Goal: Task Accomplishment & Management: Manage account settings

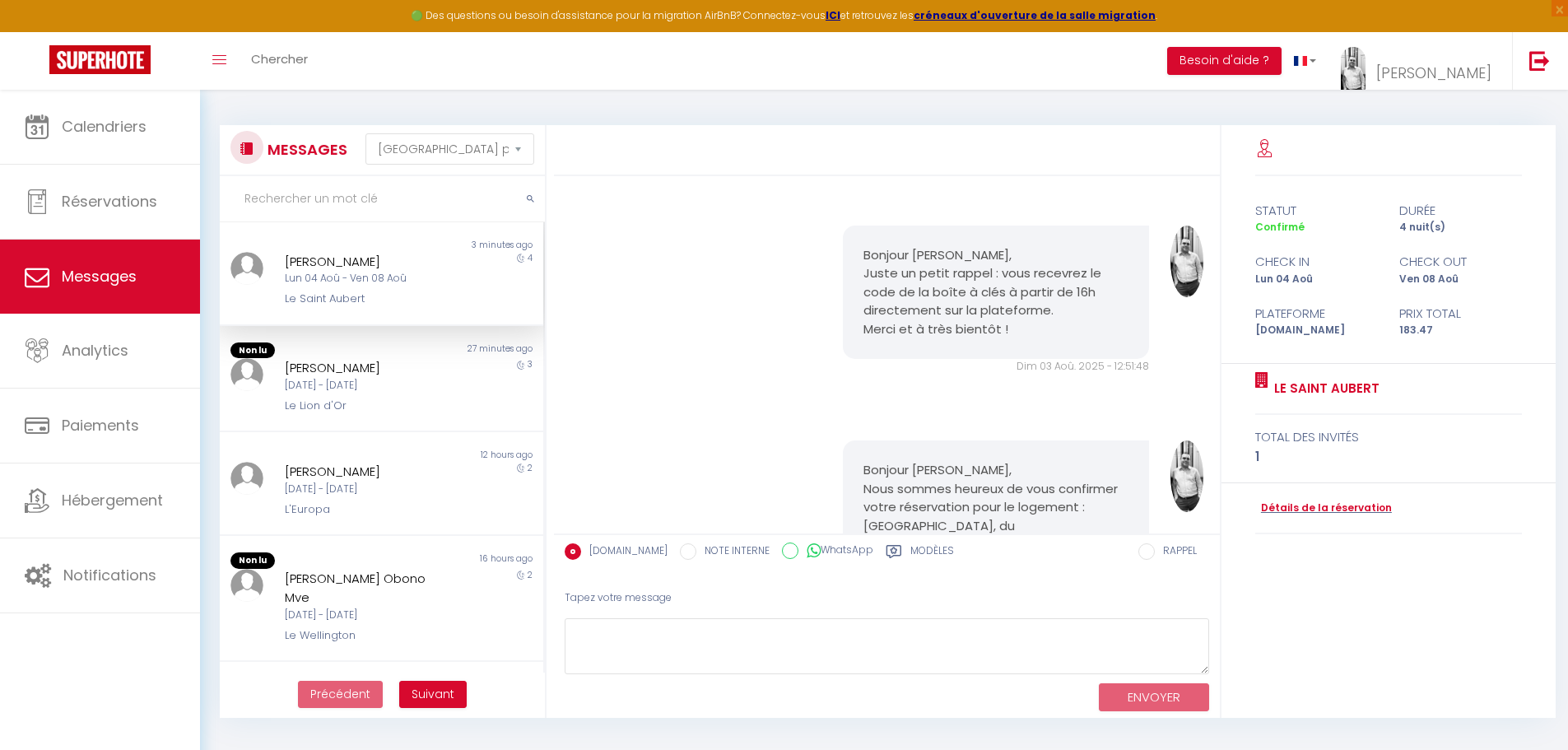
select select "message"
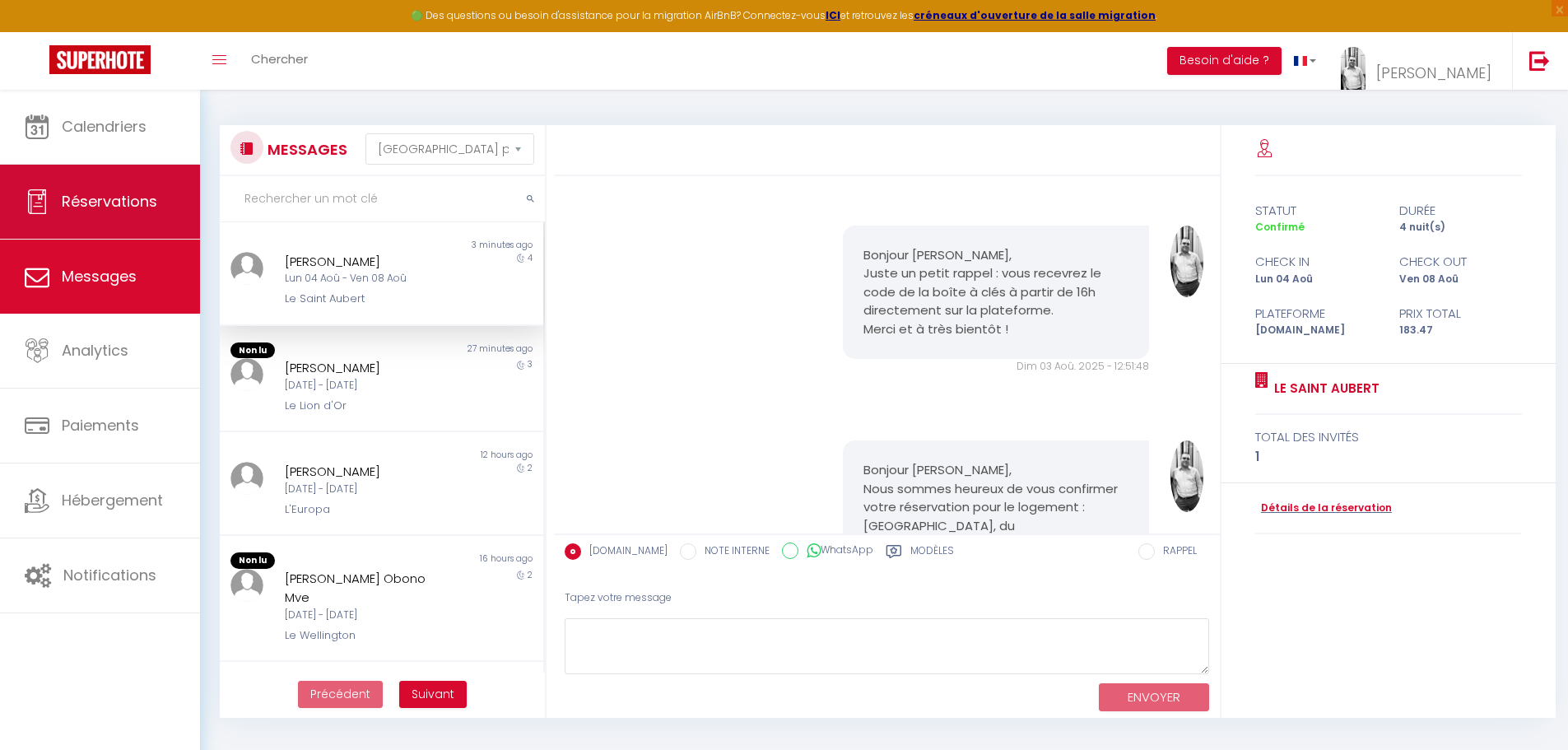
scroll to position [2693, 0]
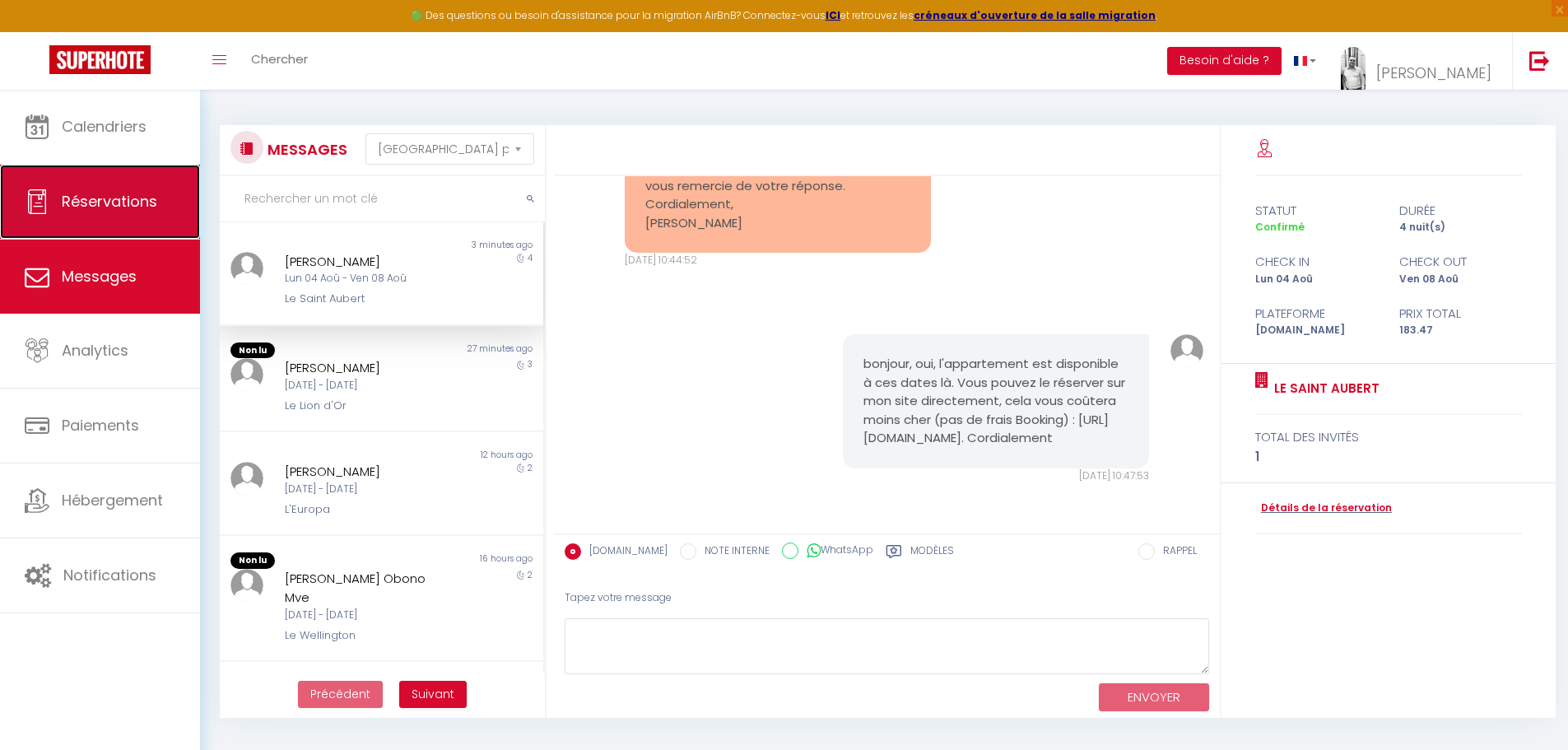
click at [123, 195] on span "Réservations" at bounding box center [109, 201] width 96 height 21
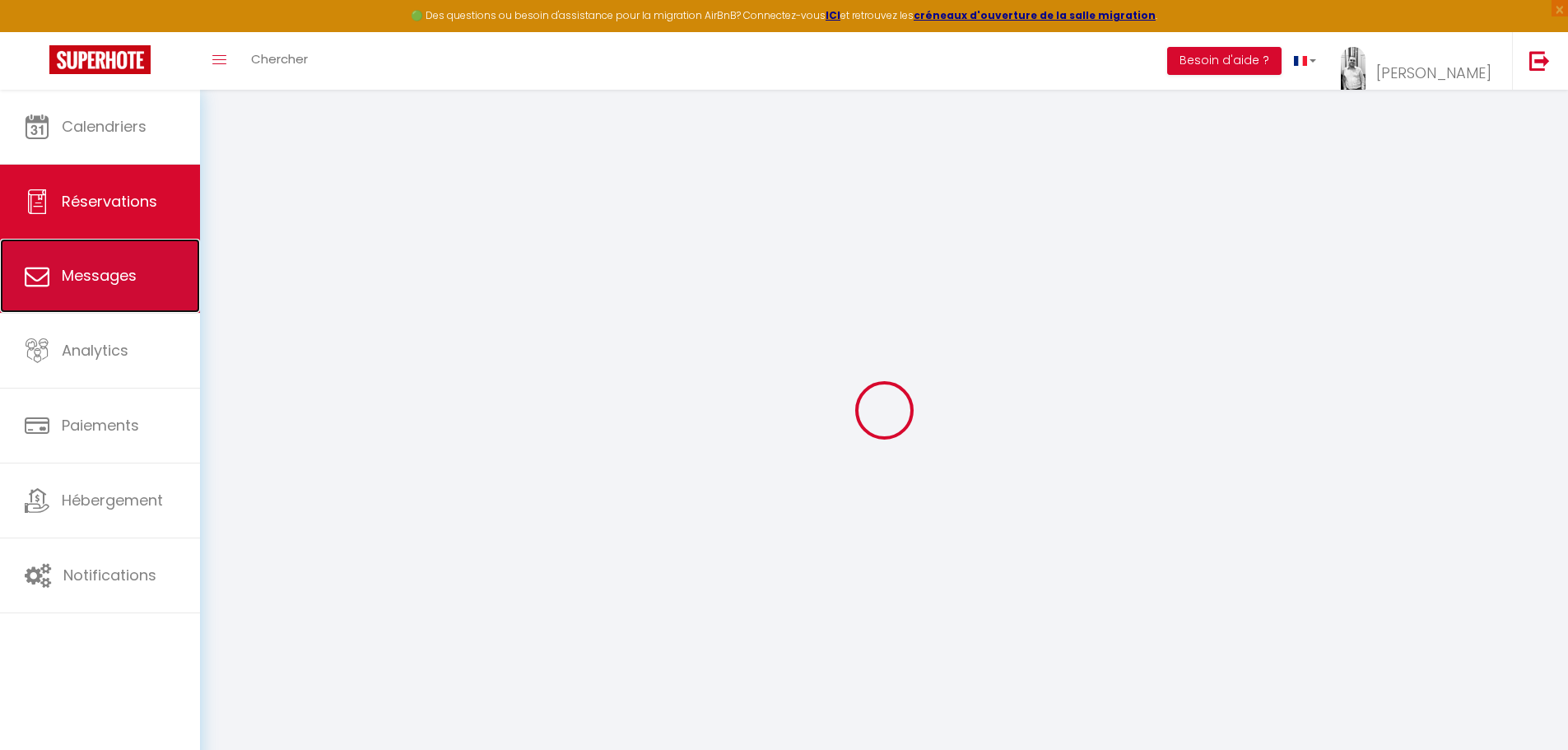
click at [127, 249] on link "Messages" at bounding box center [100, 276] width 200 height 74
select select "message"
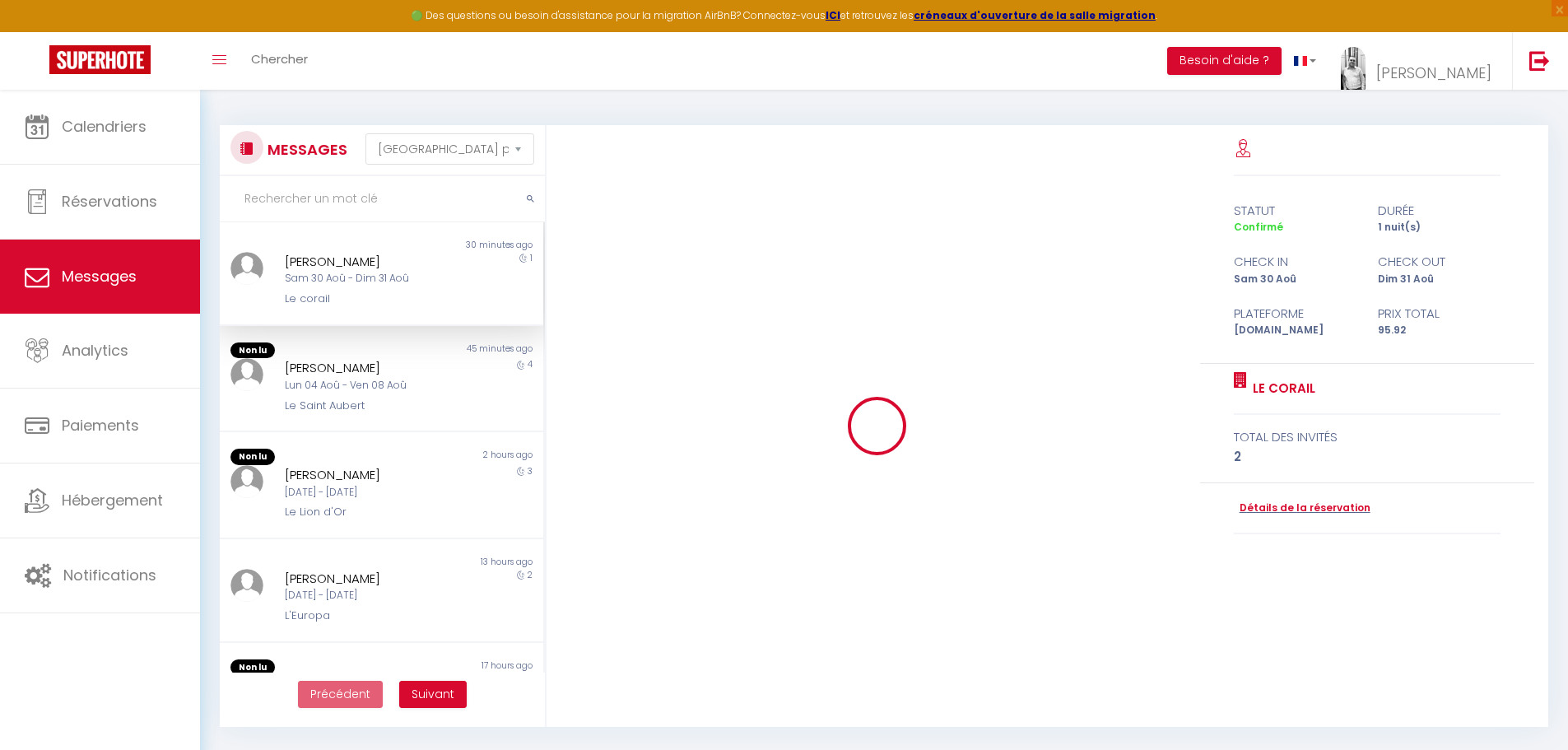
click at [359, 288] on div "[PERSON_NAME] 30 Aoû - Dim 31 Aoû Le corail" at bounding box center [367, 280] width 188 height 56
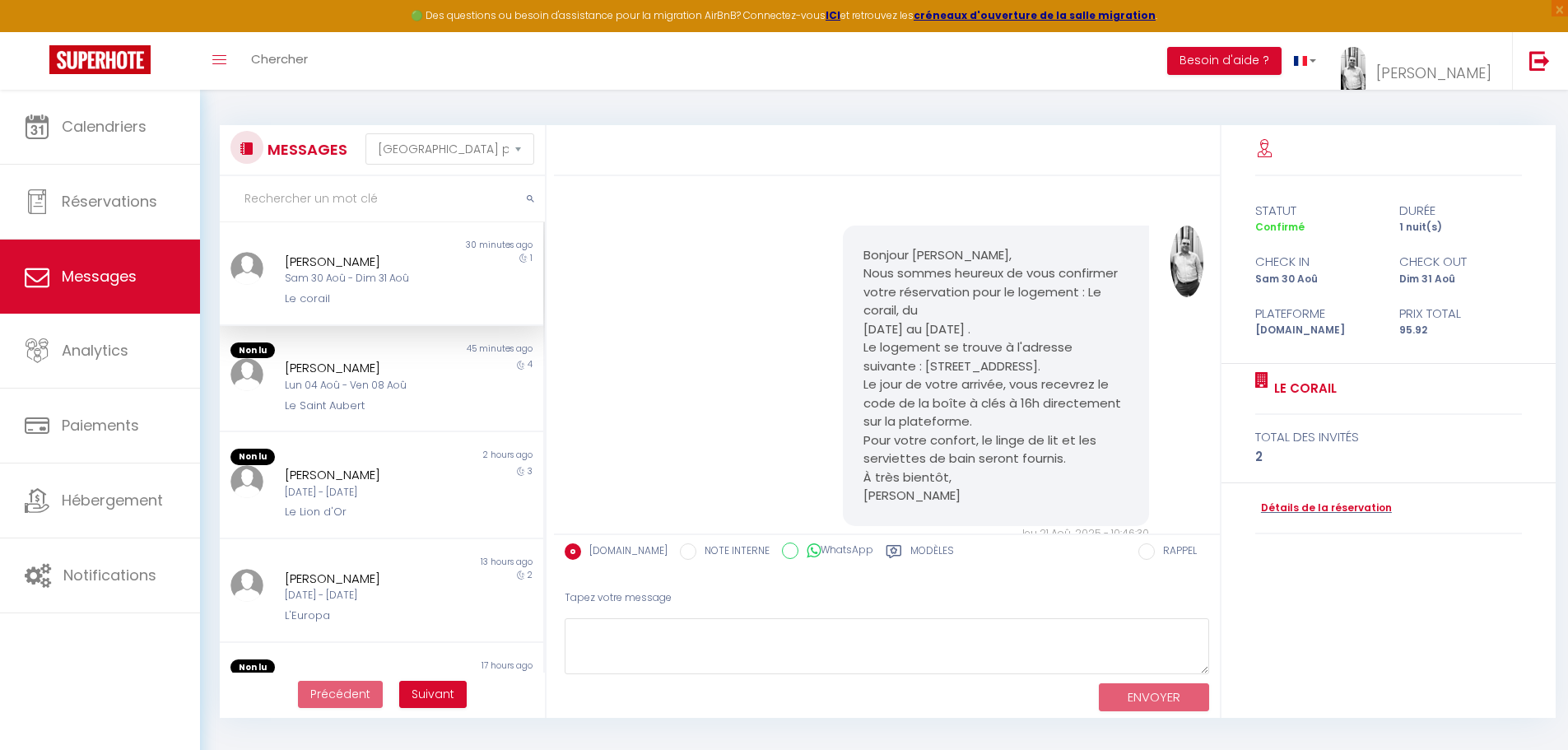
scroll to position [3294, 0]
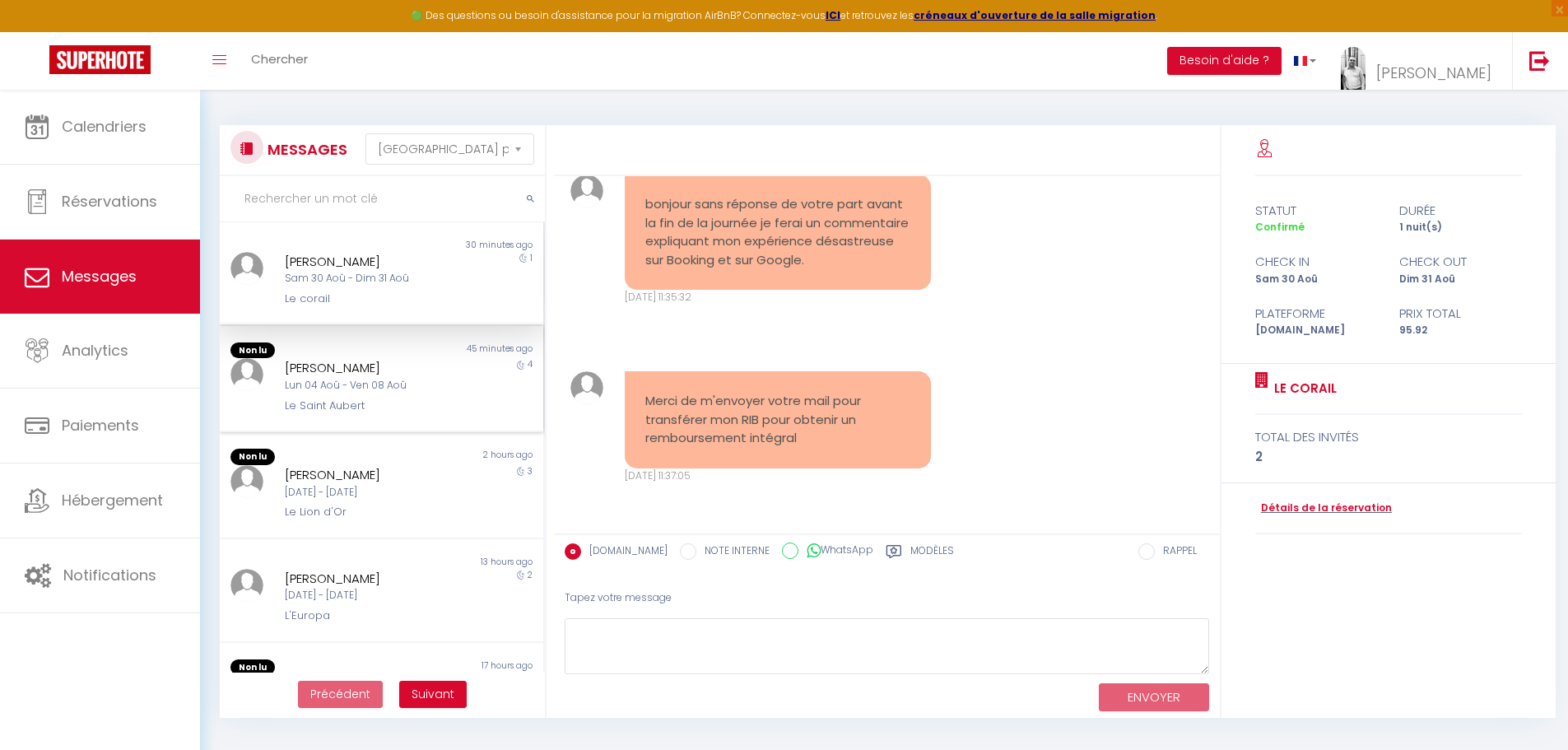
click at [320, 386] on div "Lun 04 Aoû - Ven 08 Aoû" at bounding box center [368, 385] width 167 height 15
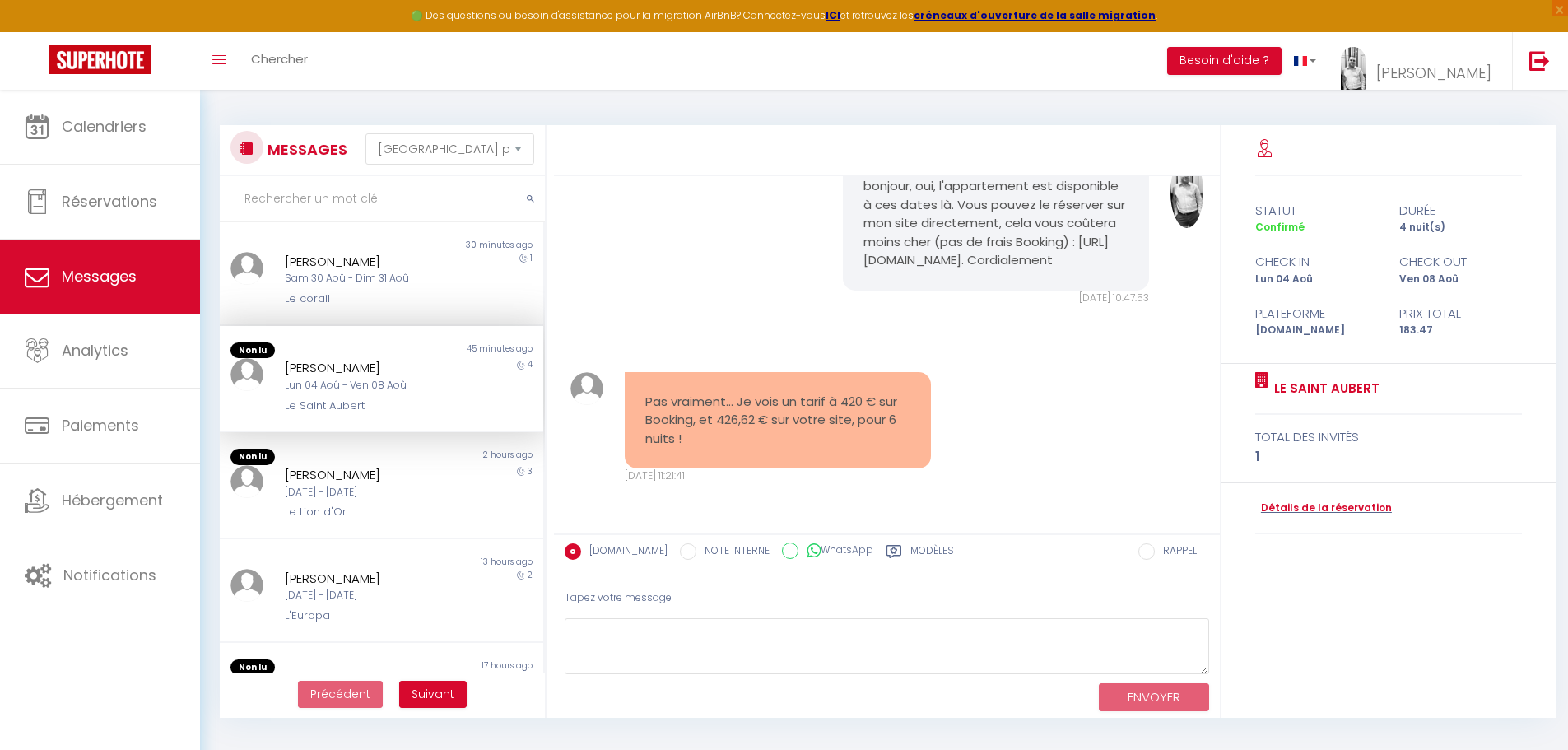
scroll to position [2872, 0]
click at [641, 641] on textarea at bounding box center [887, 646] width 644 height 57
click at [728, 631] on textarea "oh tiens, c'est surprenant" at bounding box center [887, 646] width 644 height 57
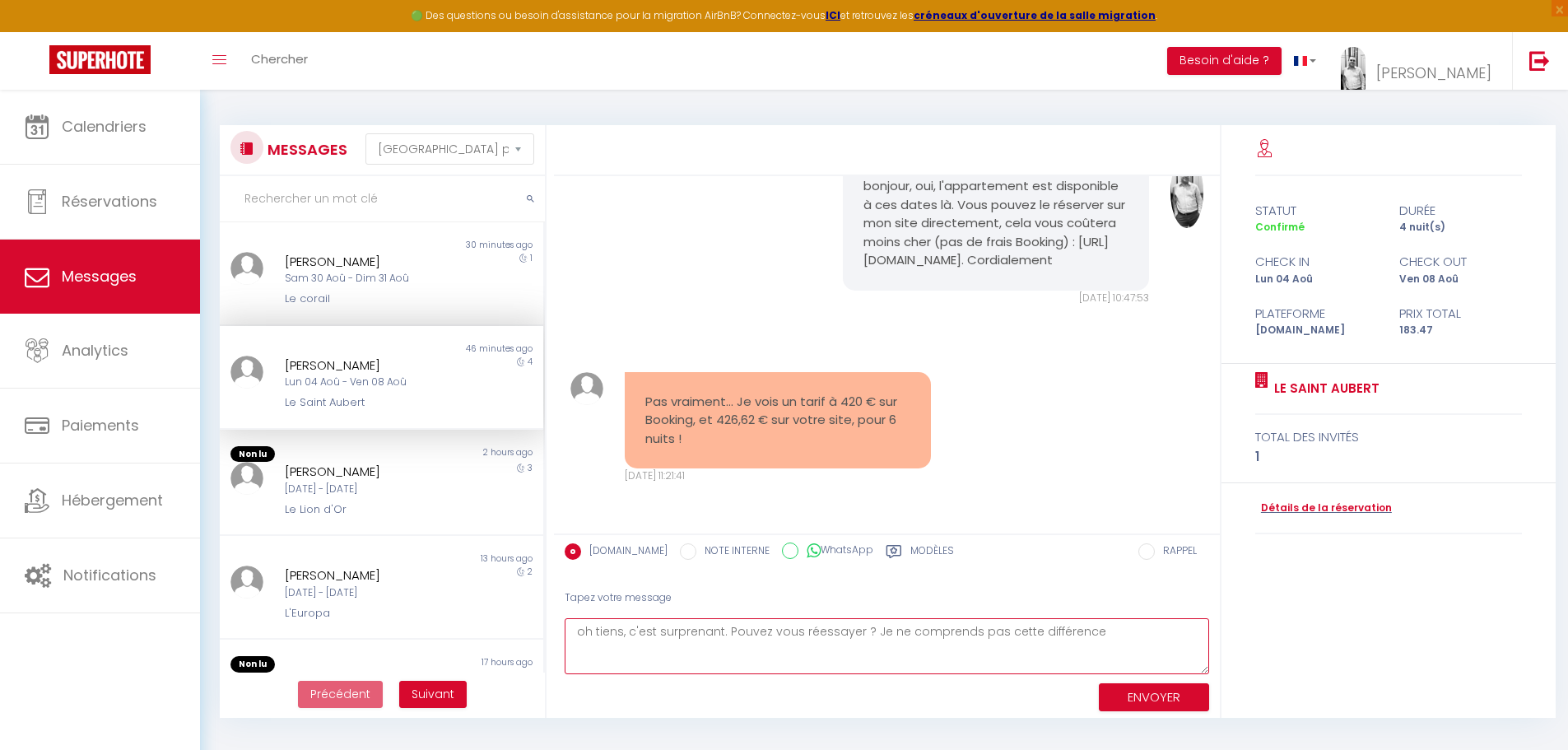
type textarea "oh tiens, c'est surprenant. Pouvez vous réessayer ? Je ne comprends pas cette d…"
click at [1141, 700] on button "ENVOYER" at bounding box center [1155, 698] width 110 height 29
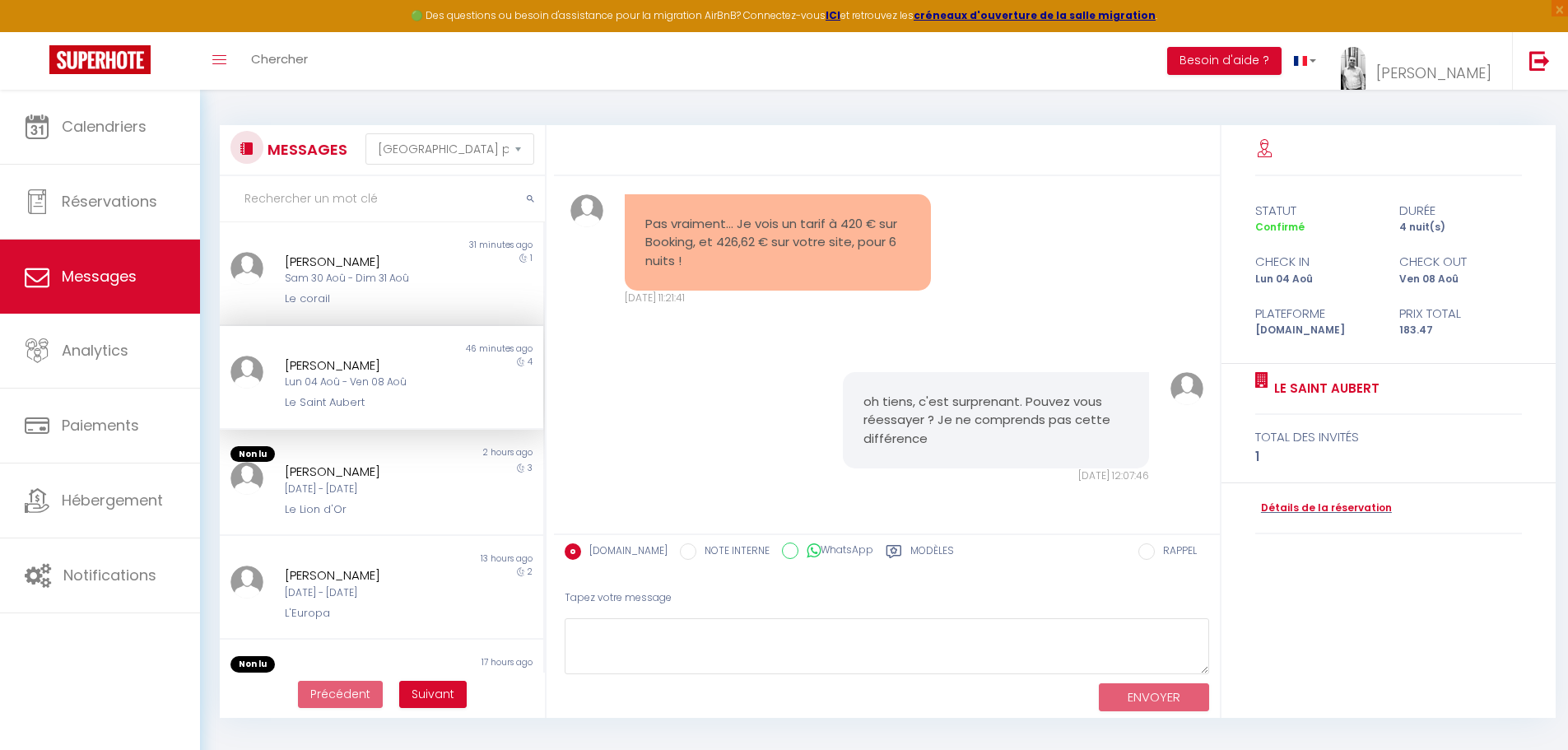
scroll to position [3049, 0]
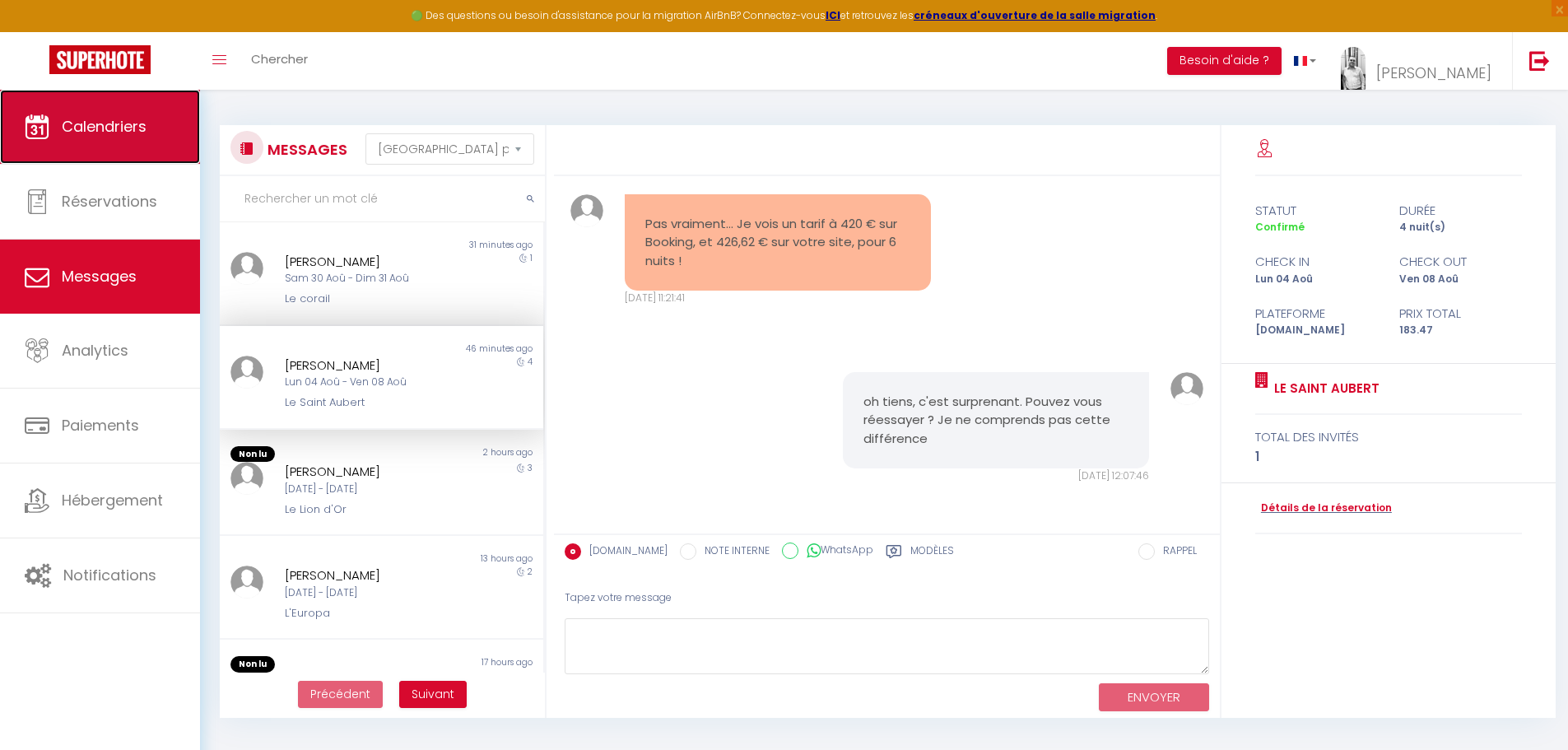
click at [70, 143] on link "Calendriers" at bounding box center [100, 127] width 200 height 74
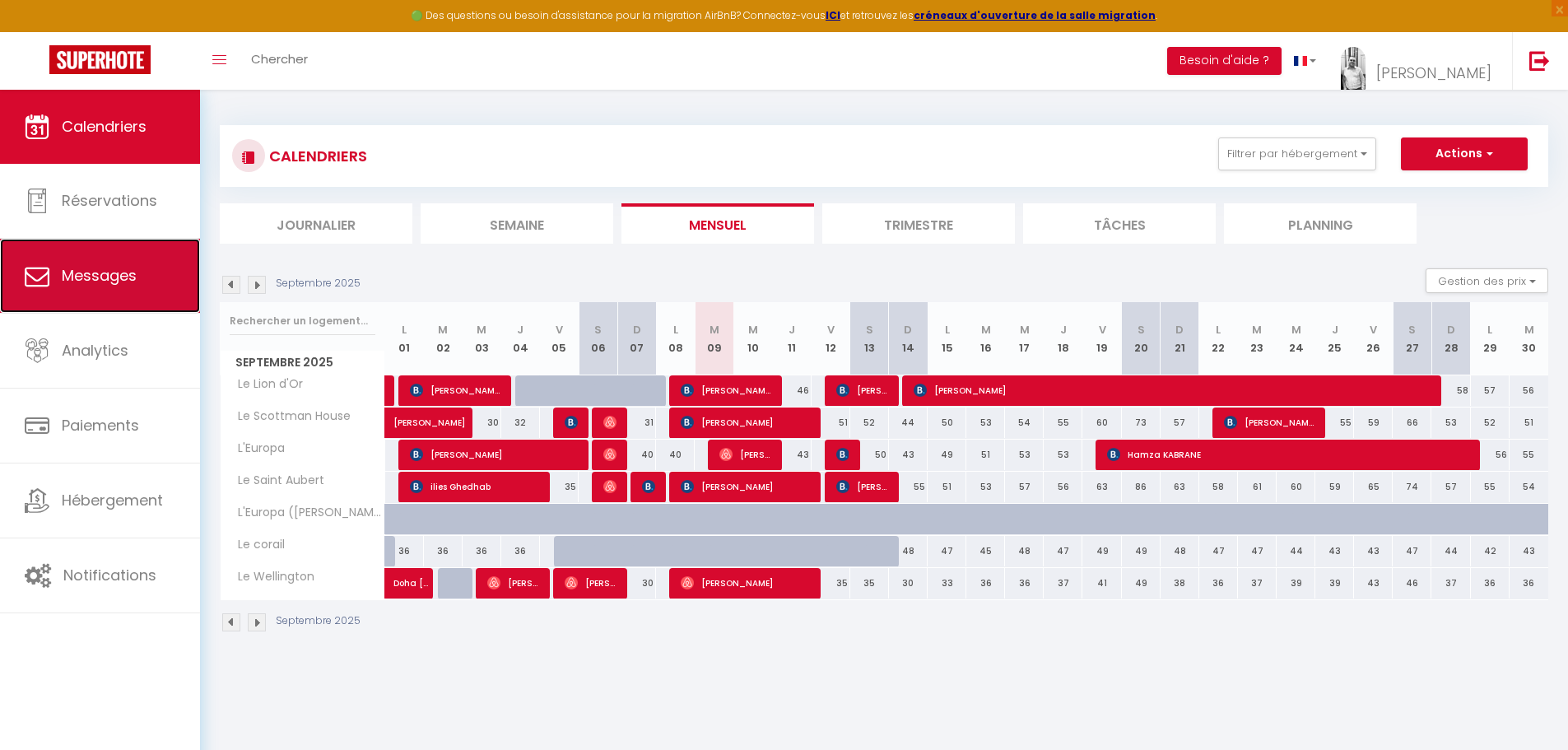
click at [128, 278] on span "Messages" at bounding box center [99, 275] width 75 height 21
select select "message"
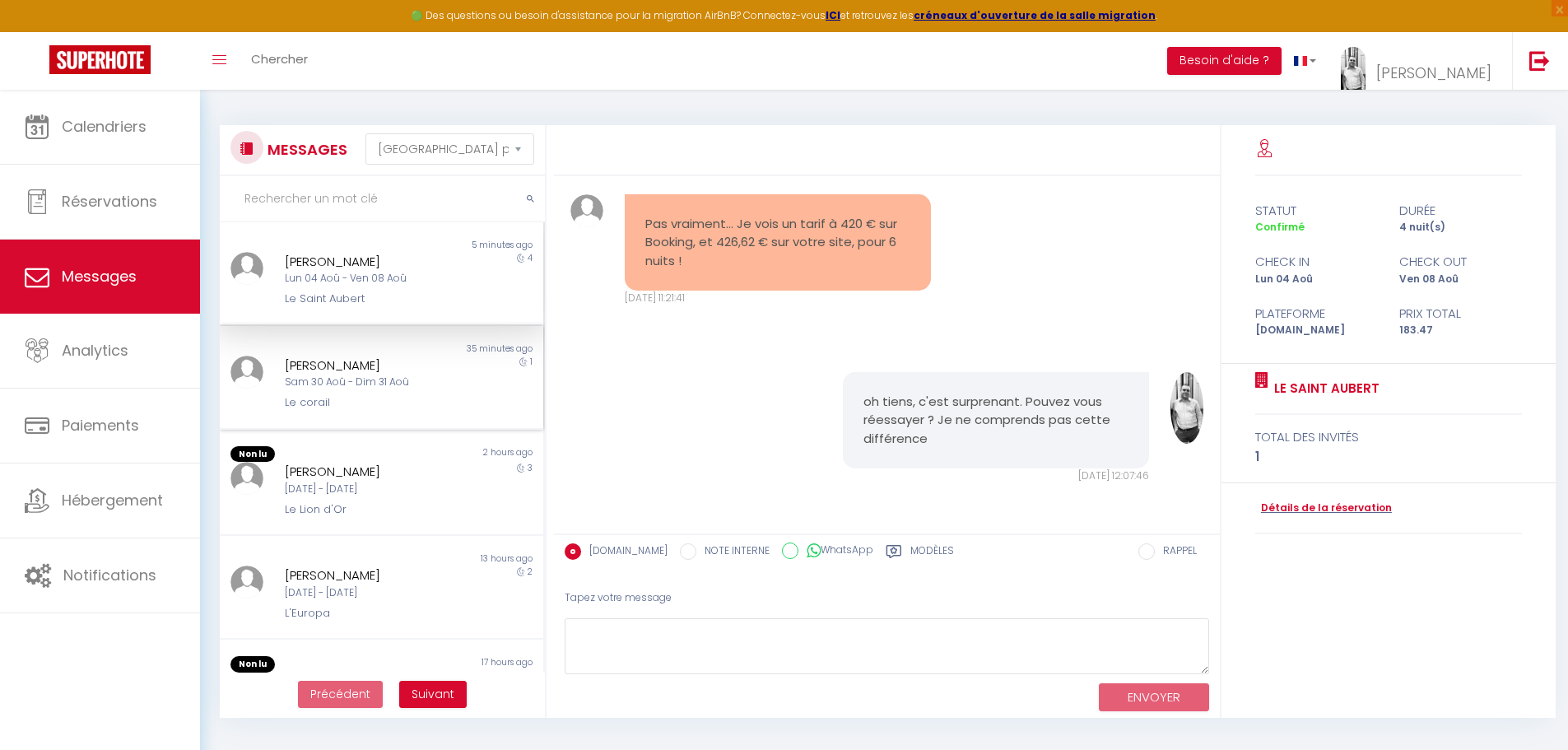
click at [375, 383] on div "Sam 30 Aoû - Dim 31 Aoû" at bounding box center [368, 382] width 167 height 15
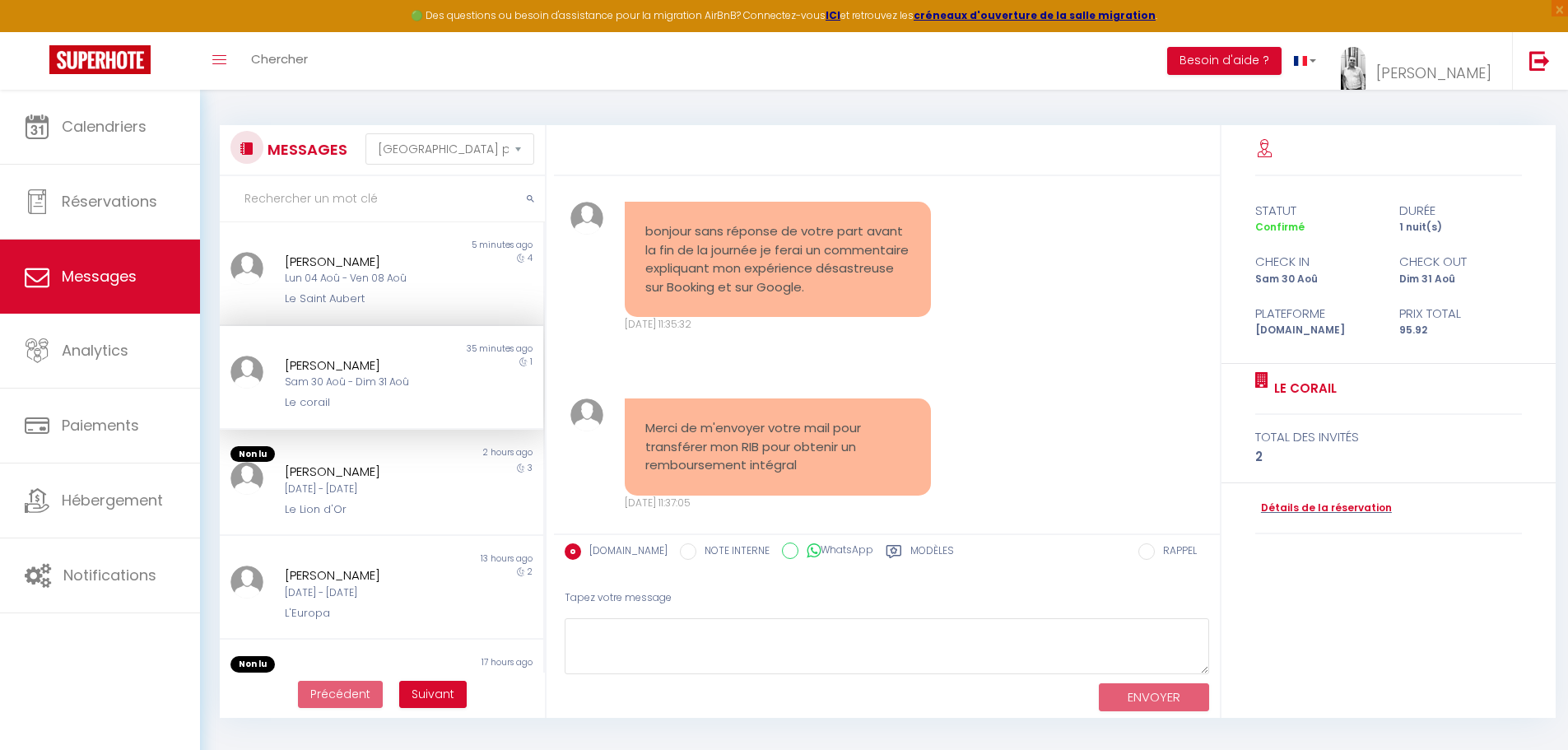
scroll to position [3294, 0]
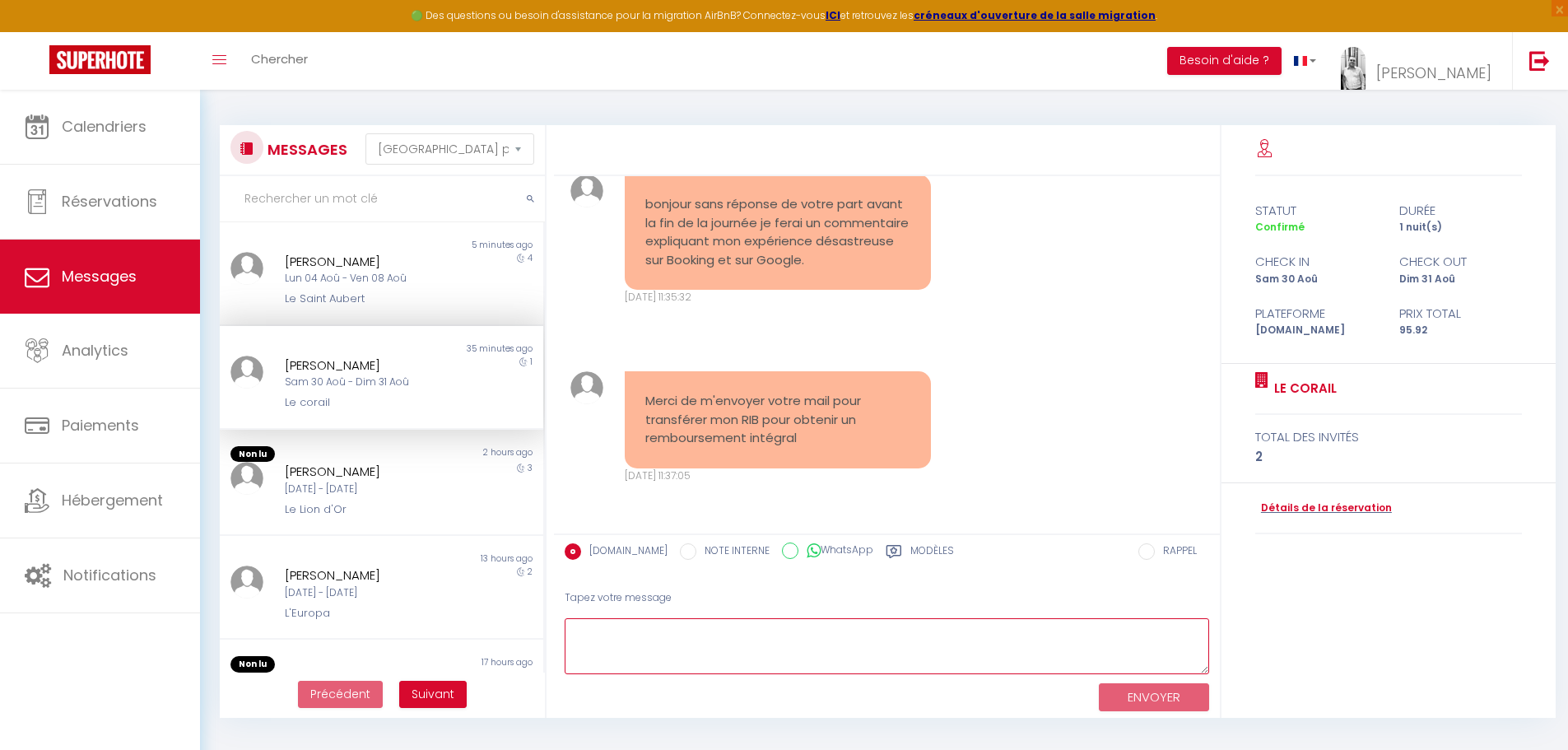
click at [646, 632] on textarea at bounding box center [887, 646] width 644 height 57
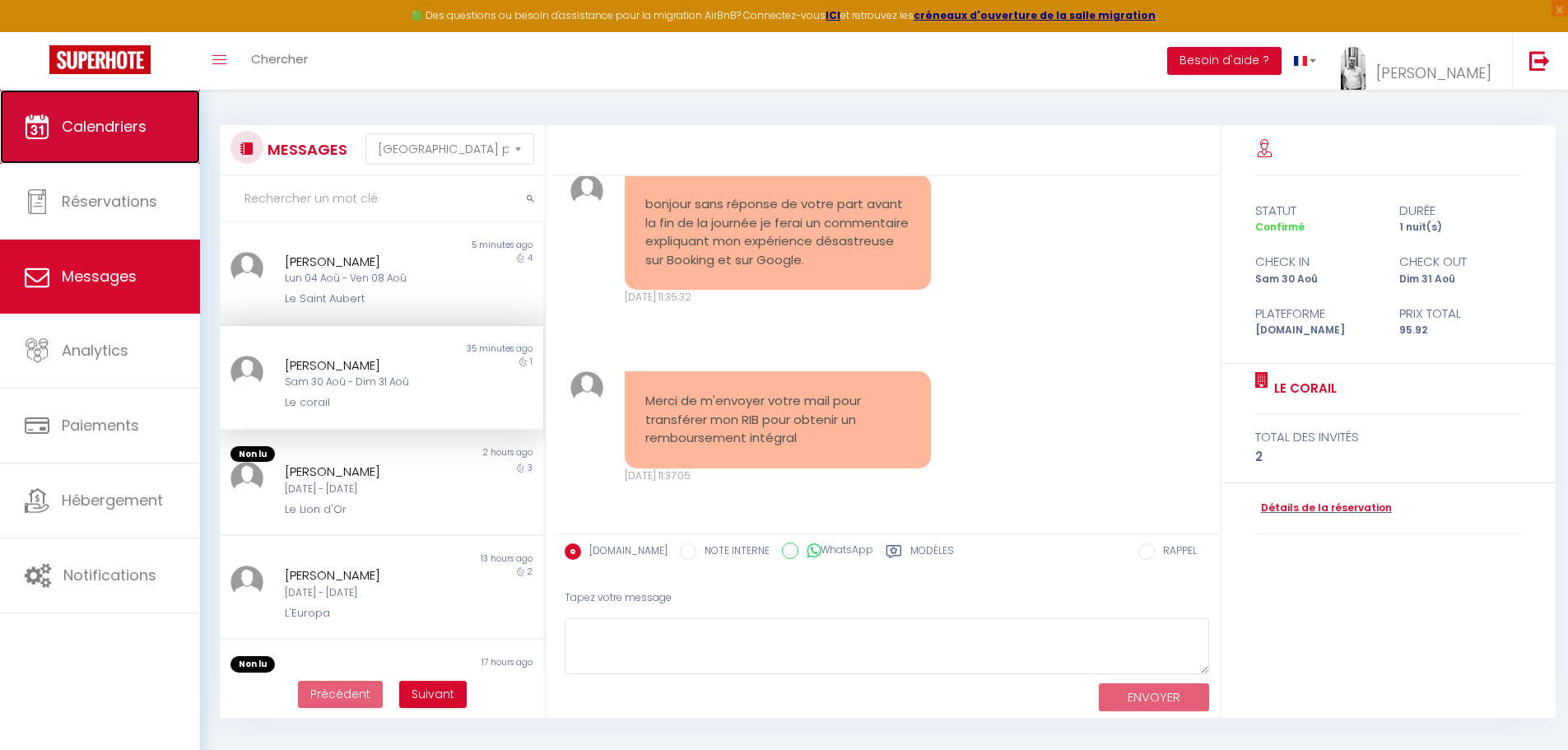
click at [90, 125] on span "Calendriers" at bounding box center [104, 126] width 85 height 21
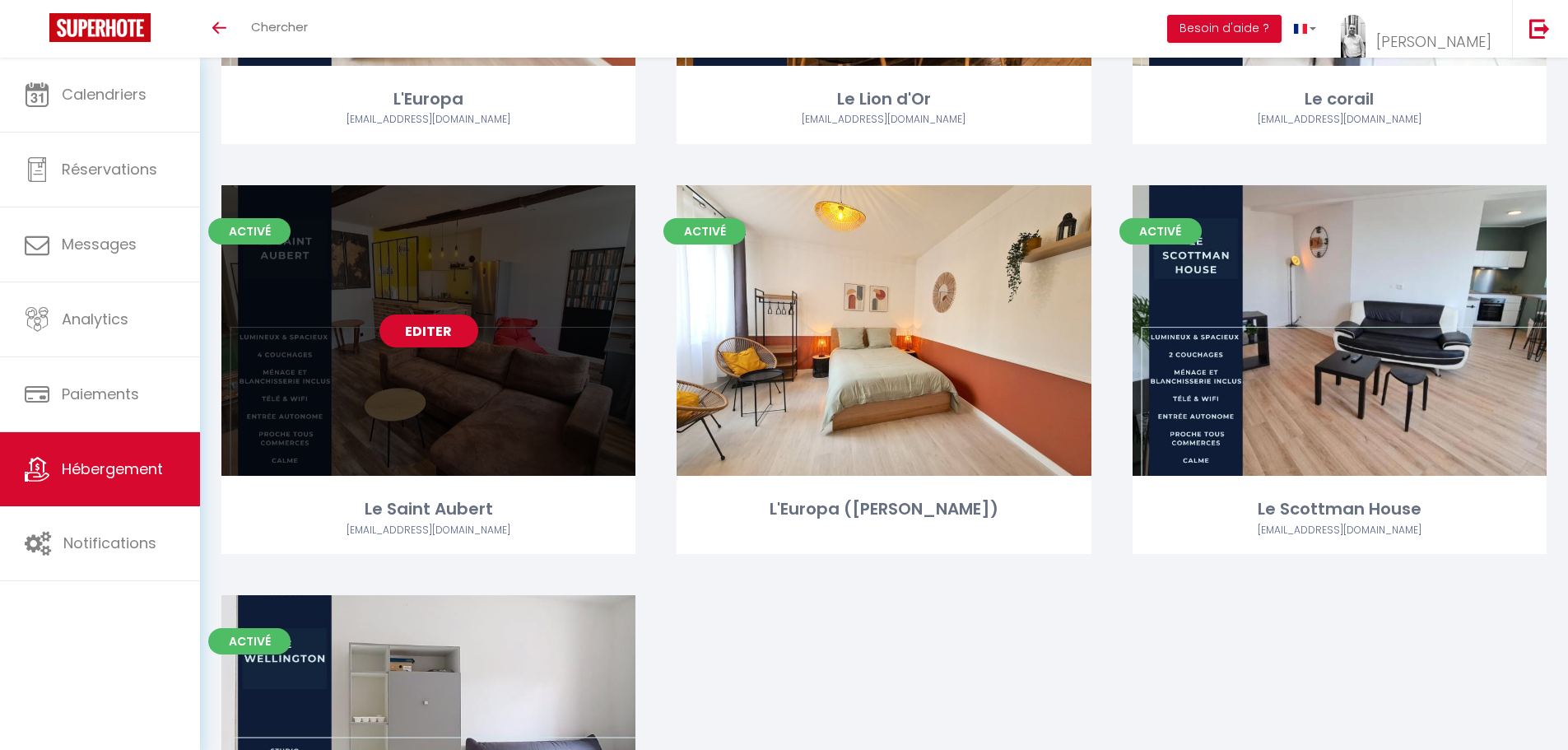
scroll to position [412, 0]
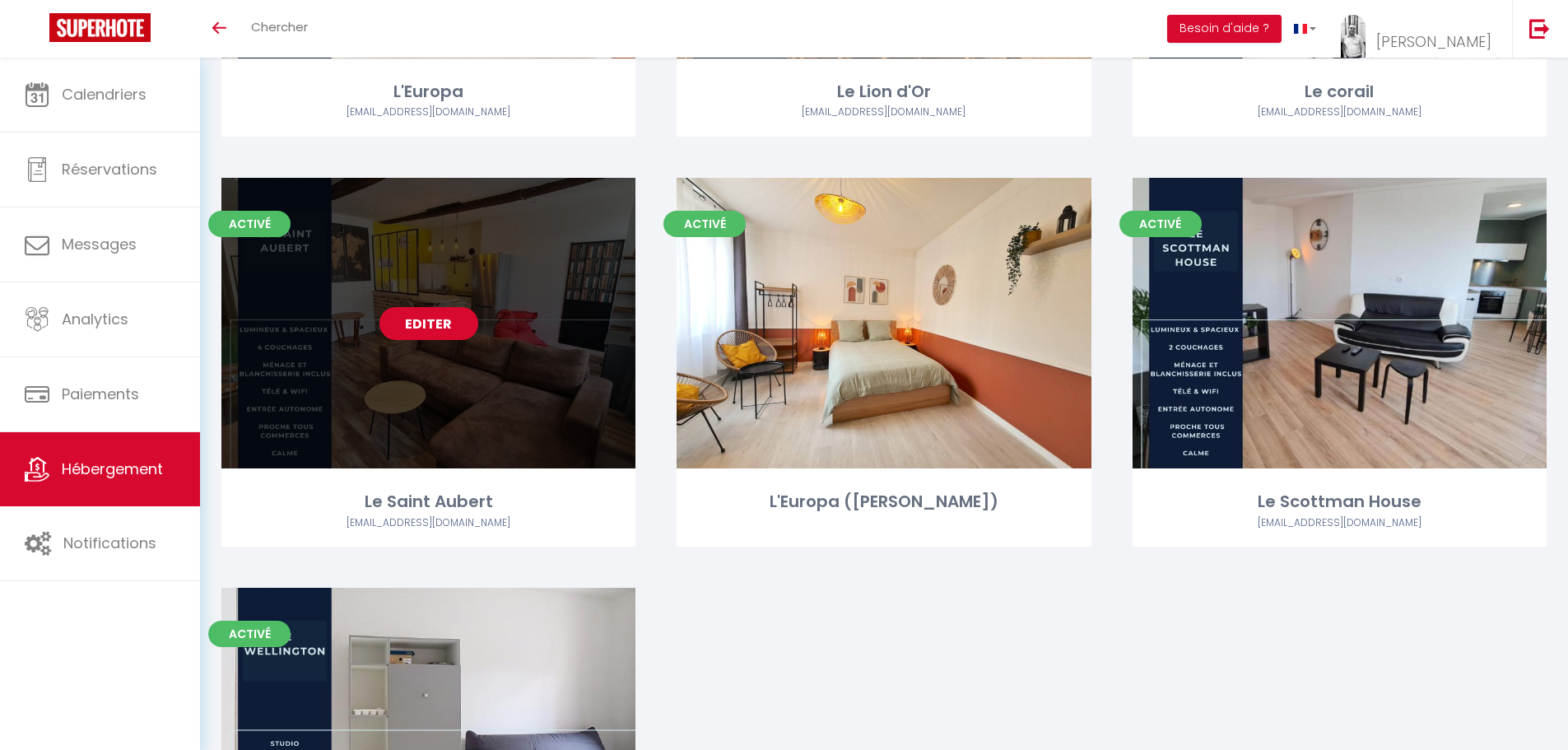
click at [435, 325] on link "Editer" at bounding box center [428, 323] width 99 height 33
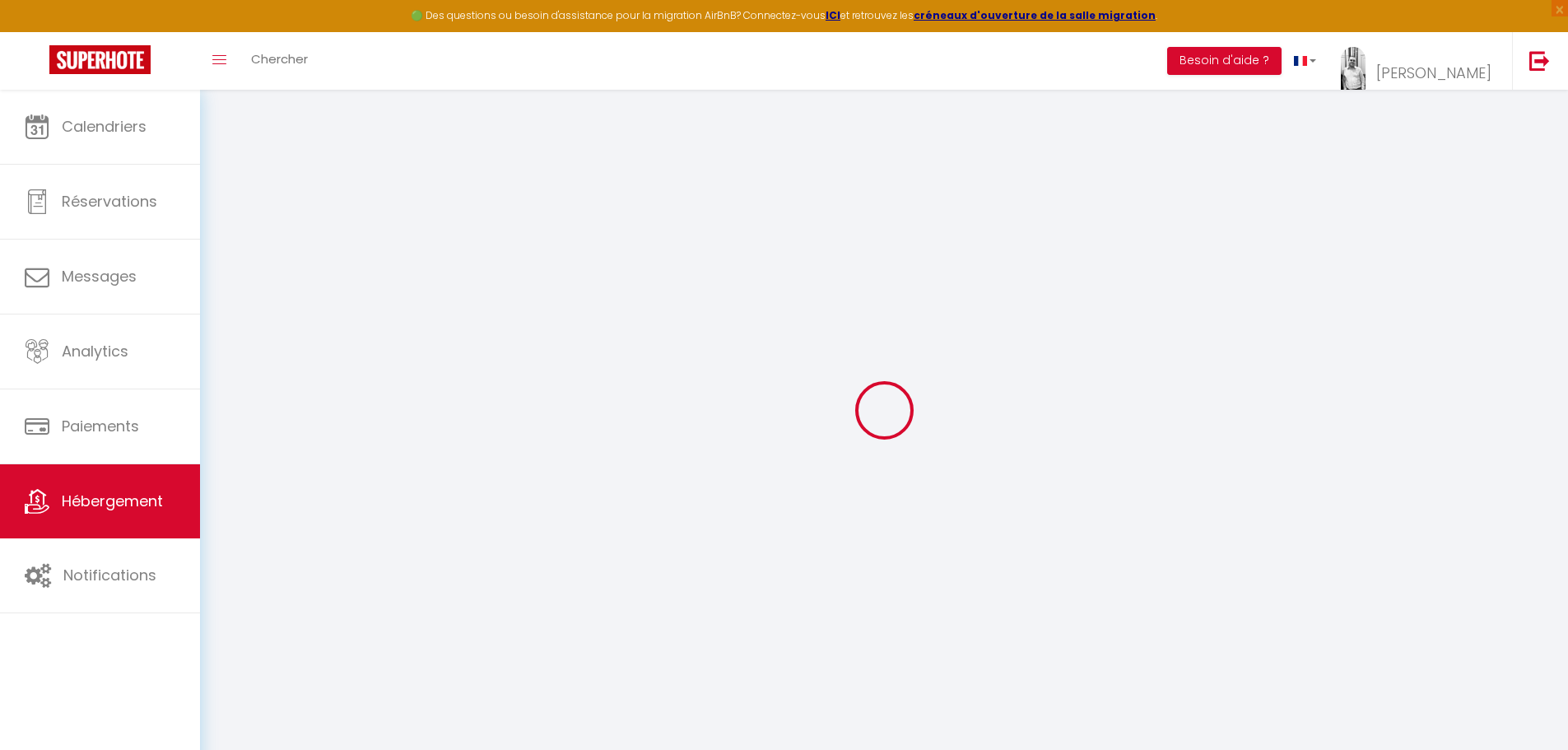
select select "7993-1437728574804508948"
select select "+ 18 %"
select select "+ 7 %"
select select "+ 18 %"
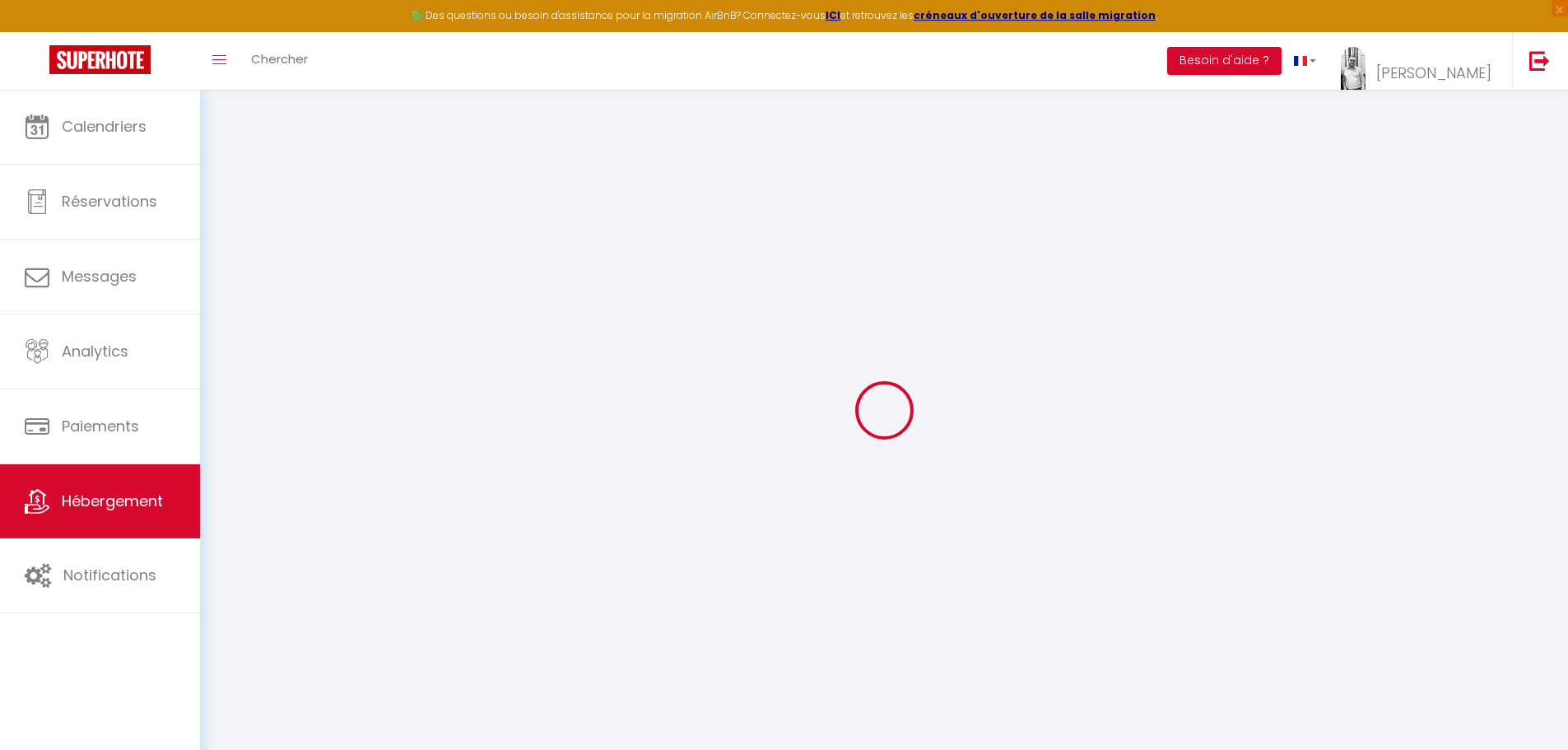
select select "14:00"
select select
select select "11:00"
select select "30"
select select "120"
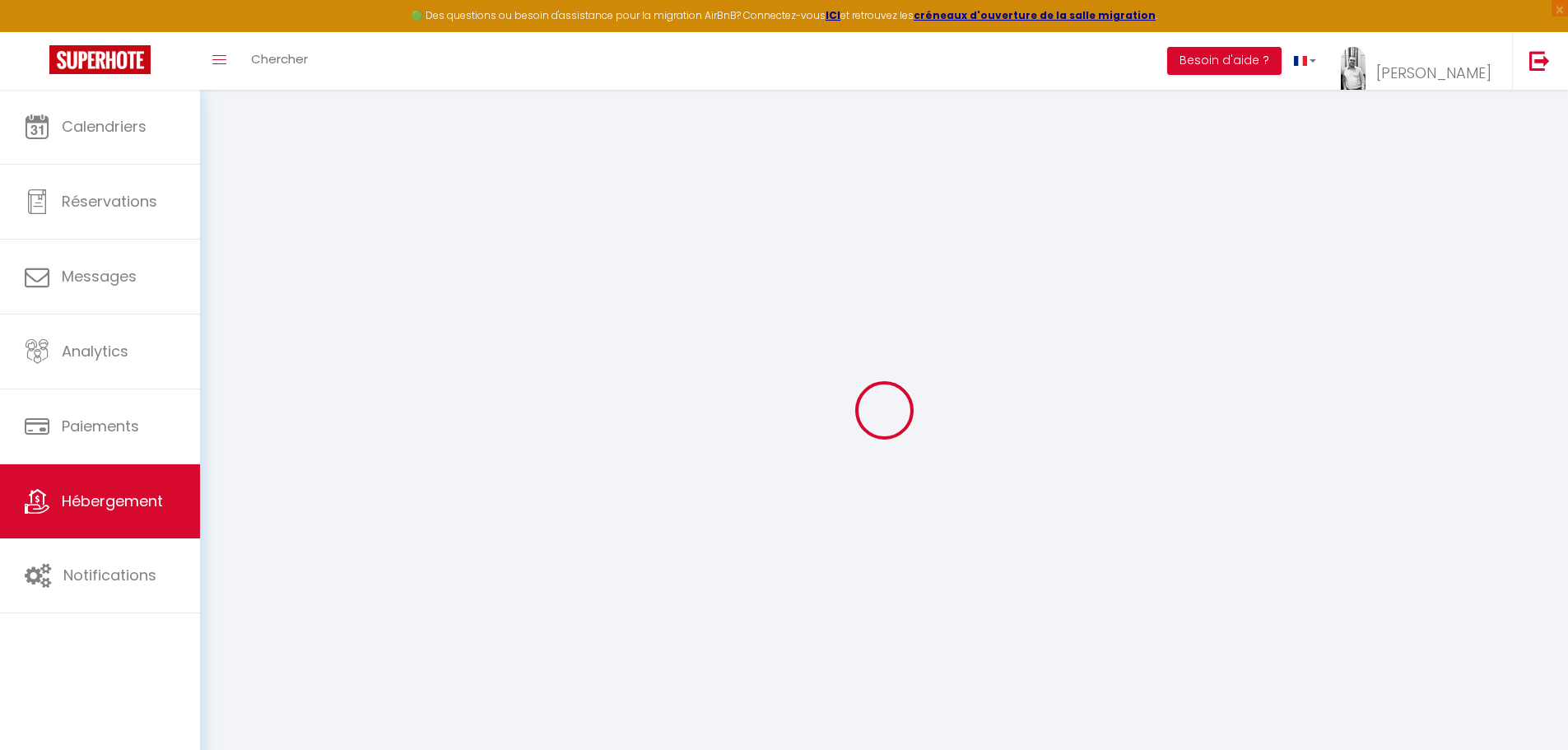
select select
checkbox input "false"
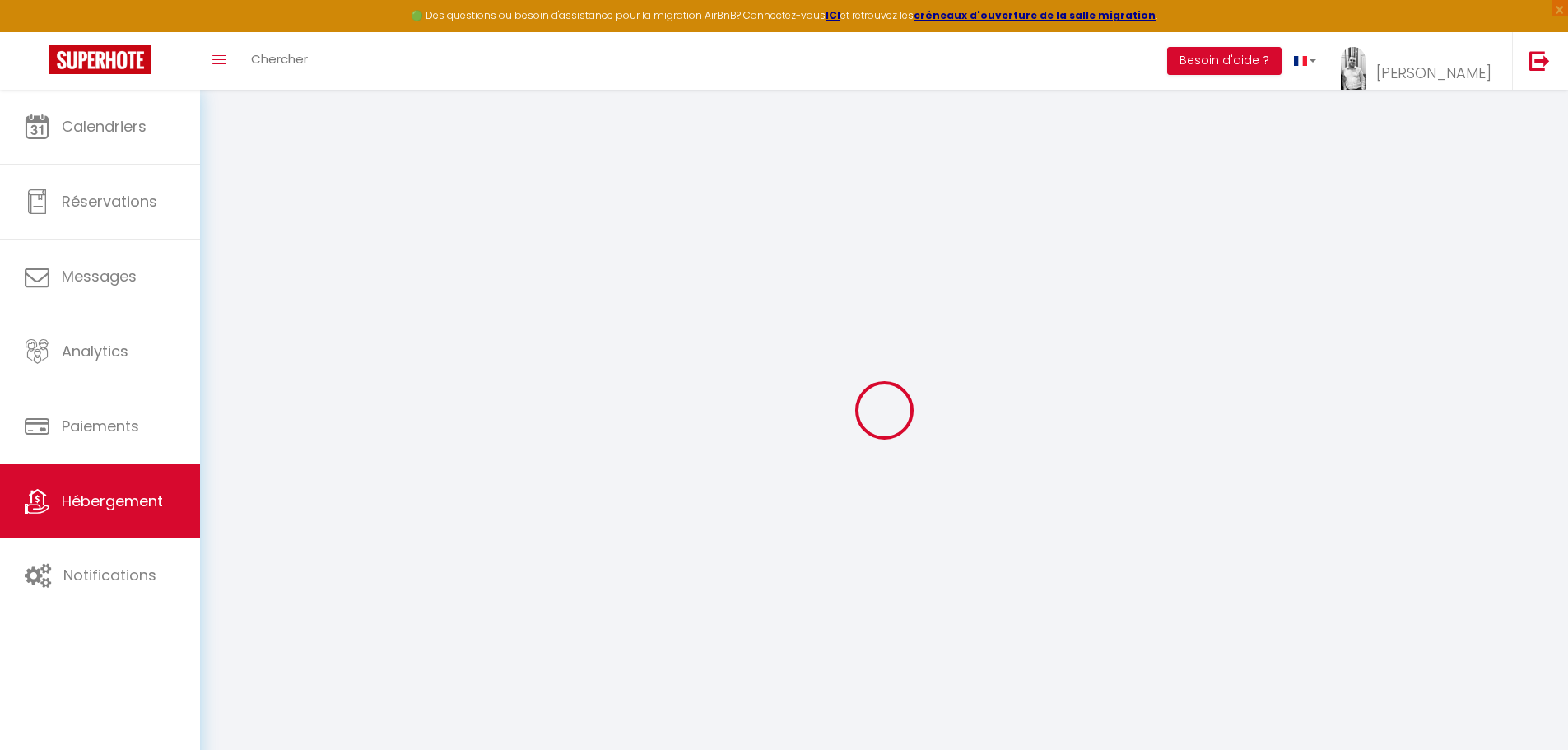
checkbox input "false"
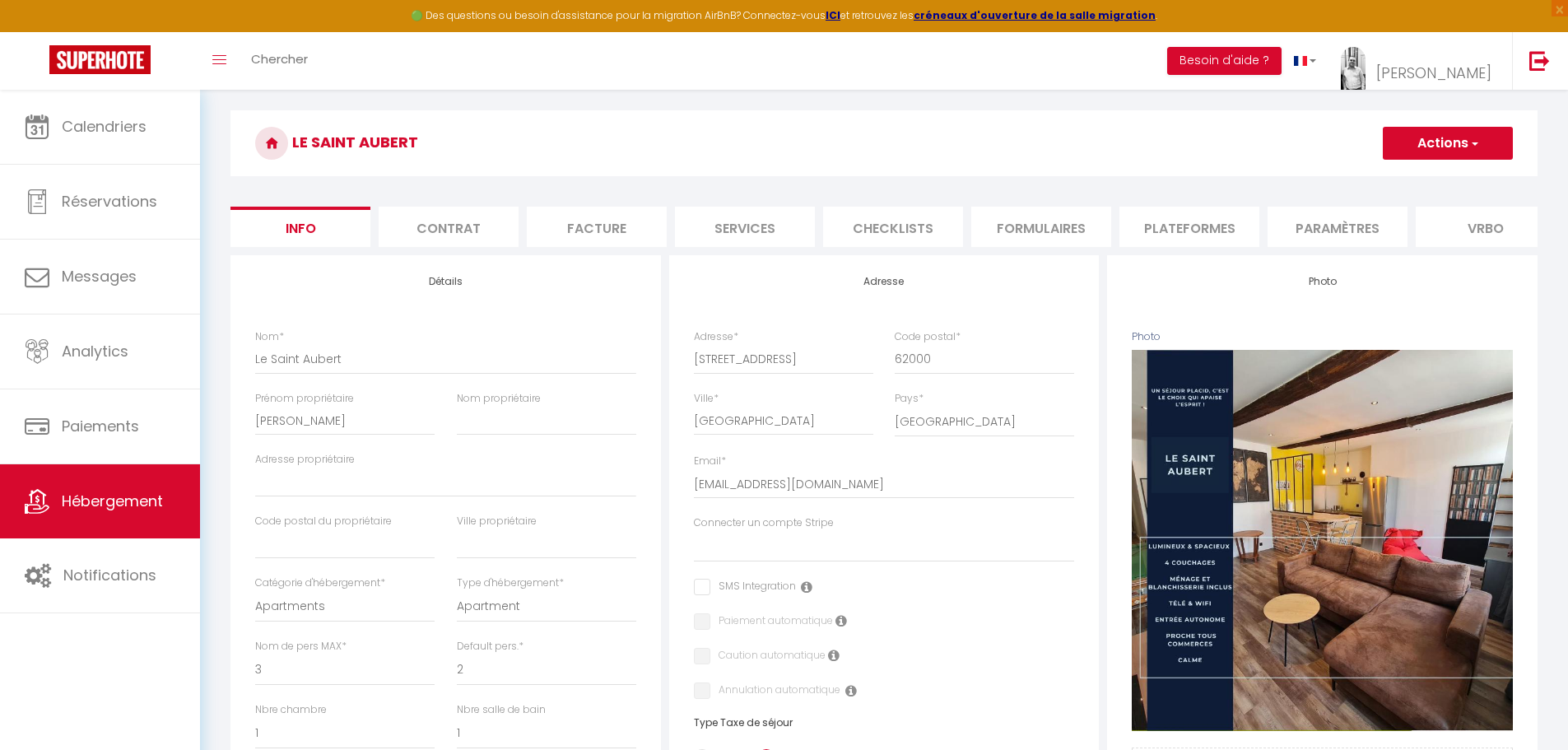
scroll to position [82, 0]
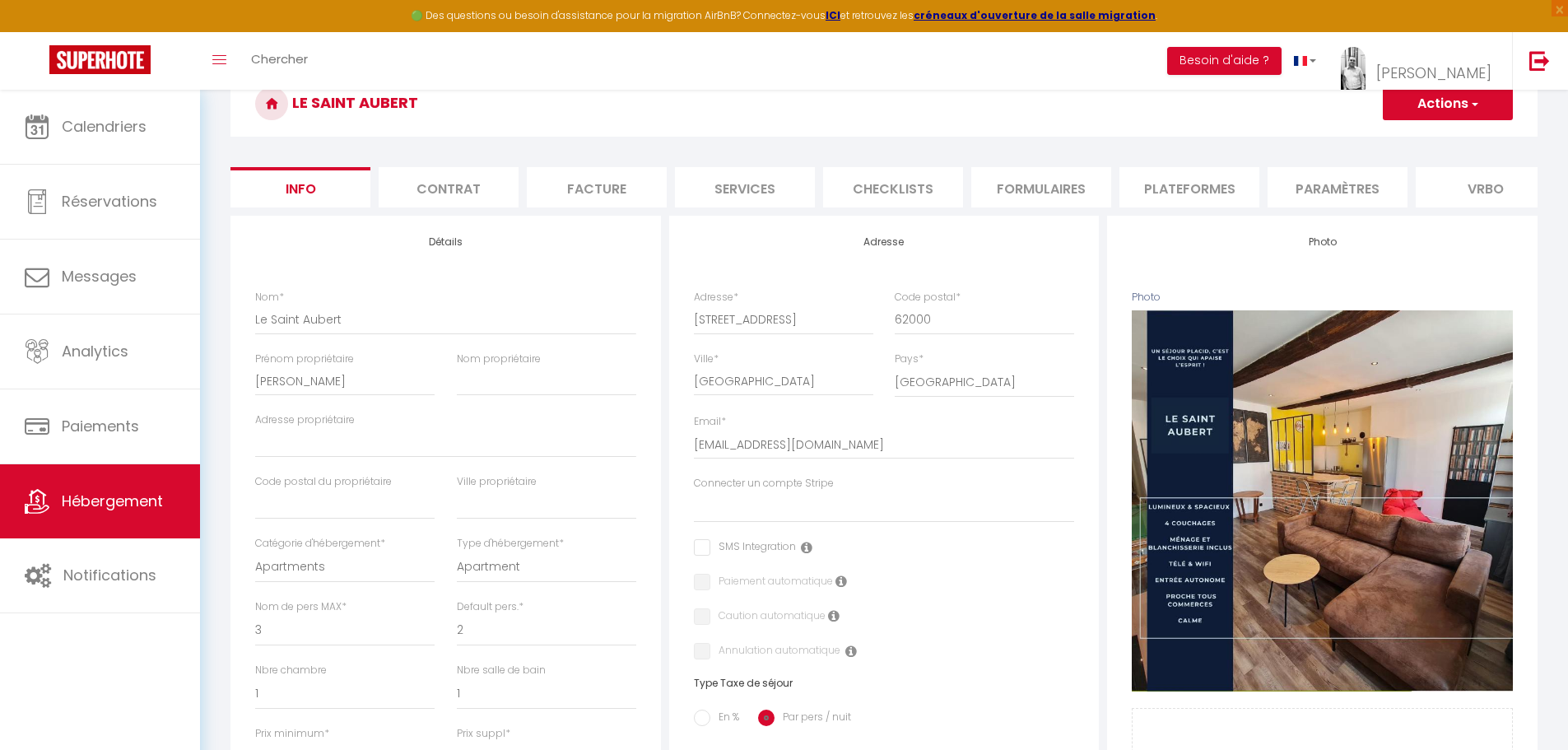
click at [1165, 201] on li "Plateformes" at bounding box center [1189, 187] width 140 height 41
select select
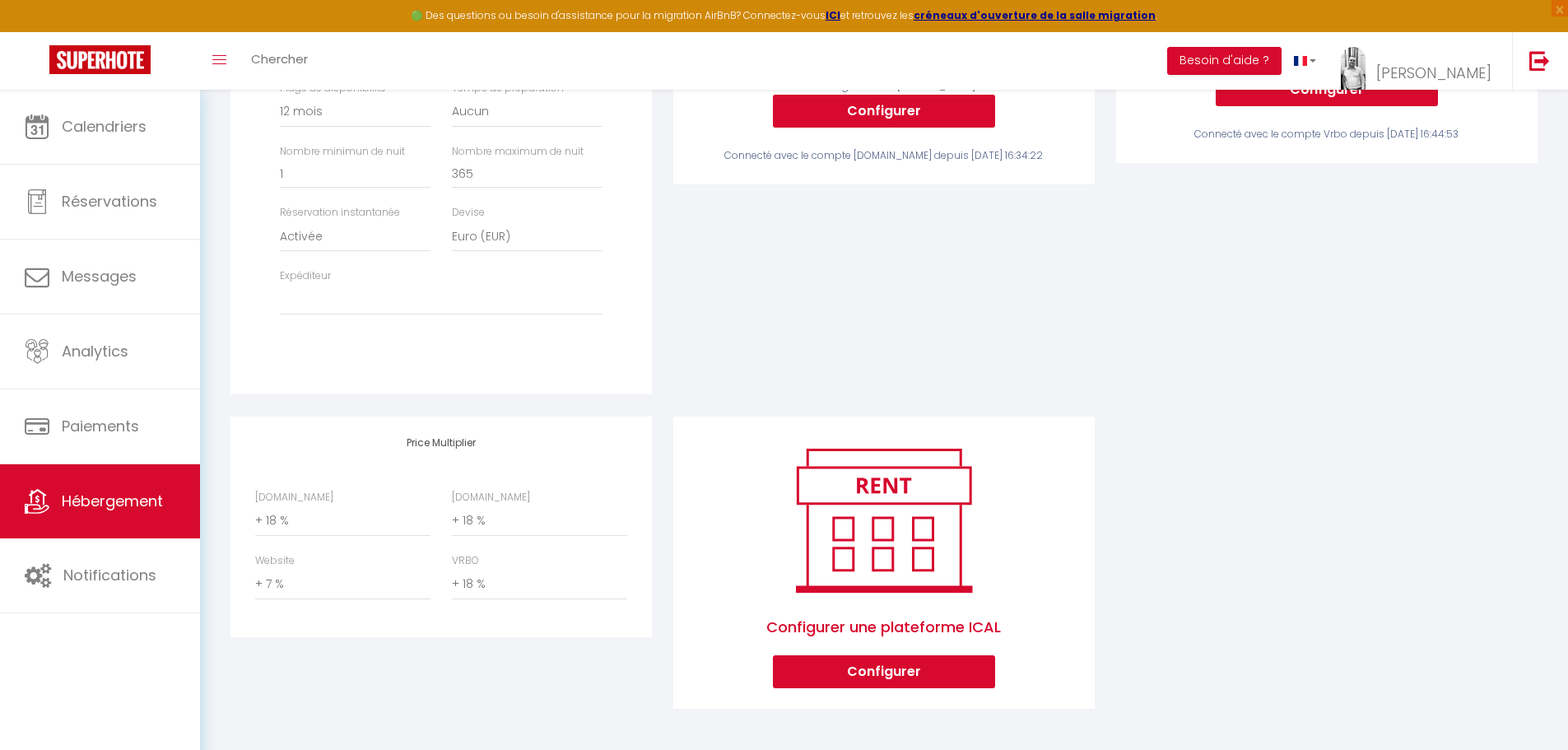
scroll to position [501, 0]
click at [317, 591] on select "0 + 1 % + 2 % + 3 % + 4 % + 5 % + 6 % + 7 % + 8 % + 9 %" at bounding box center [343, 584] width 176 height 32
select select "0"
click at [255, 569] on select "0 + 1 % + 2 % + 3 % + 4 % + 5 % + 6 % + 7 % + 8 % + 9 %" at bounding box center [343, 584] width 176 height 32
select select
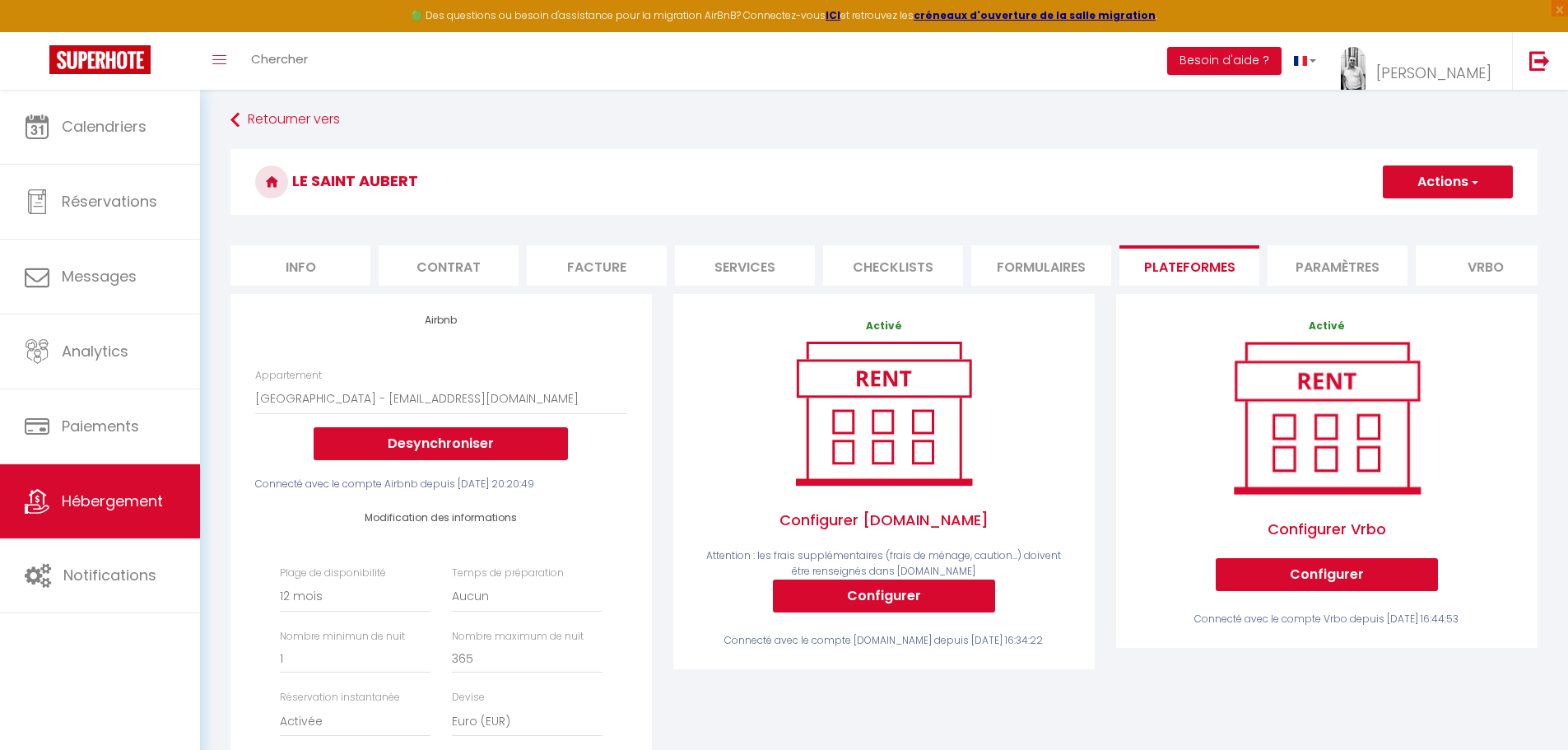
scroll to position [0, 0]
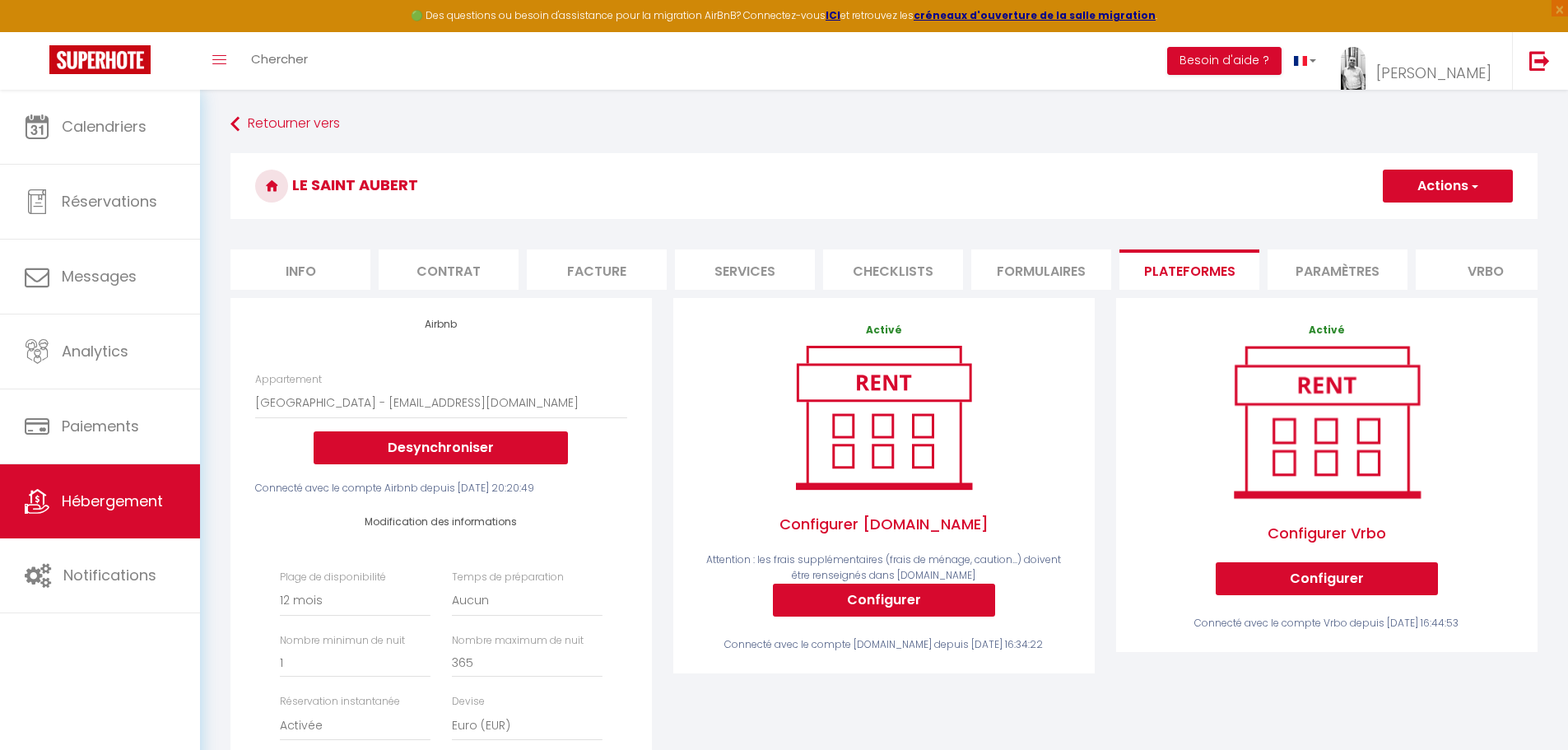
click at [1490, 192] on button "Actions" at bounding box center [1449, 185] width 130 height 33
click at [1449, 219] on link "Enregistrer" at bounding box center [1448, 223] width 130 height 22
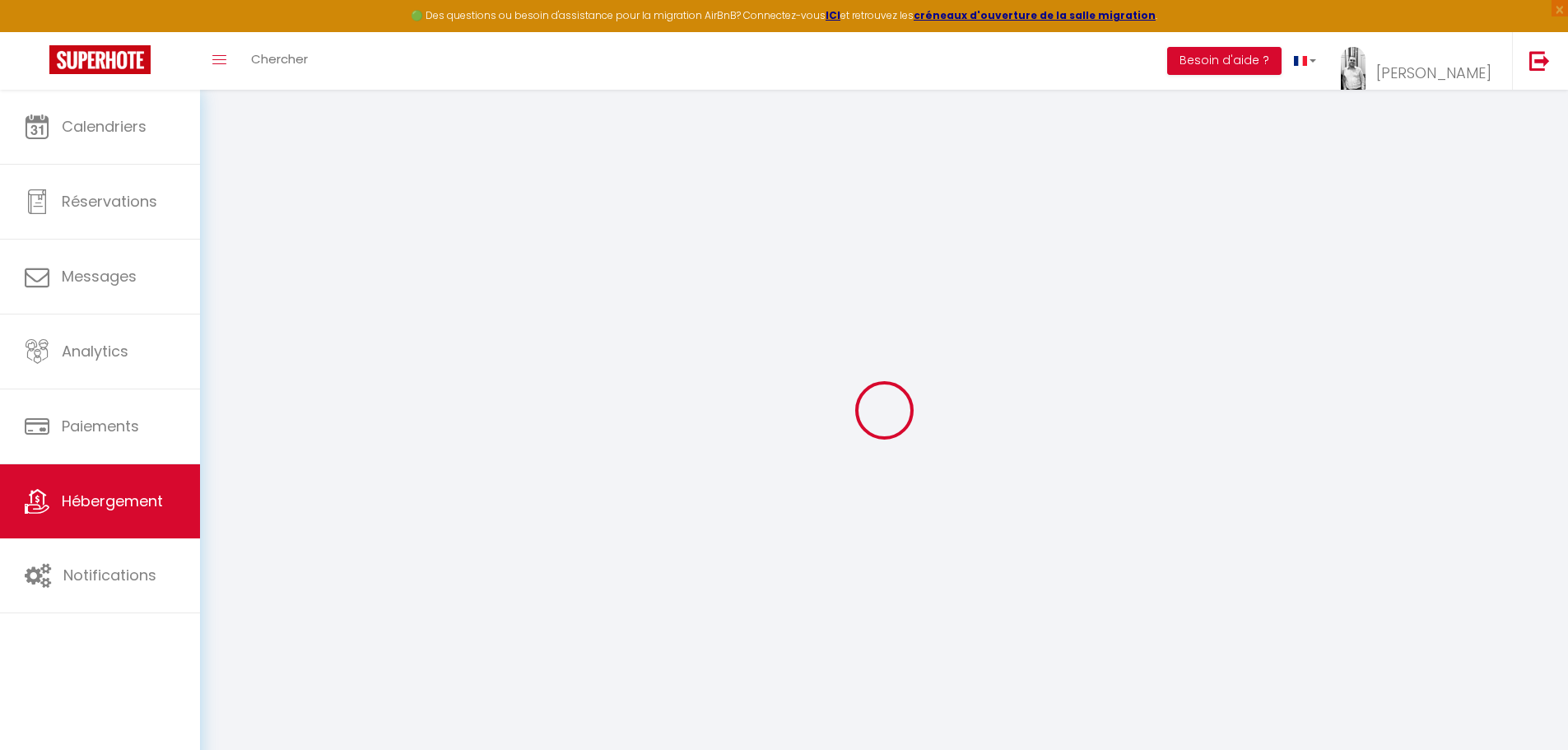
select select "365"
select select "EUR"
select select
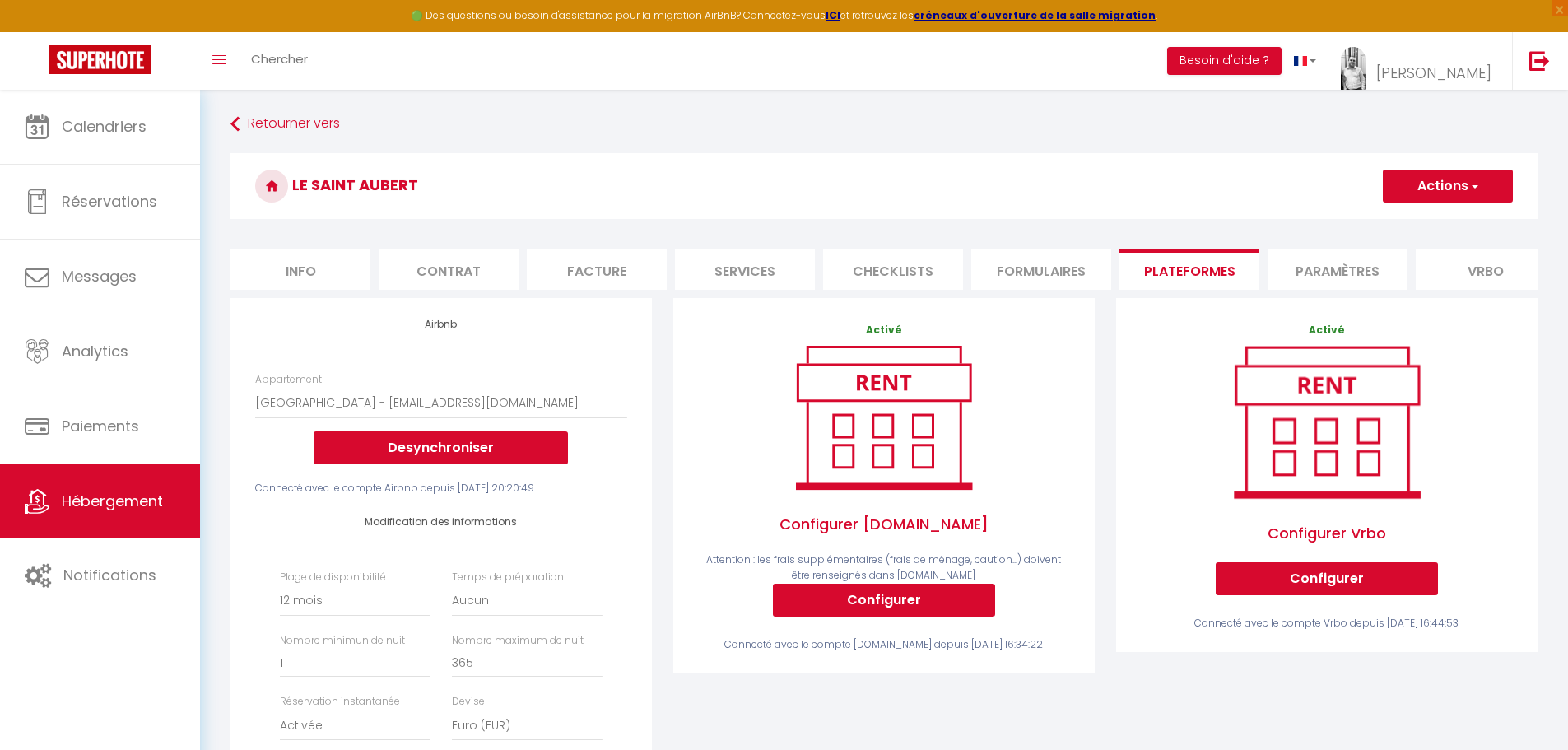
click at [1461, 183] on button "Actions" at bounding box center [1449, 185] width 130 height 33
click at [1461, 226] on link "Enregistrer" at bounding box center [1448, 223] width 130 height 22
select select "365"
select select "EUR"
select select
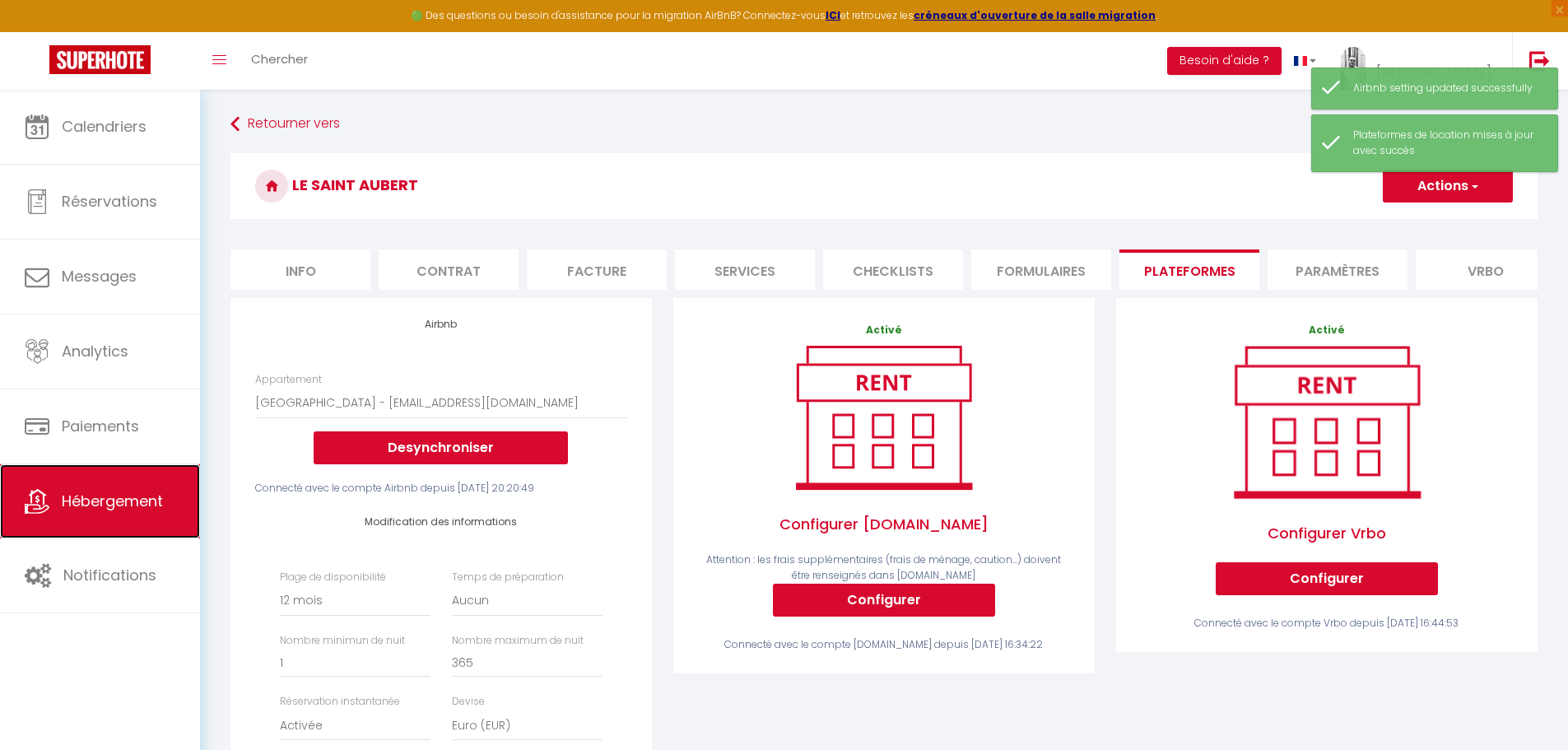
click at [132, 507] on span "Hébergement" at bounding box center [112, 500] width 101 height 21
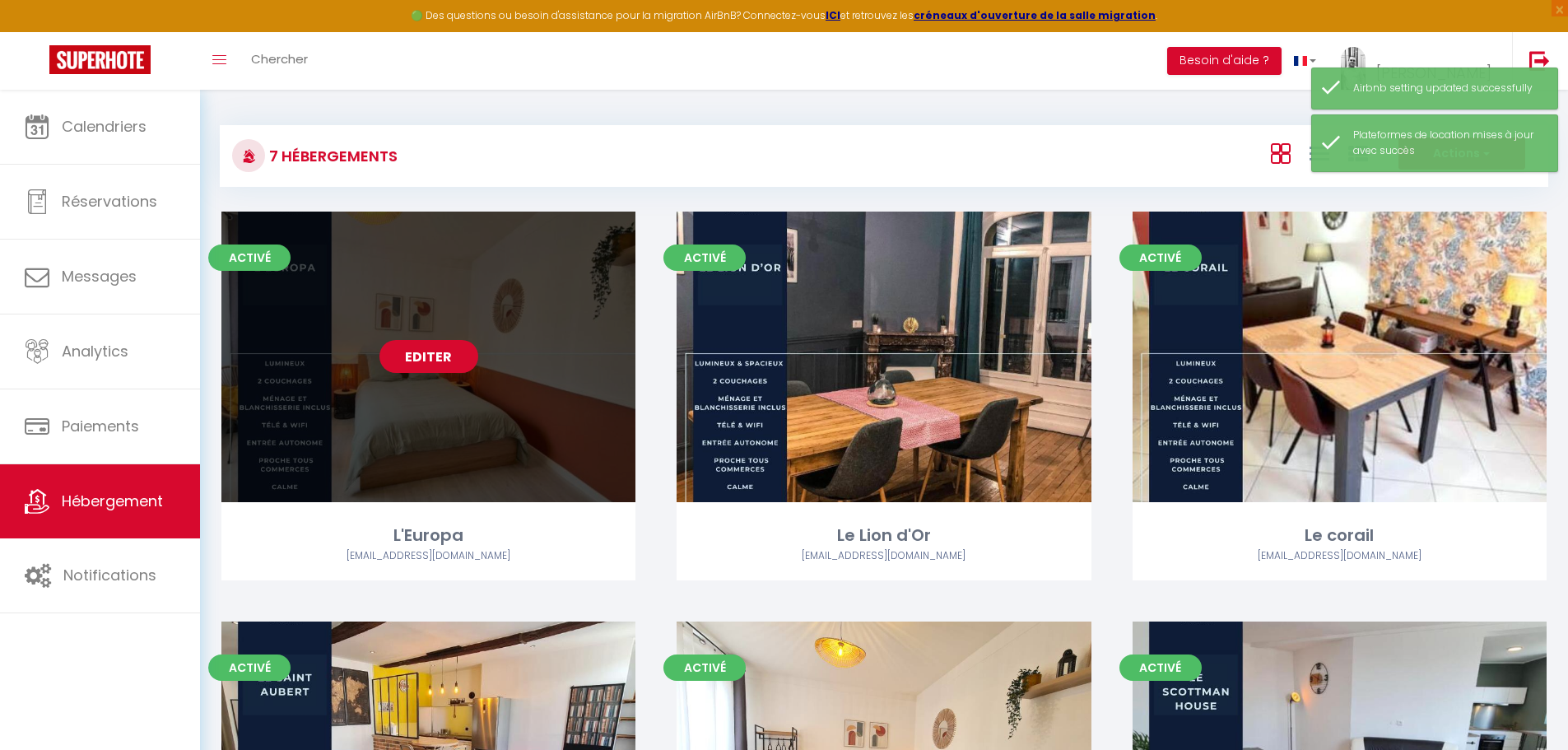
click at [442, 356] on link "Editer" at bounding box center [428, 356] width 99 height 33
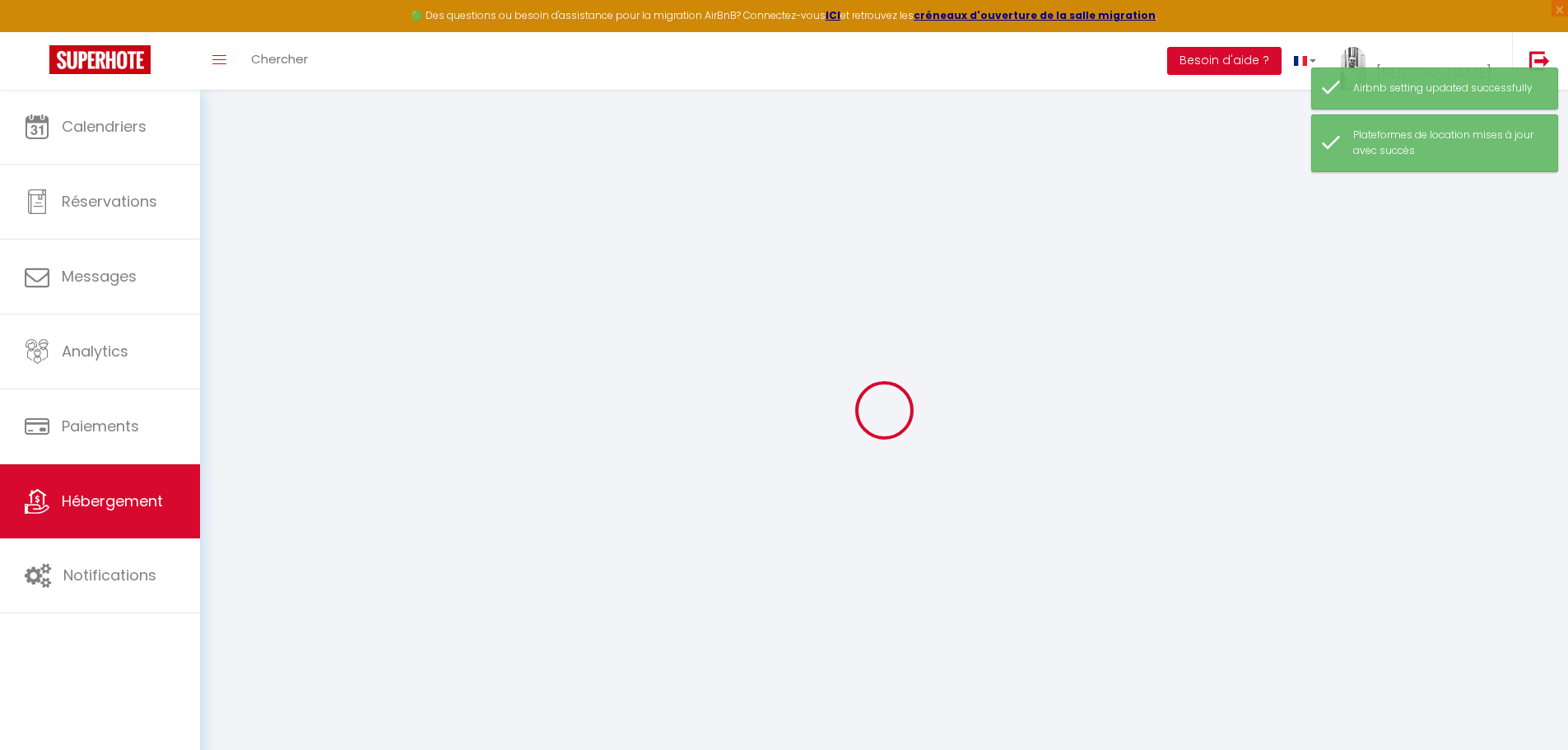
select select
checkbox input "false"
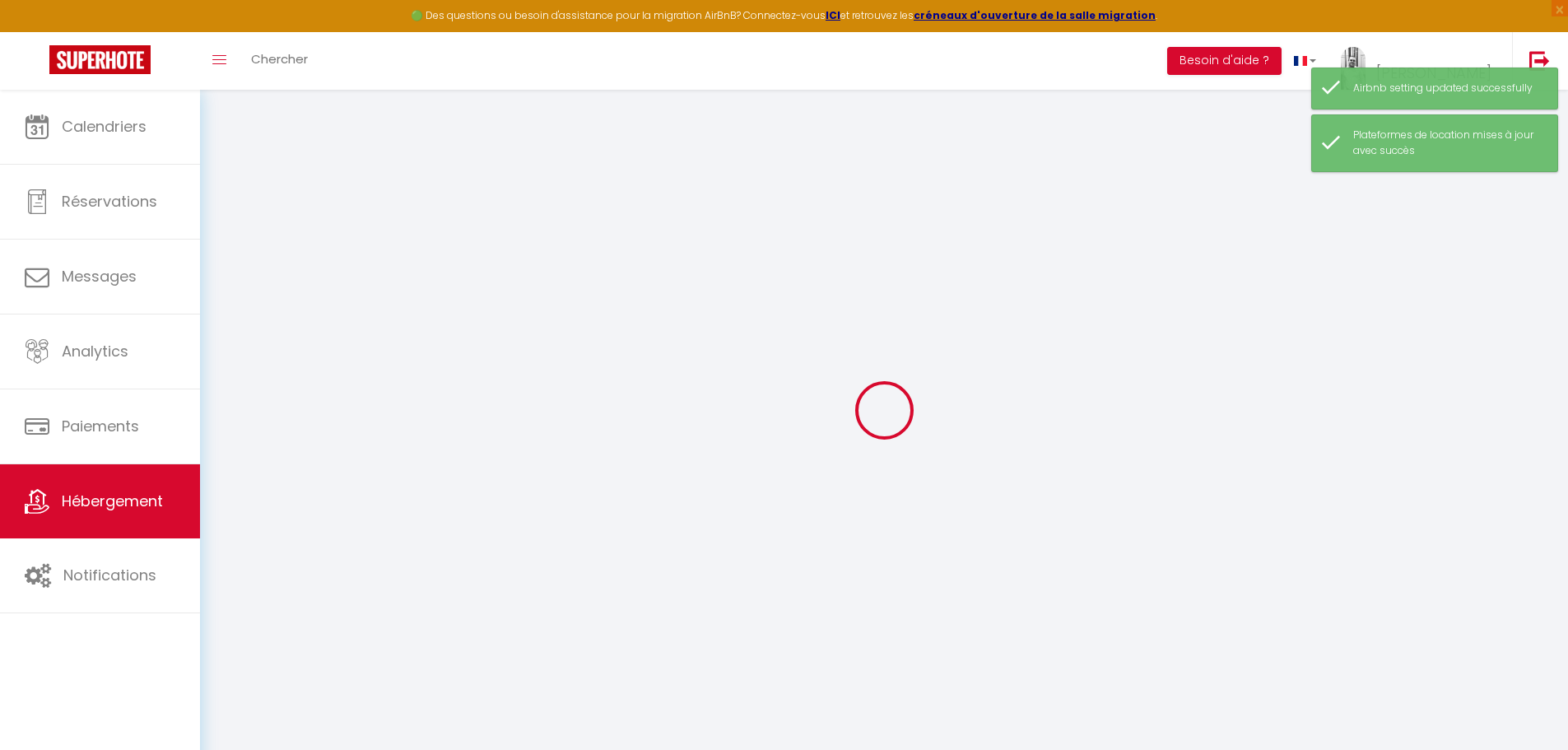
checkbox input "false"
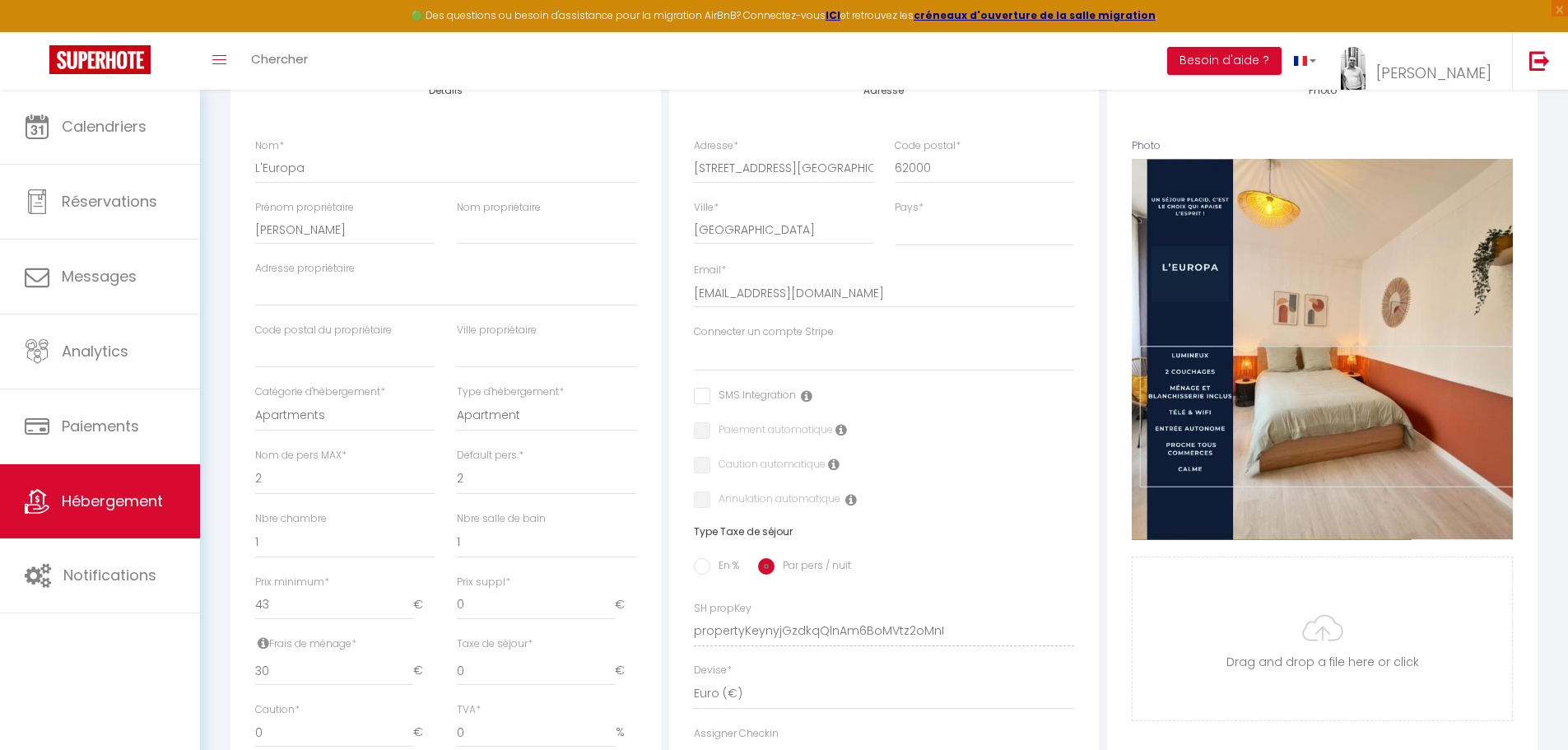
scroll to position [82, 0]
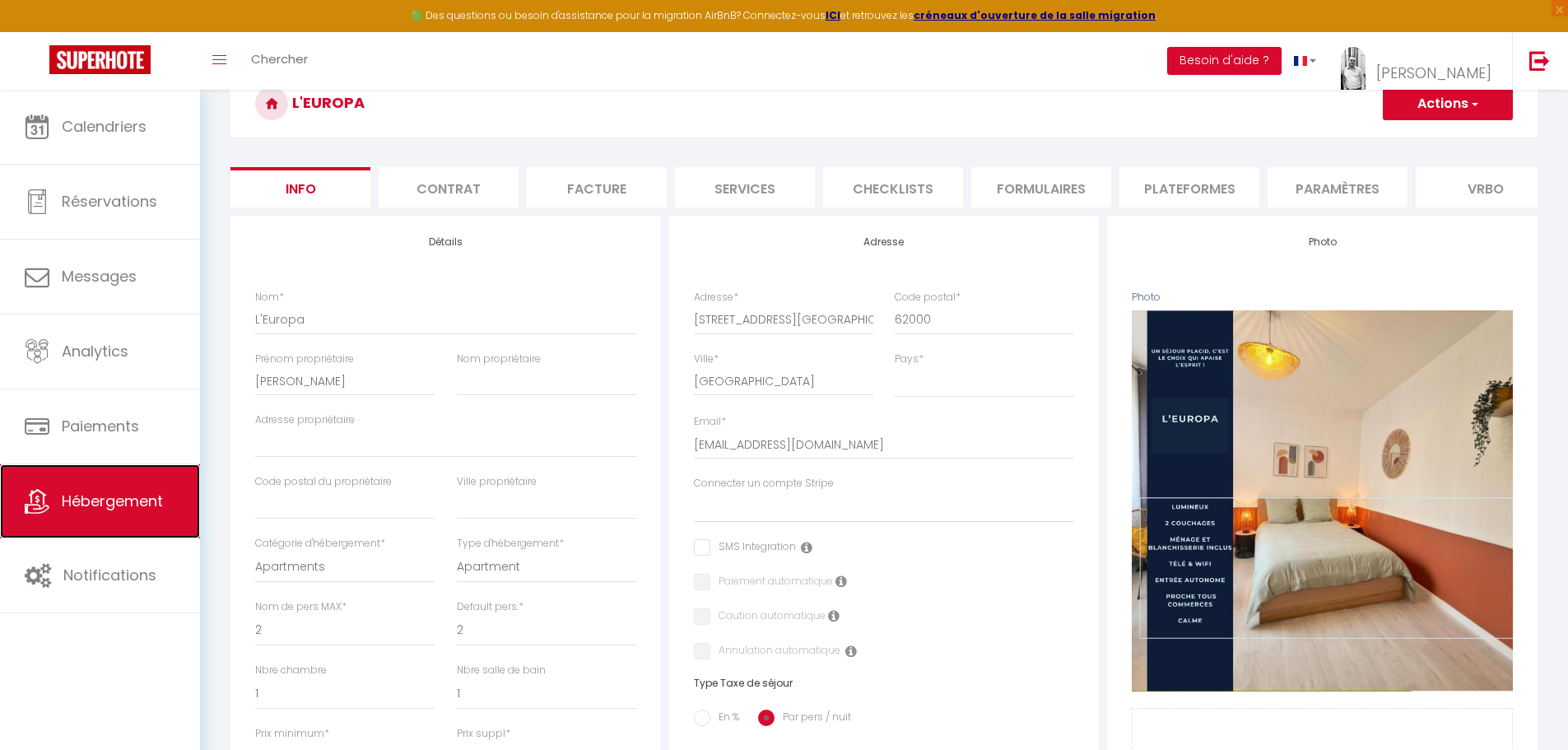
click at [109, 512] on link "Hébergement" at bounding box center [100, 501] width 200 height 74
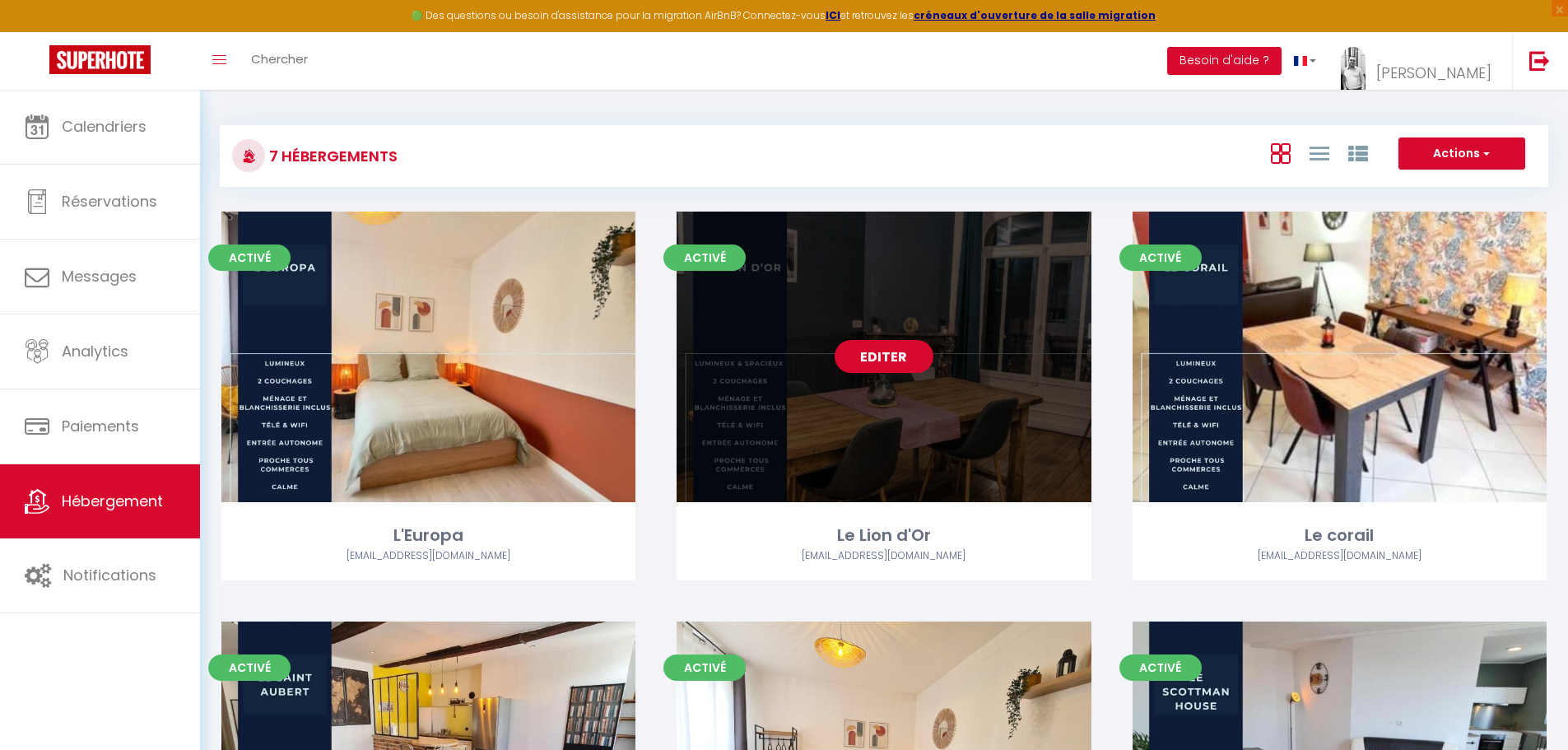
click at [895, 364] on link "Editer" at bounding box center [884, 356] width 99 height 33
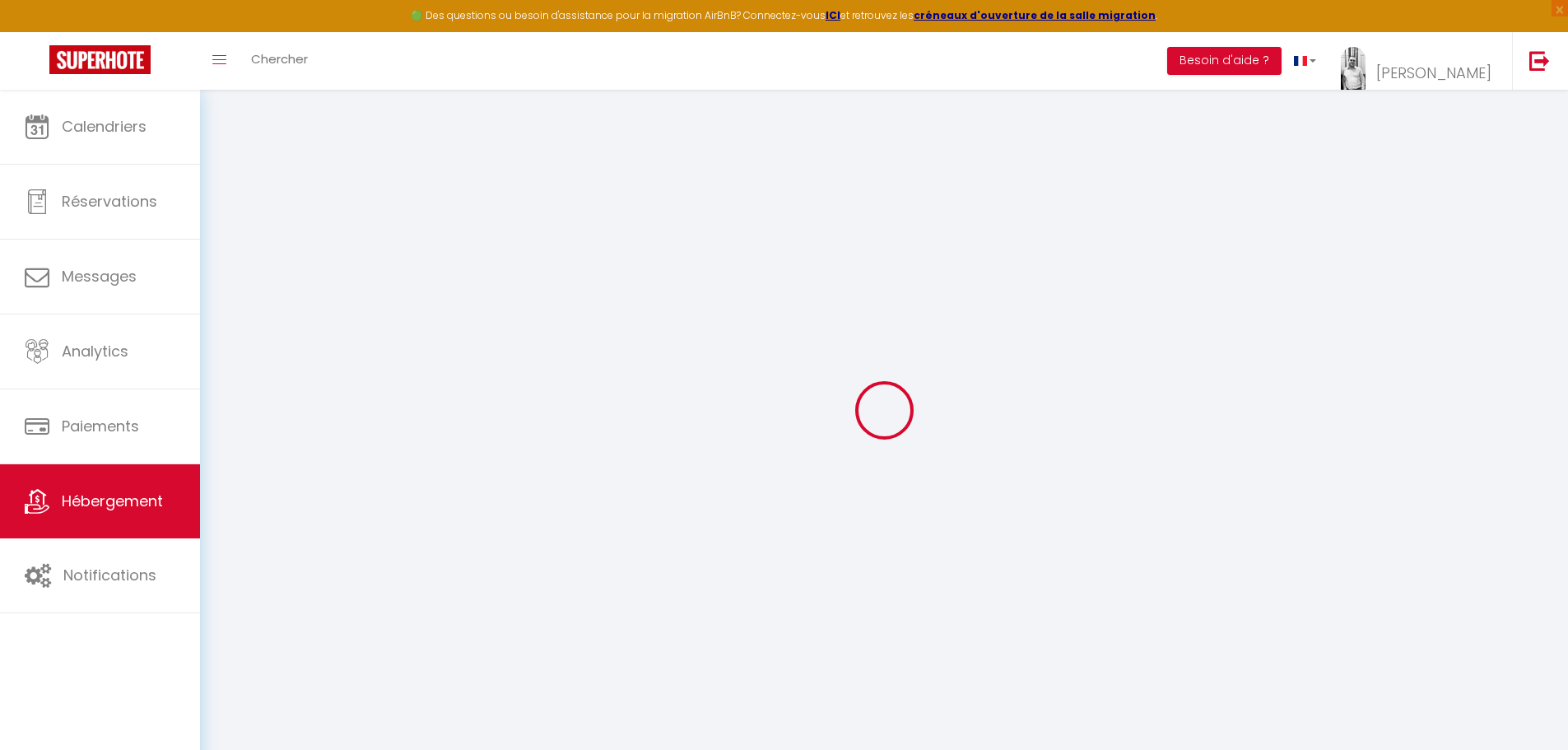
select select "+ 18 %"
select select "+ 7 %"
select select "+ 18 %"
select select "7993-1426815297094958505"
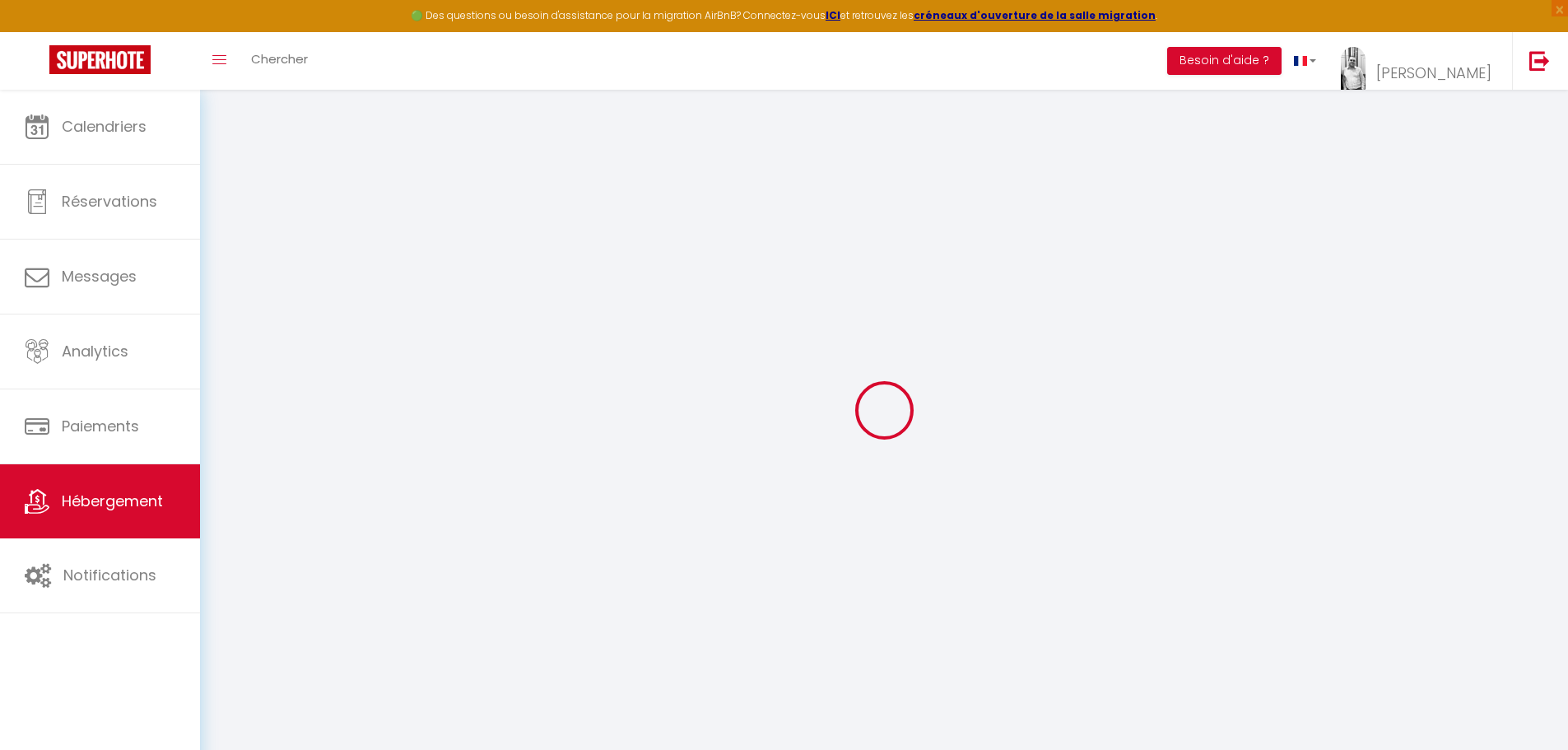
select select "16:00"
select select
select select "11:00"
select select "30"
select select "120"
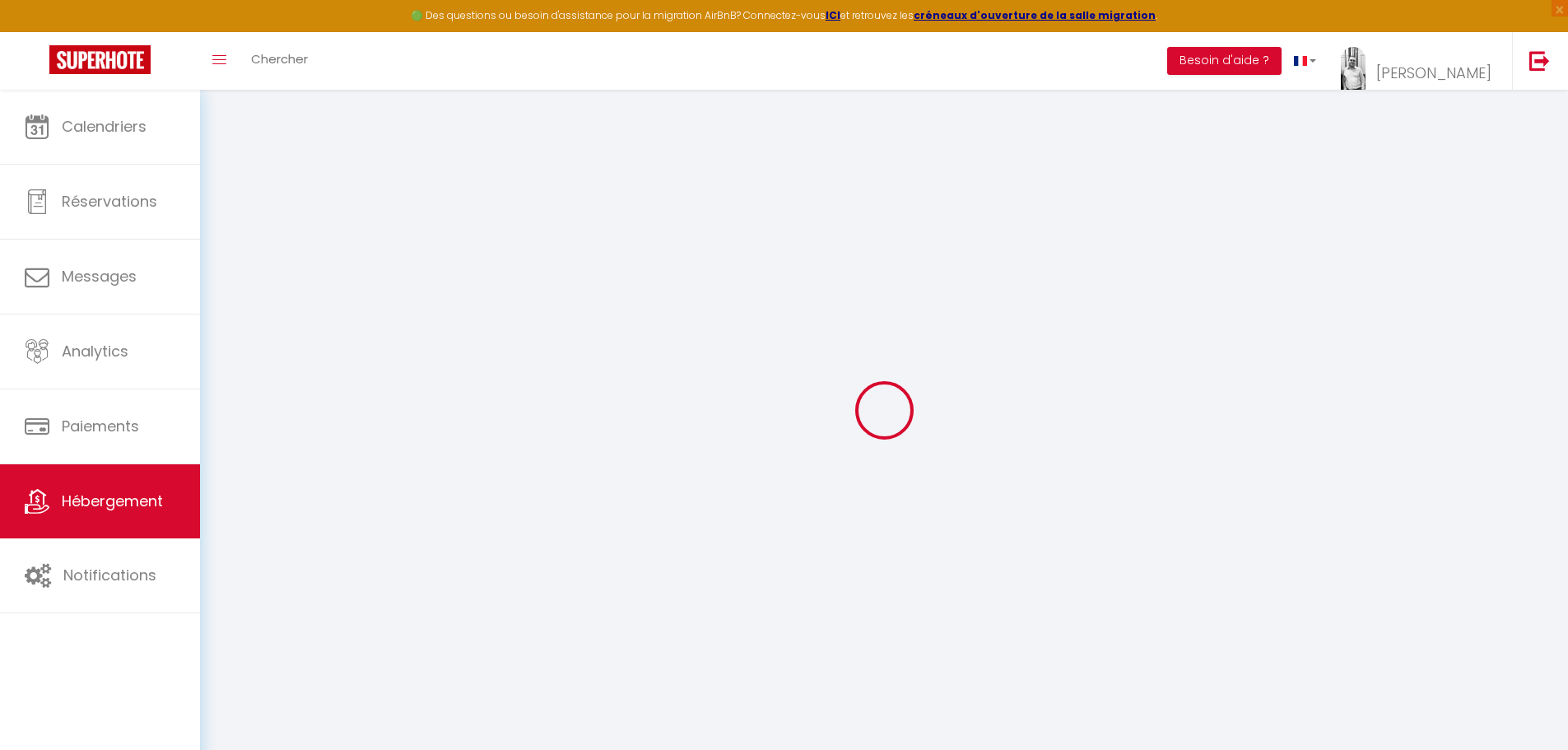
select select
checkbox input "false"
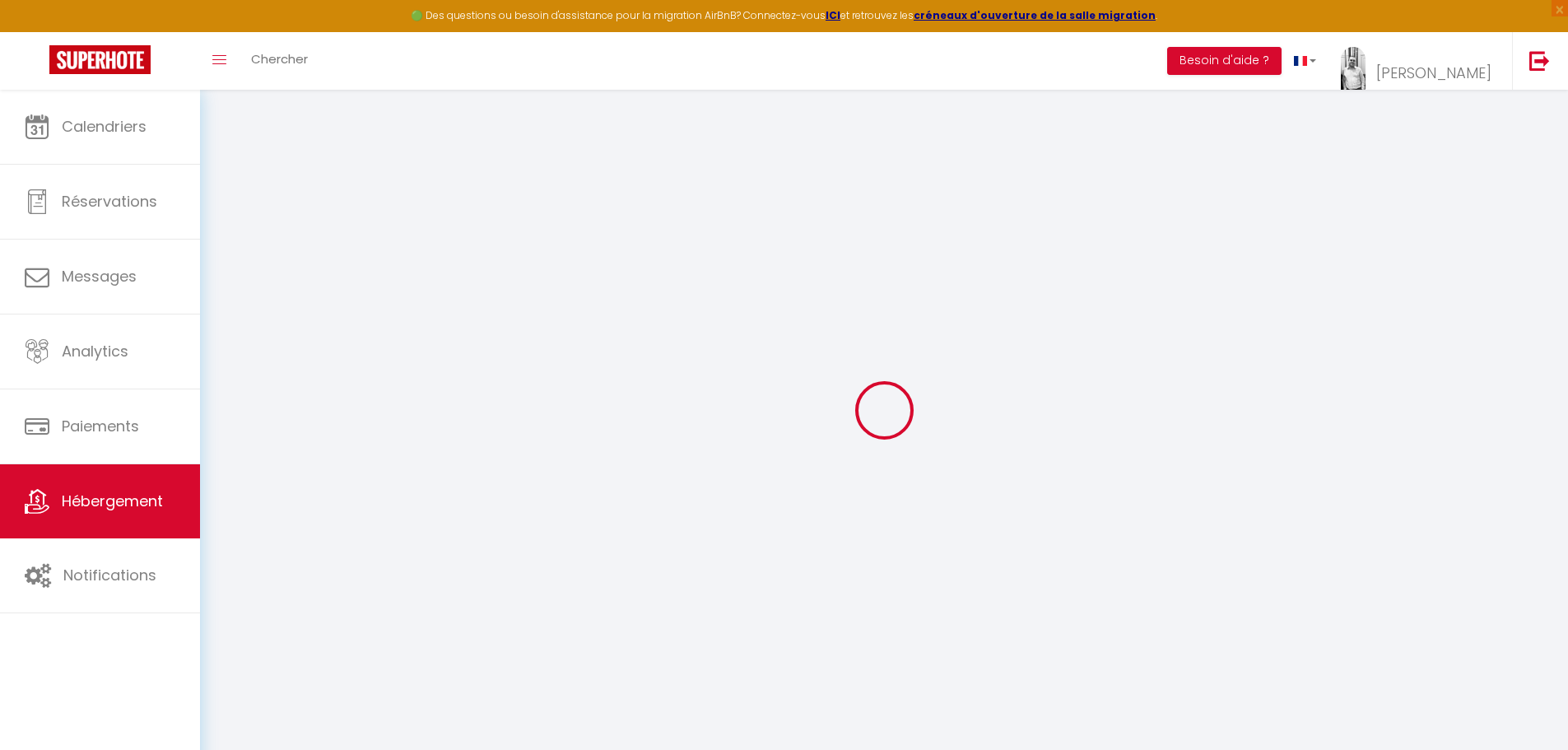
checkbox input "false"
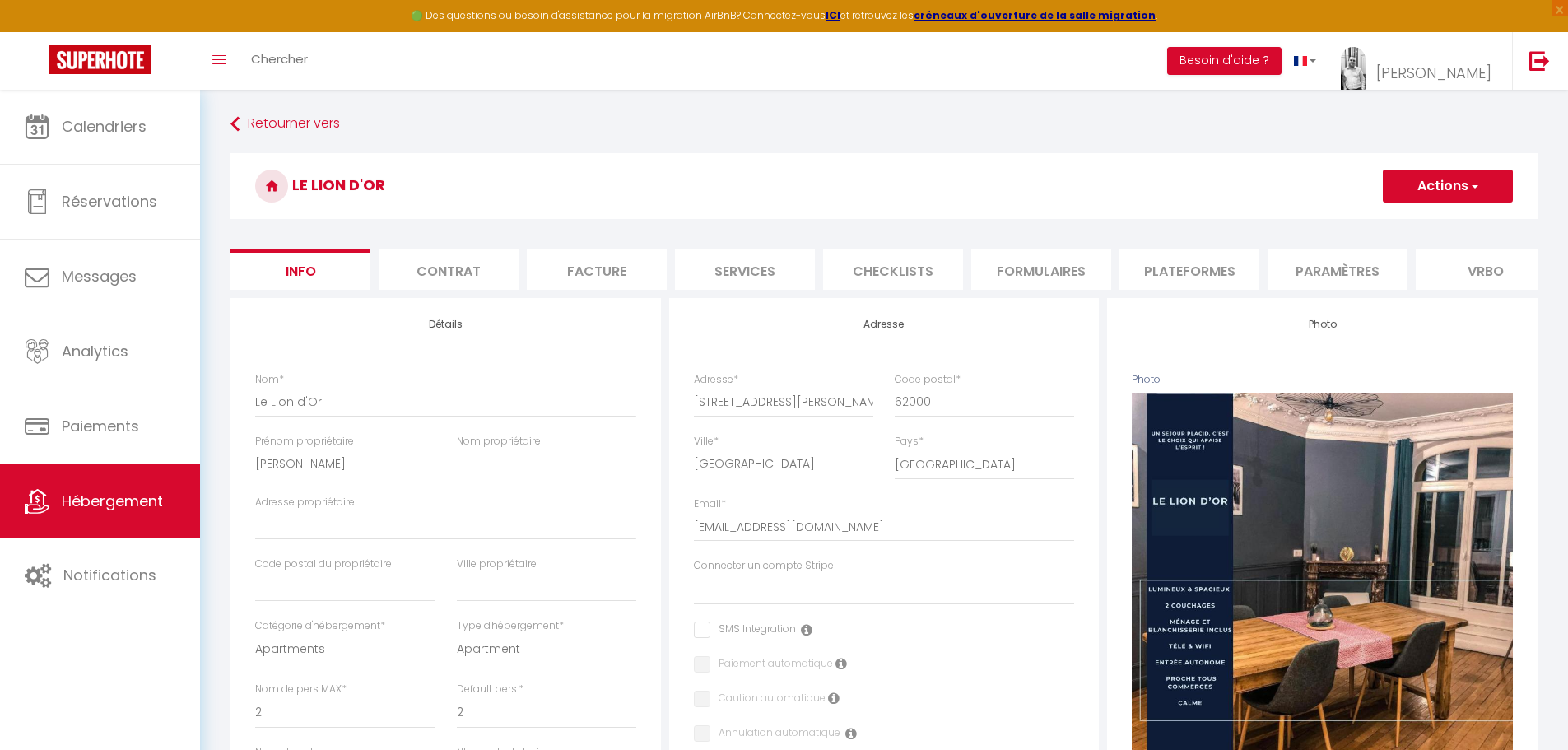
click at [1131, 273] on li "Plateformes" at bounding box center [1189, 270] width 140 height 41
select select
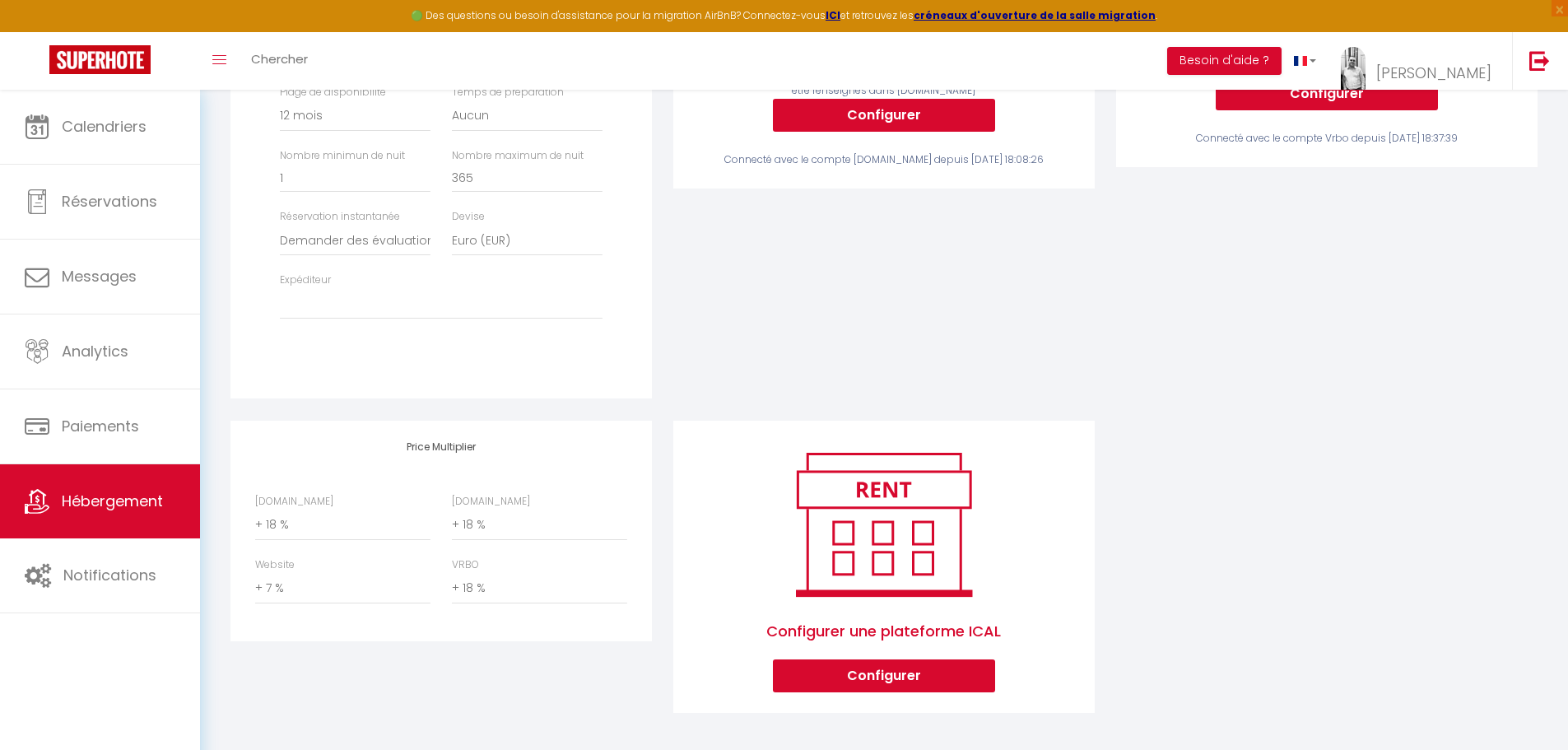
scroll to position [501, 0]
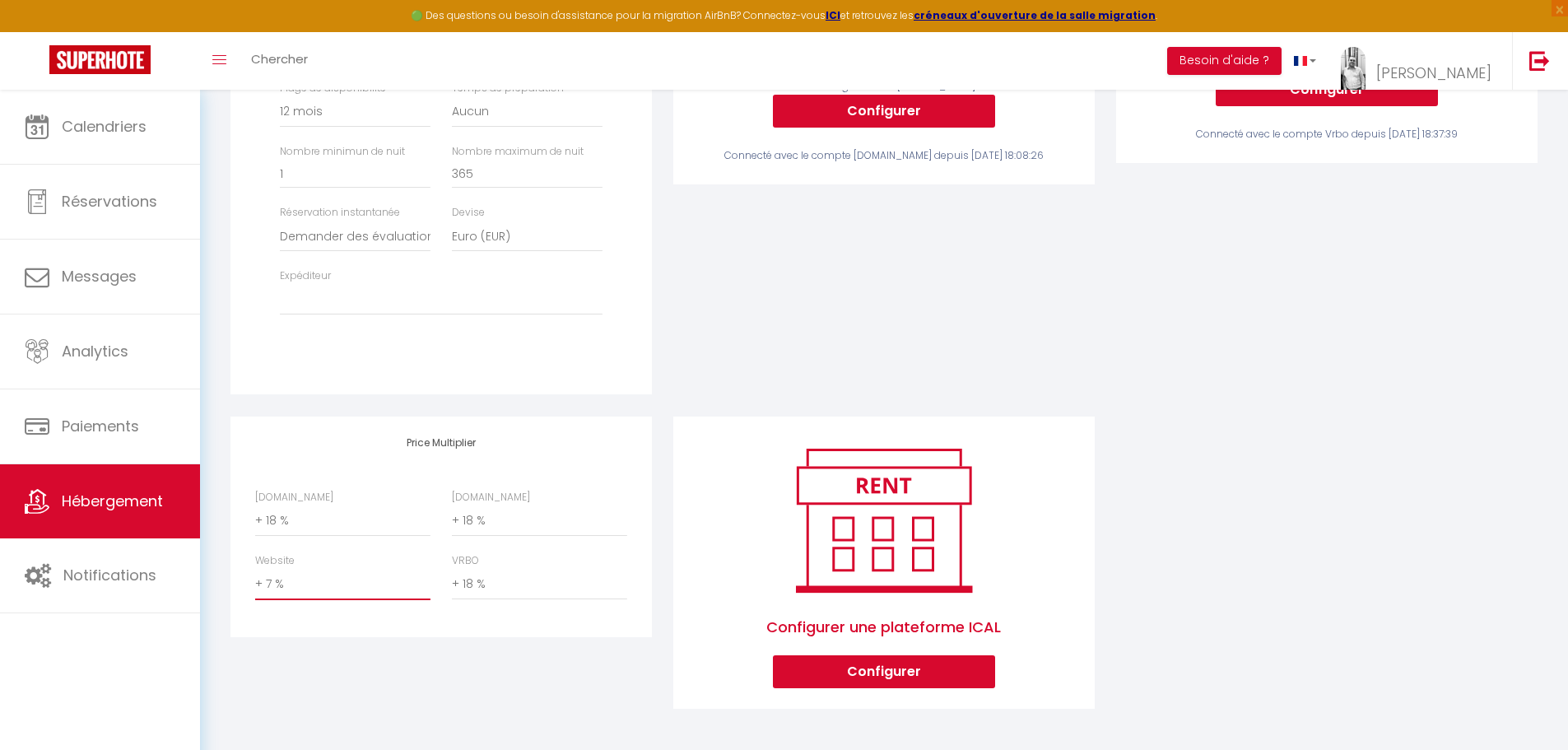
drag, startPoint x: 270, startPoint y: 580, endPoint x: 279, endPoint y: 582, distance: 9.2
click at [270, 580] on select "0 + 1 % + 2 % + 3 % + 4 % + 5 % + 6 % + 7 % + 8 % + 9 %" at bounding box center [343, 584] width 176 height 32
select select "0"
click at [255, 569] on select "0 + 1 % + 2 % + 3 % + 4 % + 5 % + 6 % + 7 % + 8 % + 9 %" at bounding box center [343, 584] width 176 height 32
select select
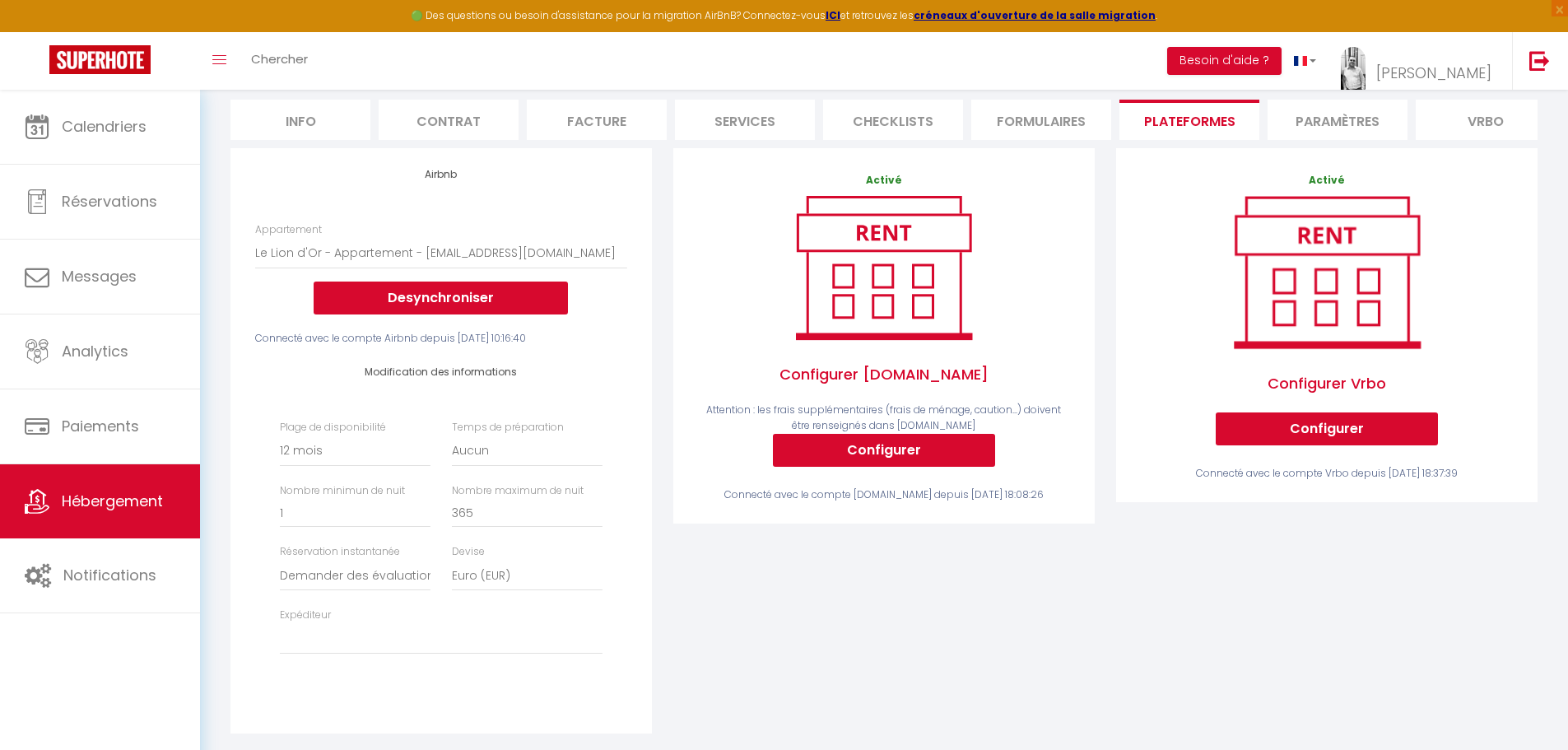
scroll to position [0, 0]
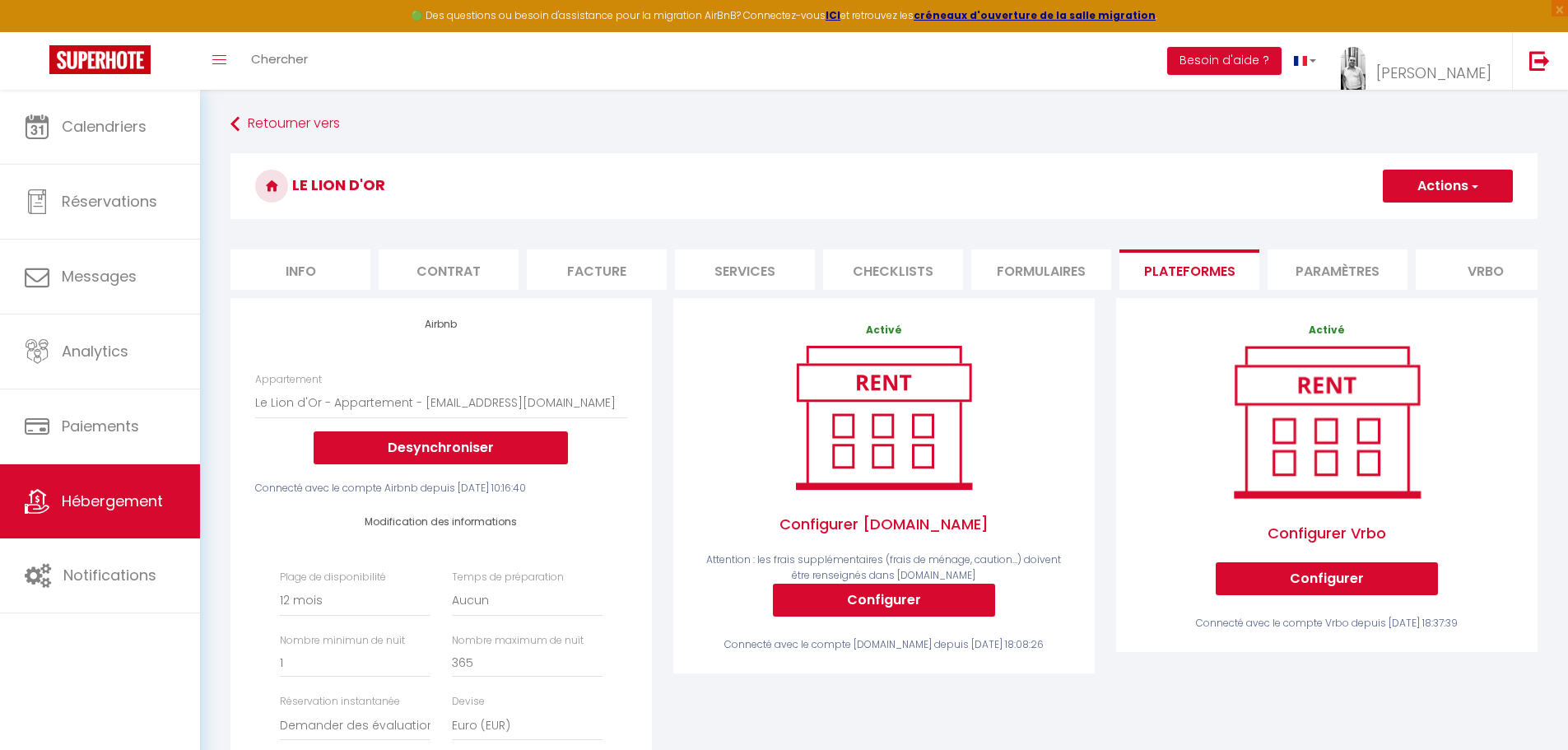
click at [1435, 184] on button "Actions" at bounding box center [1449, 185] width 130 height 33
click at [1447, 219] on link "Enregistrer" at bounding box center [1448, 223] width 130 height 22
select select "365"
select select "well_reviewed_guests"
select select "EUR"
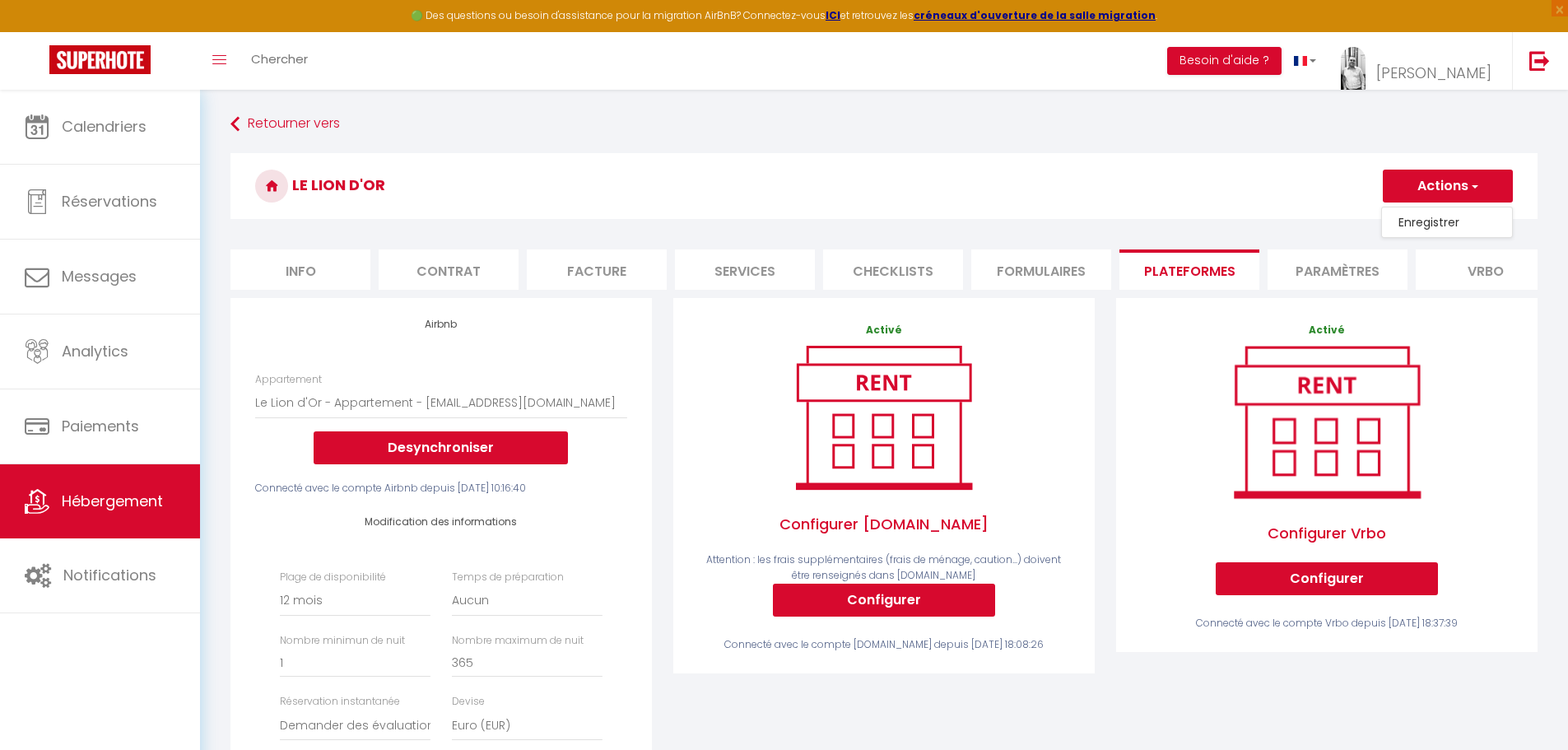
select select
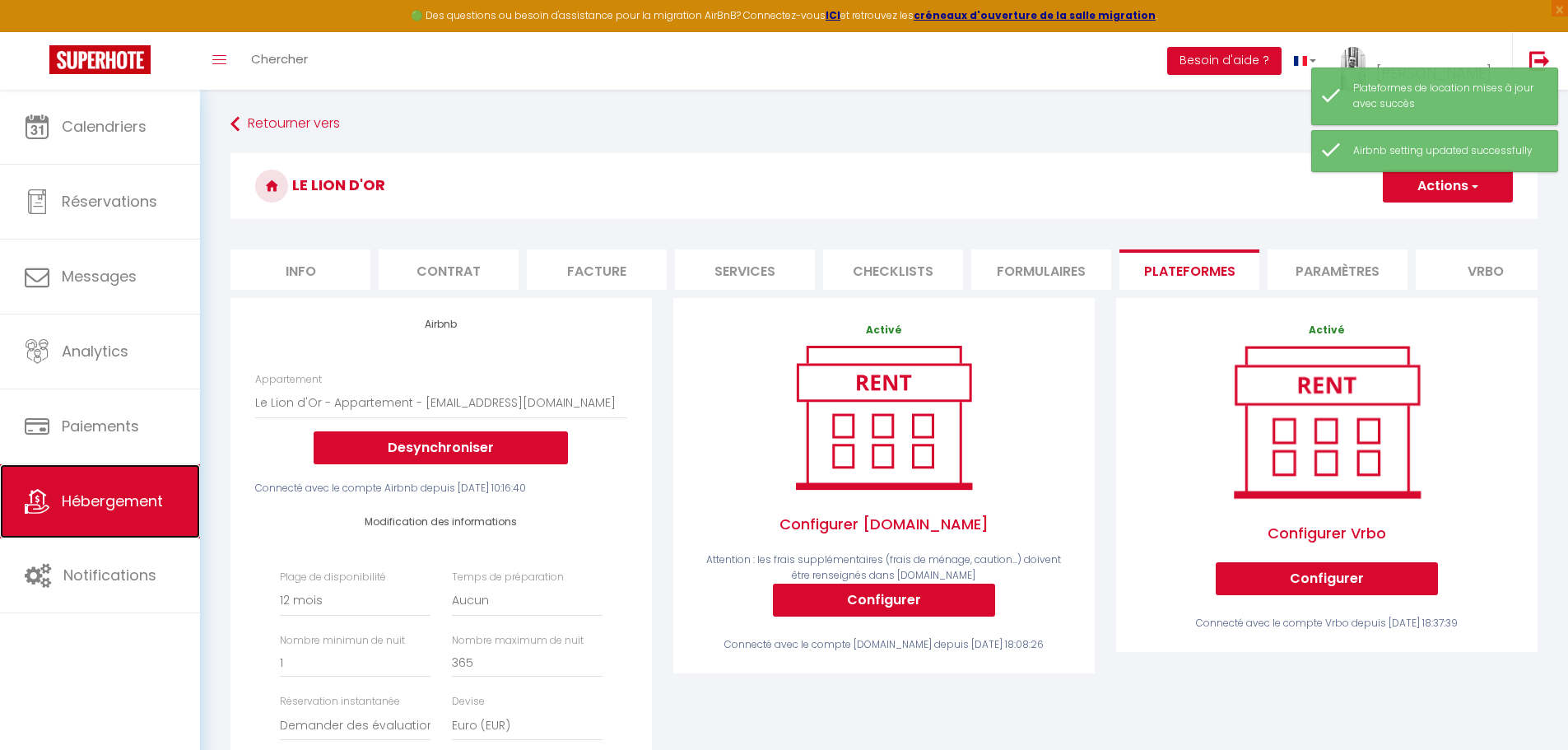
click at [94, 505] on span "Hébergement" at bounding box center [112, 500] width 101 height 21
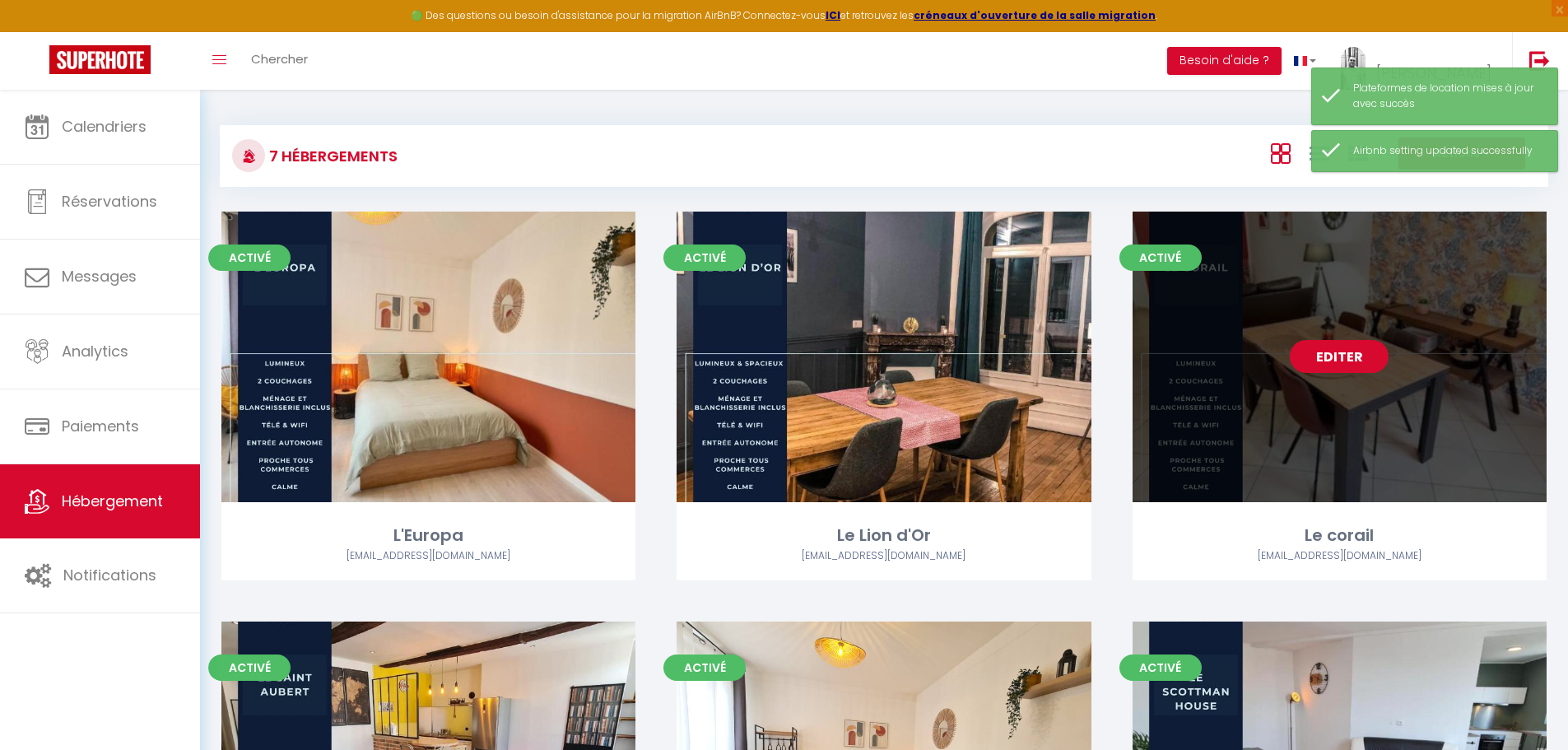
click at [1345, 364] on link "Editer" at bounding box center [1339, 356] width 99 height 33
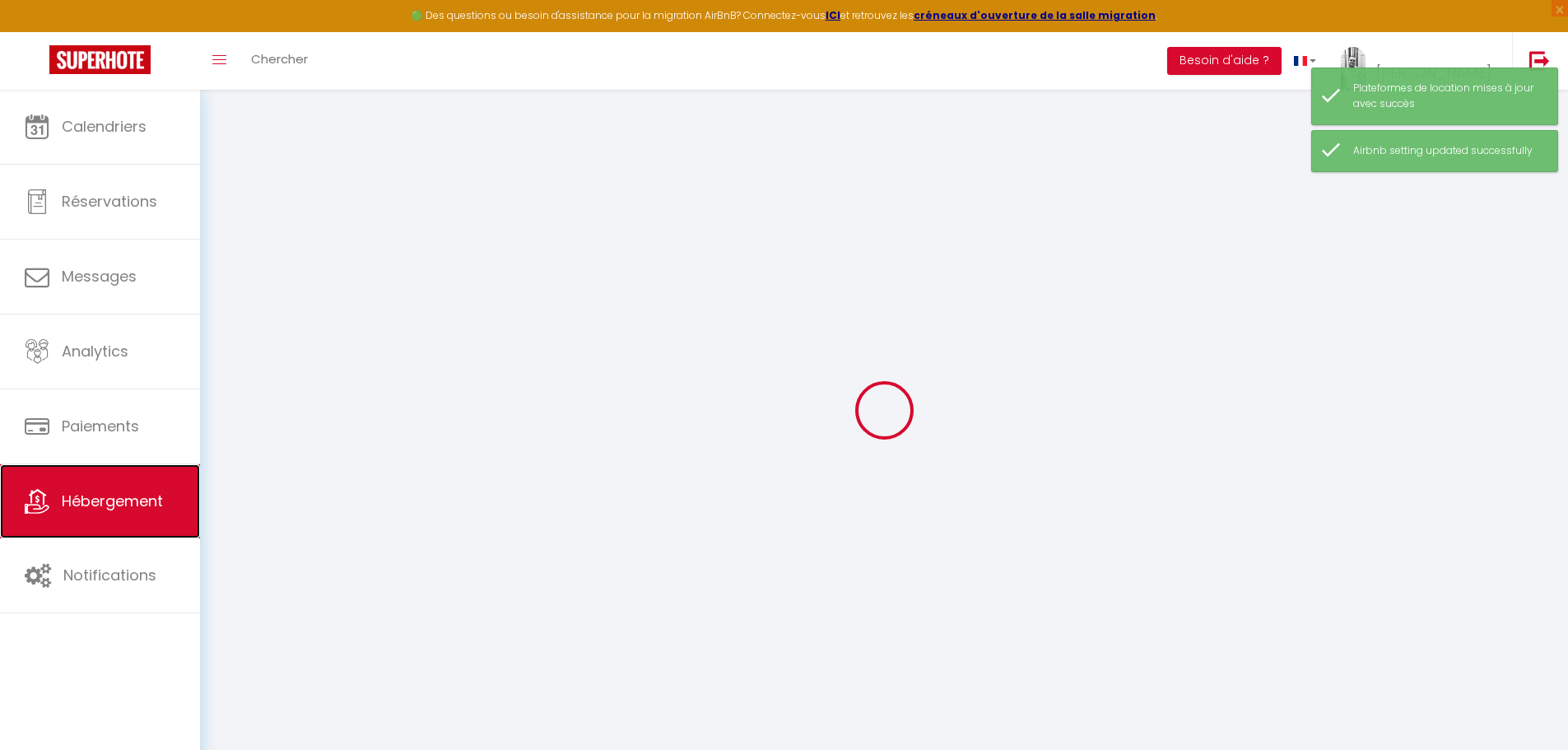
click at [48, 519] on link "Hébergement" at bounding box center [100, 501] width 200 height 74
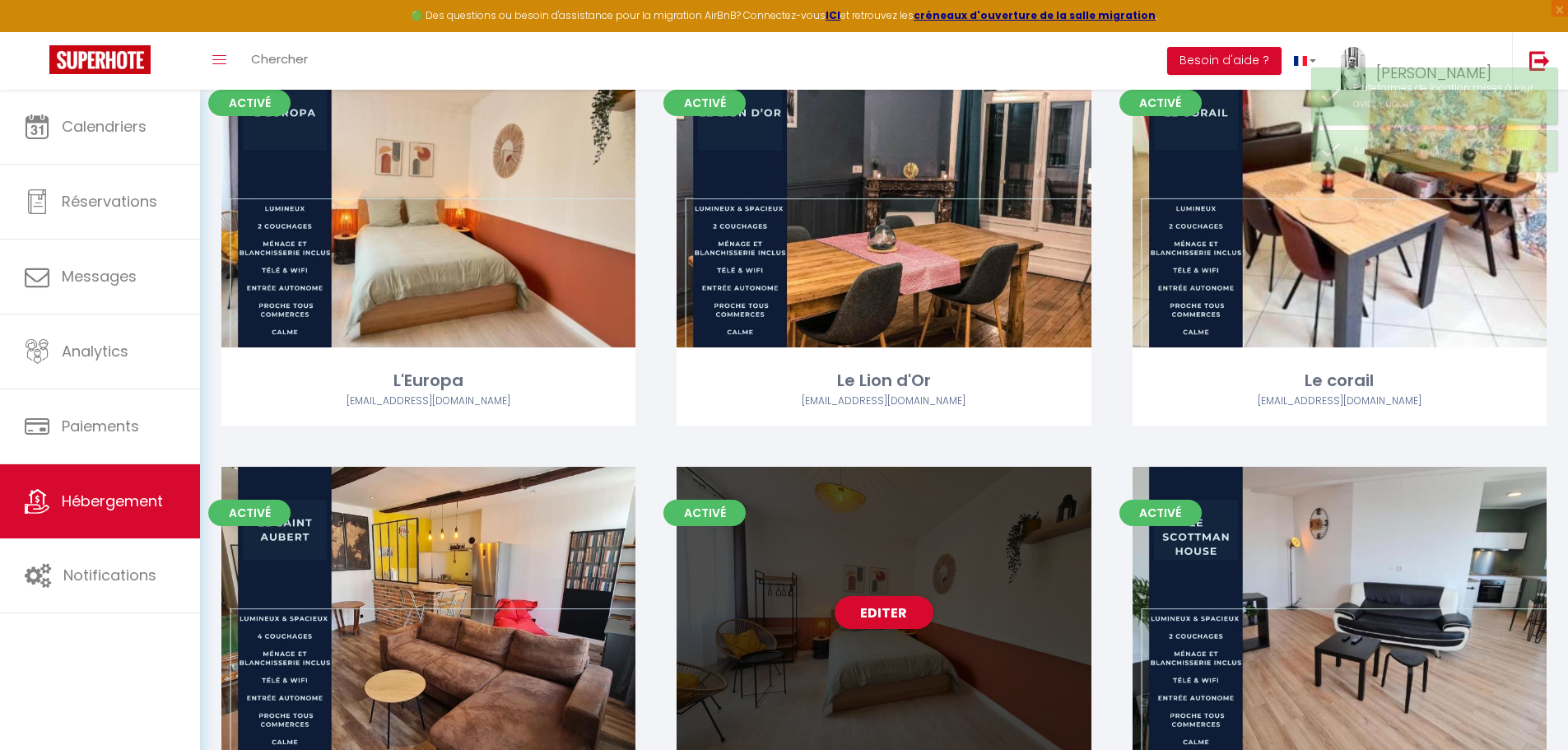
scroll to position [329, 0]
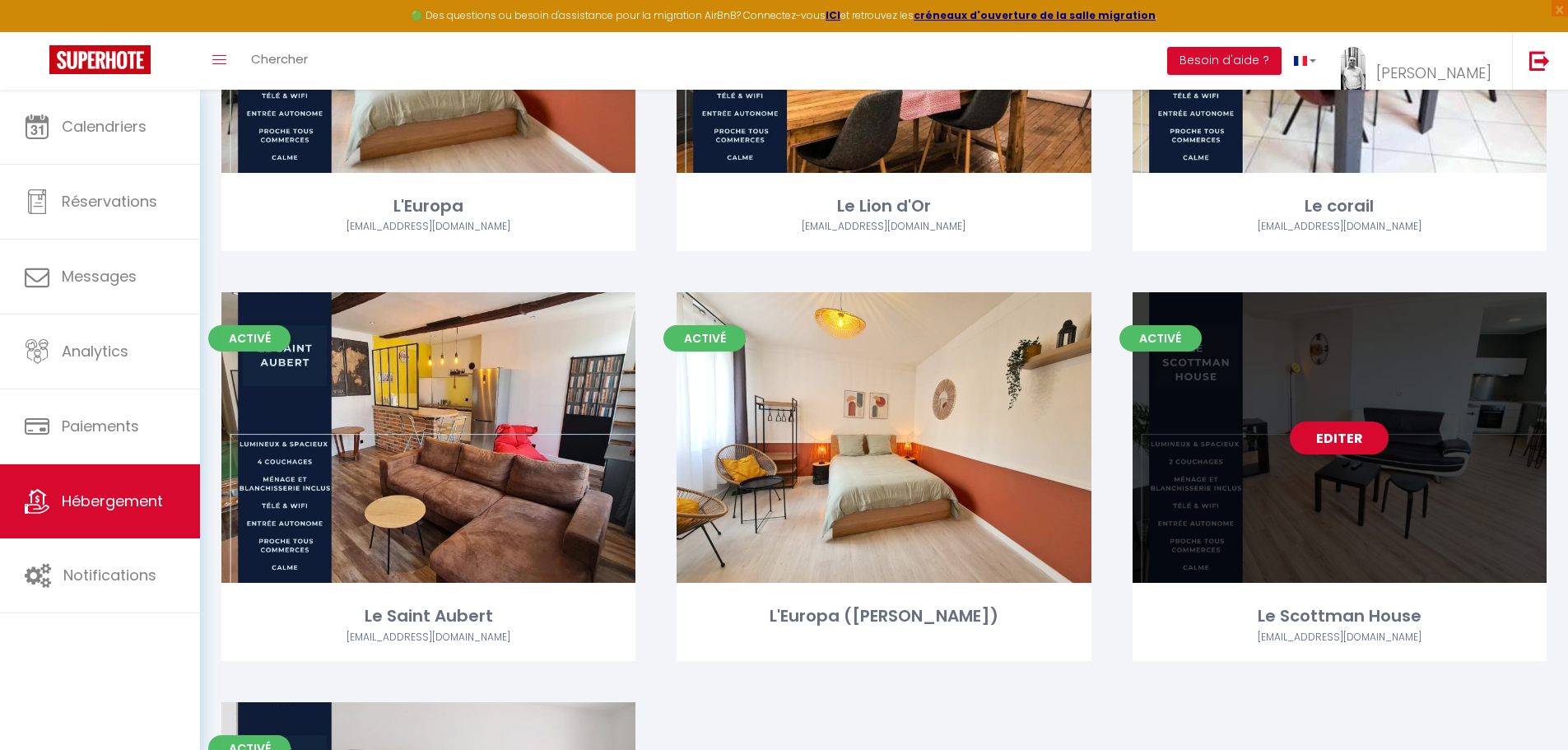
click at [1340, 443] on link "Editer" at bounding box center [1339, 438] width 99 height 33
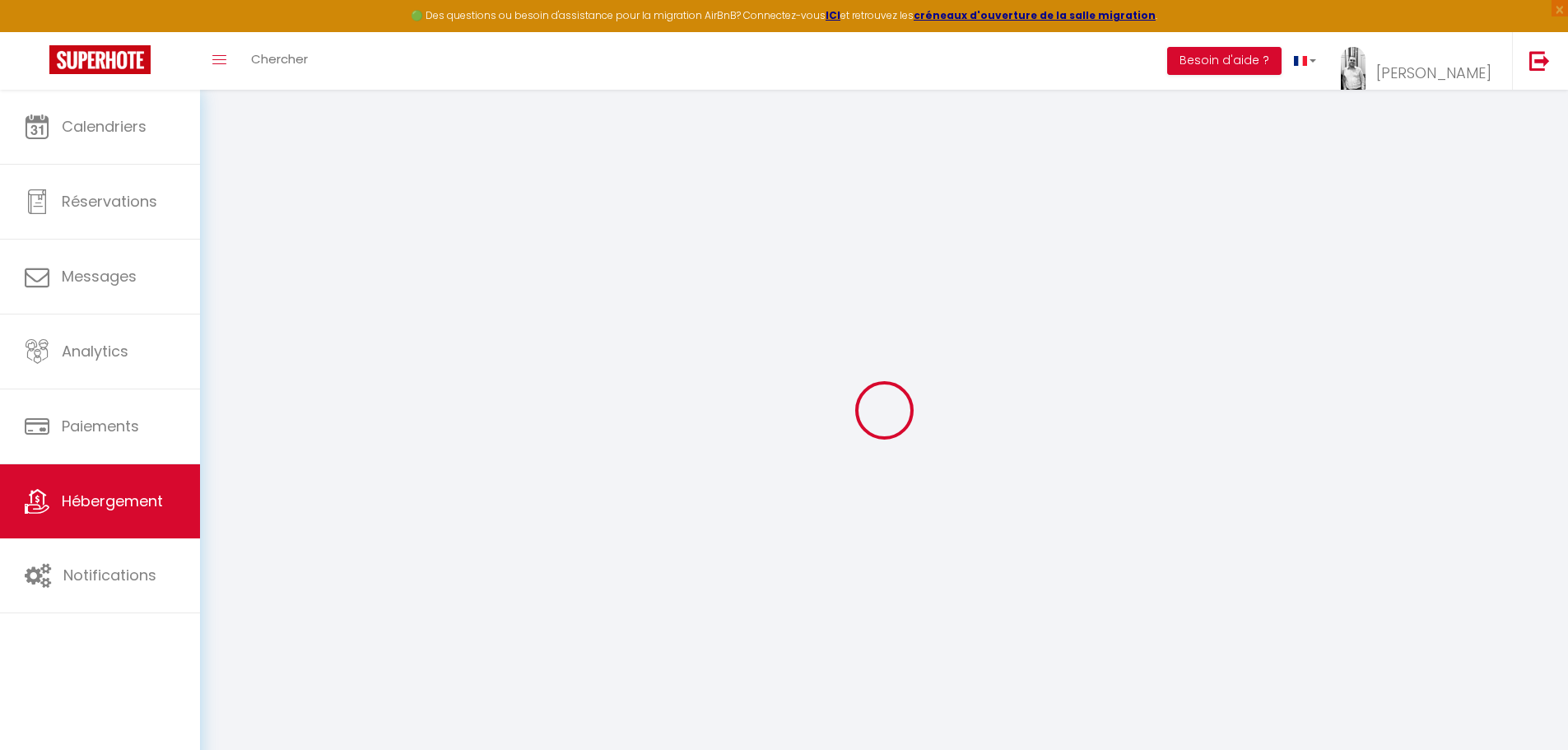
select select "14:00"
select select
select select "11:00"
select select "30"
select select "120"
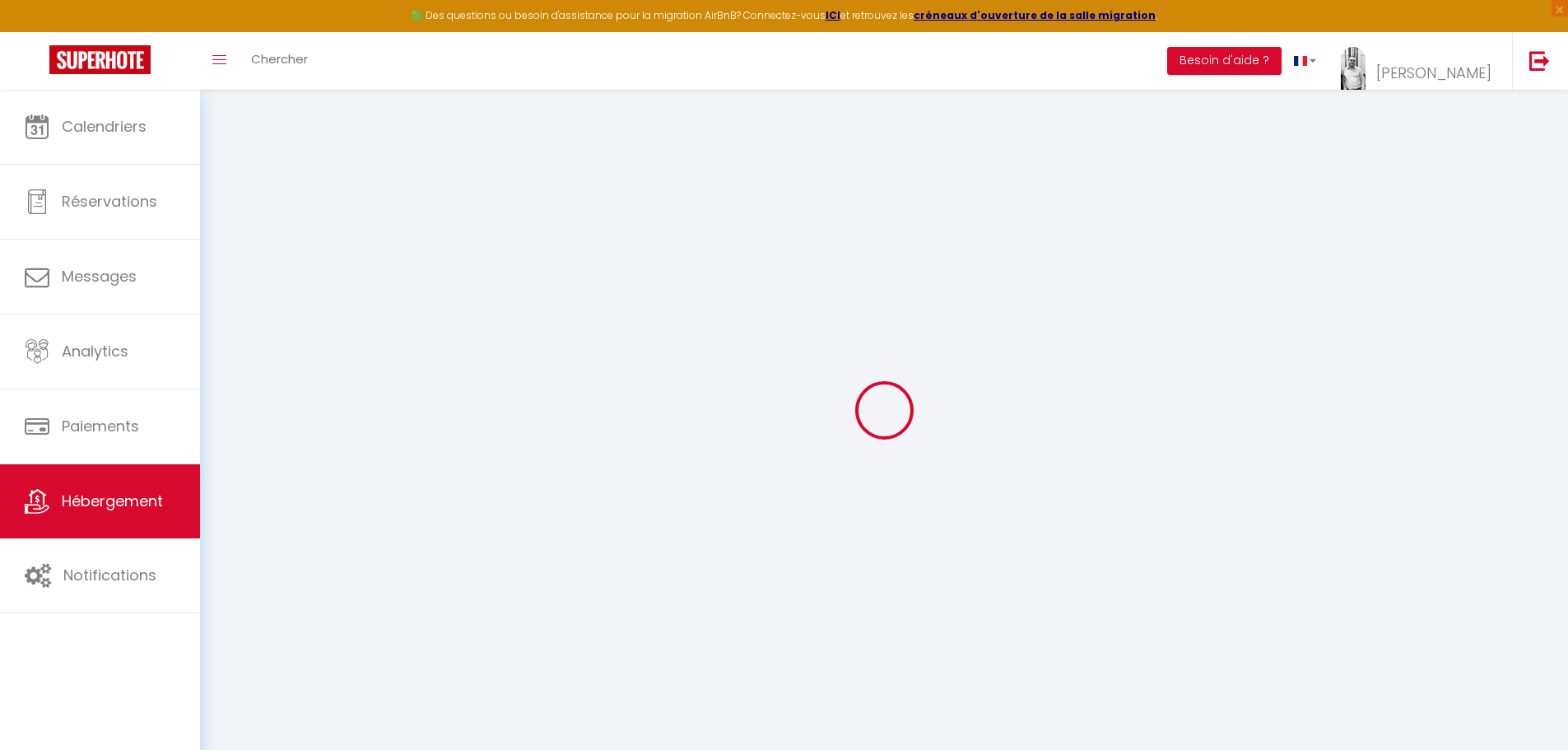
select select
checkbox input "false"
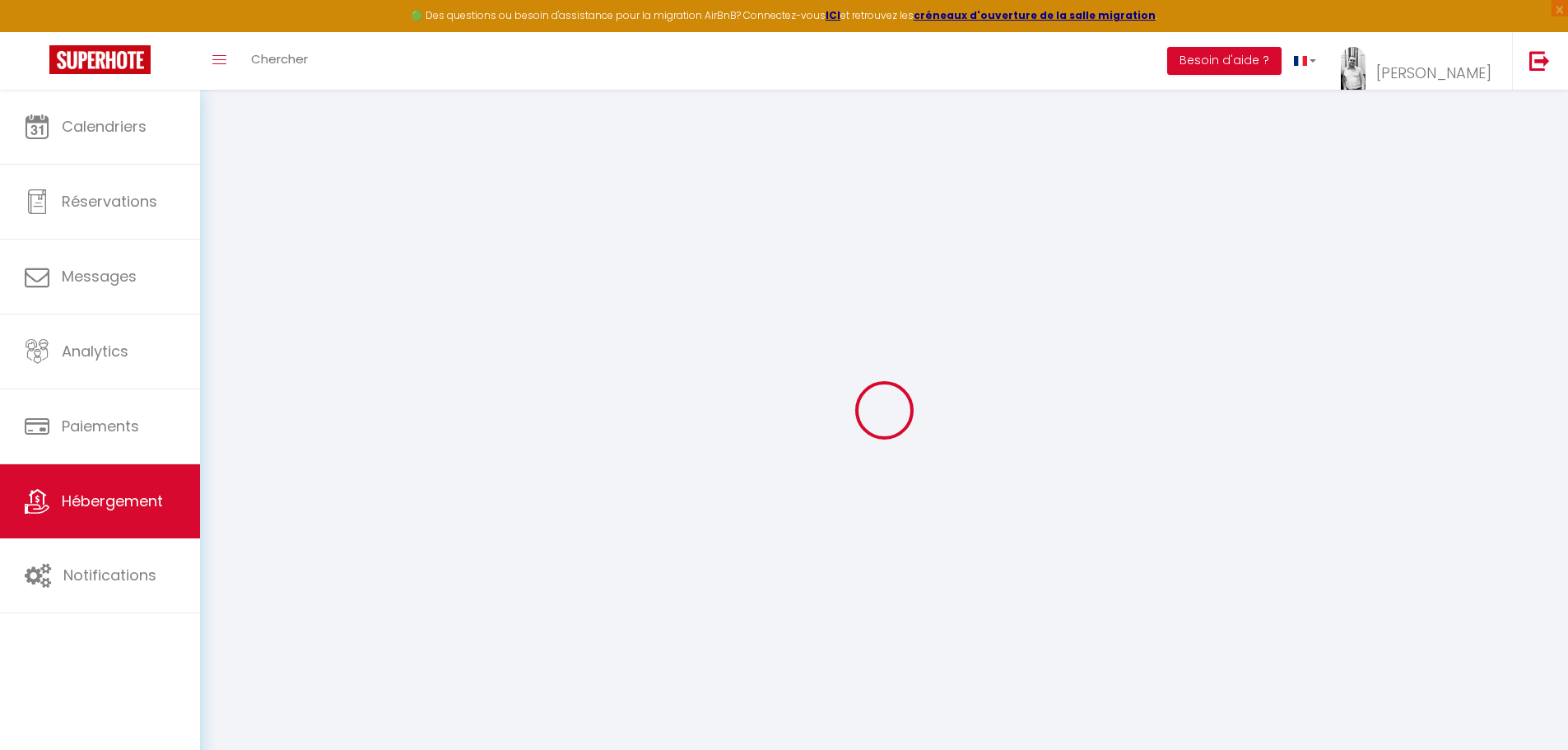
checkbox input "false"
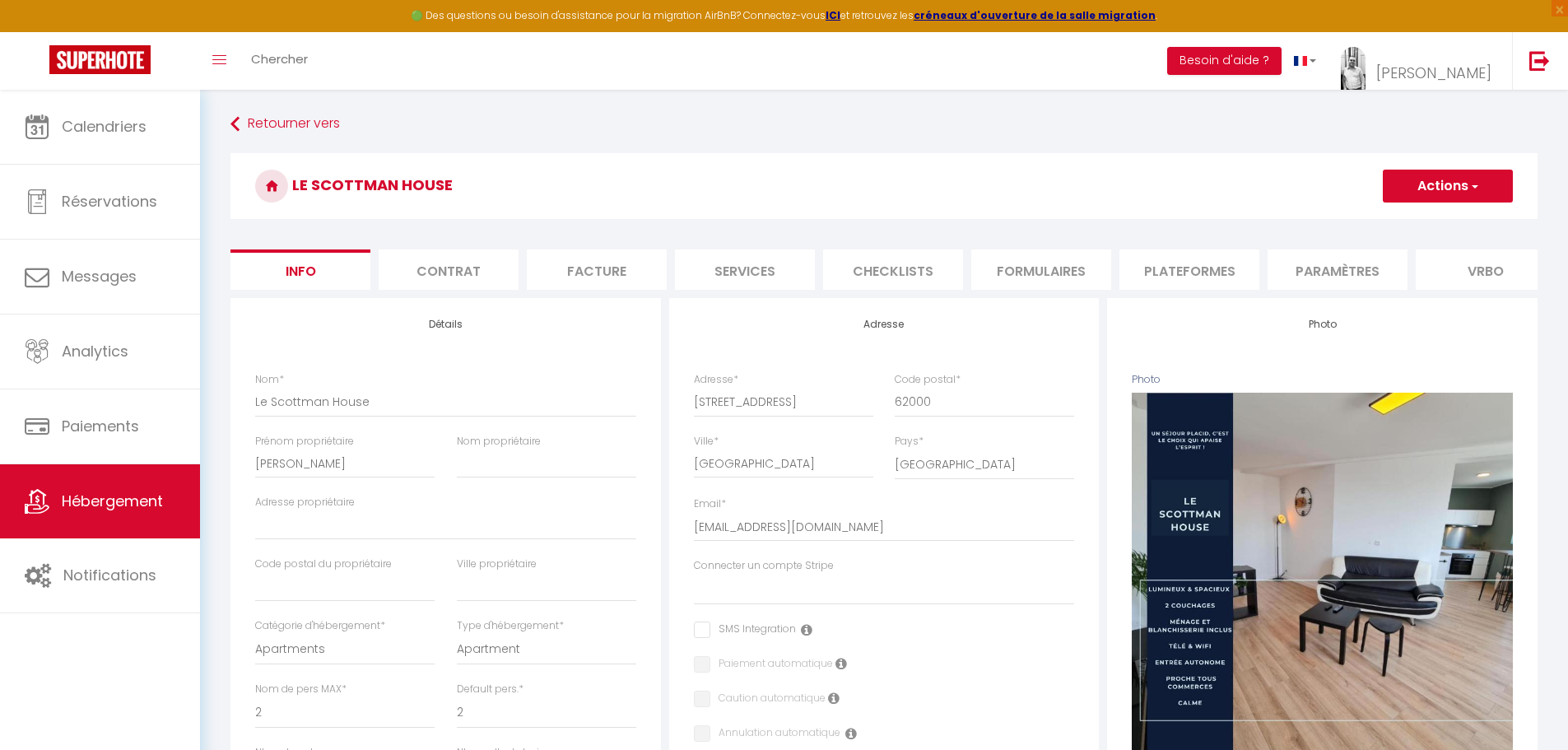
click at [1172, 274] on li "Plateformes" at bounding box center [1189, 270] width 140 height 41
select select
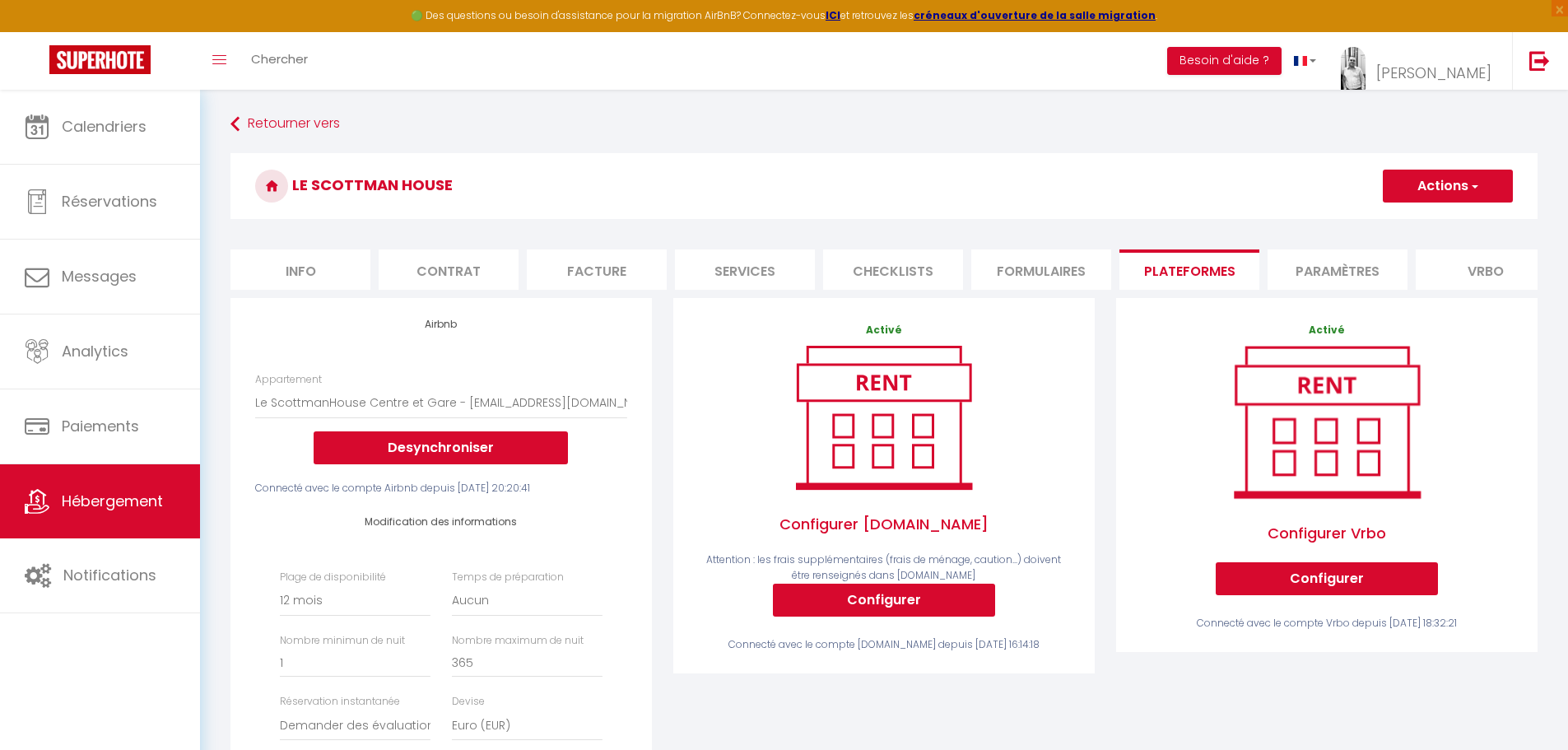
scroll to position [501, 0]
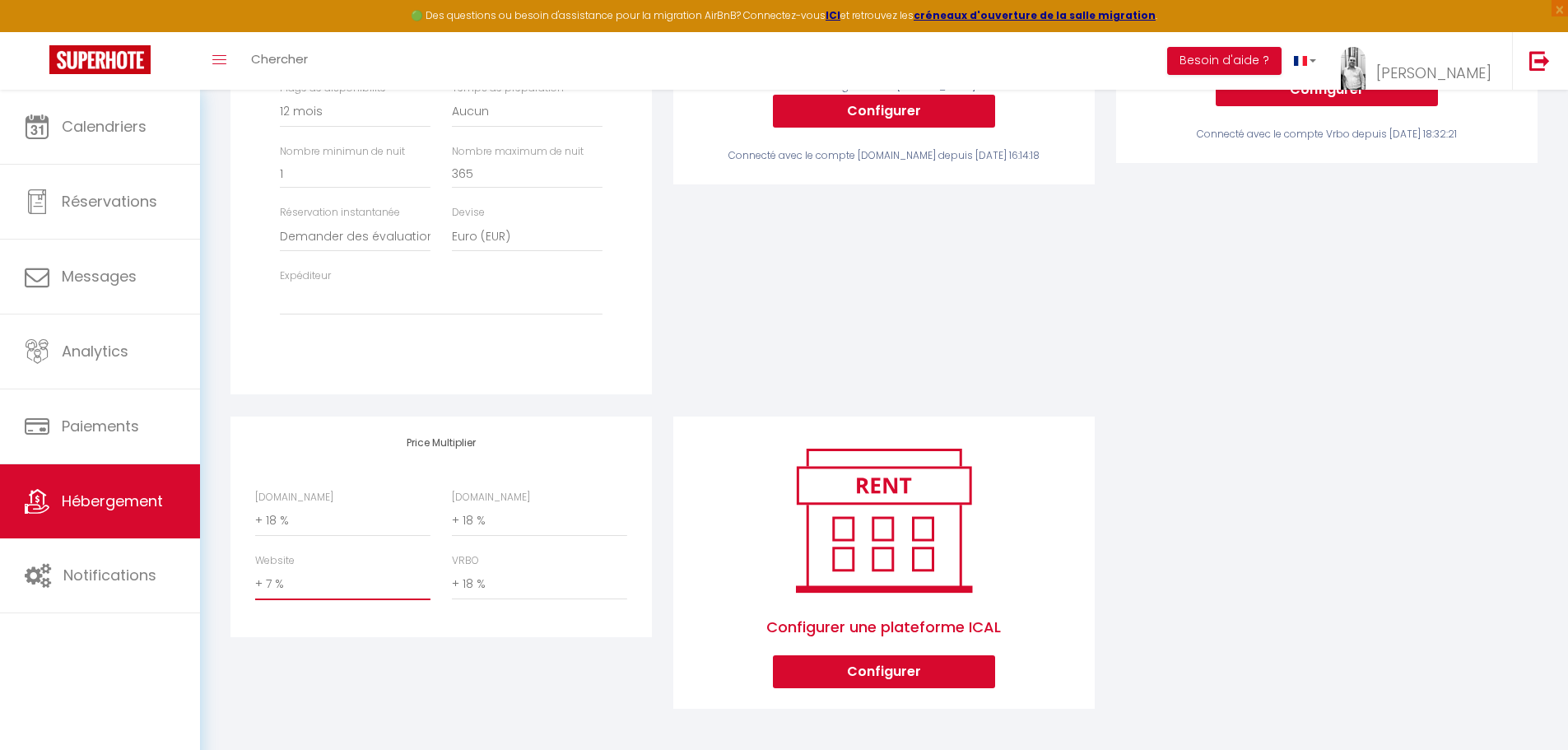
click at [329, 589] on select "0 + 1 % + 2 % + 3 % + 4 % + 5 % + 6 % + 7 % + 8 % + 9 %" at bounding box center [343, 584] width 176 height 32
select select "0"
click at [255, 569] on select "0 + 1 % + 2 % + 3 % + 4 % + 5 % + 6 % + 7 % + 8 % + 9 %" at bounding box center [343, 584] width 176 height 32
select select
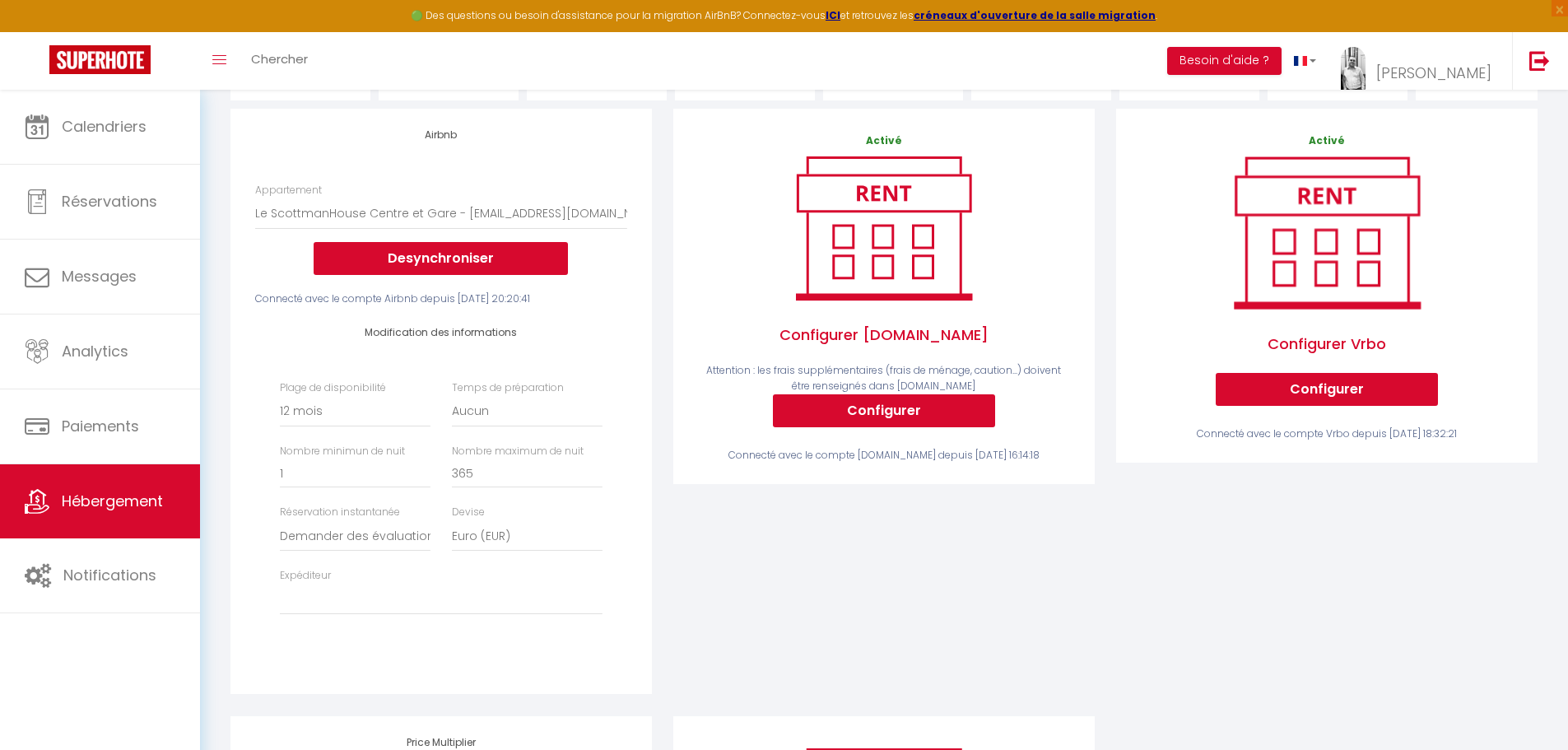
scroll to position [0, 0]
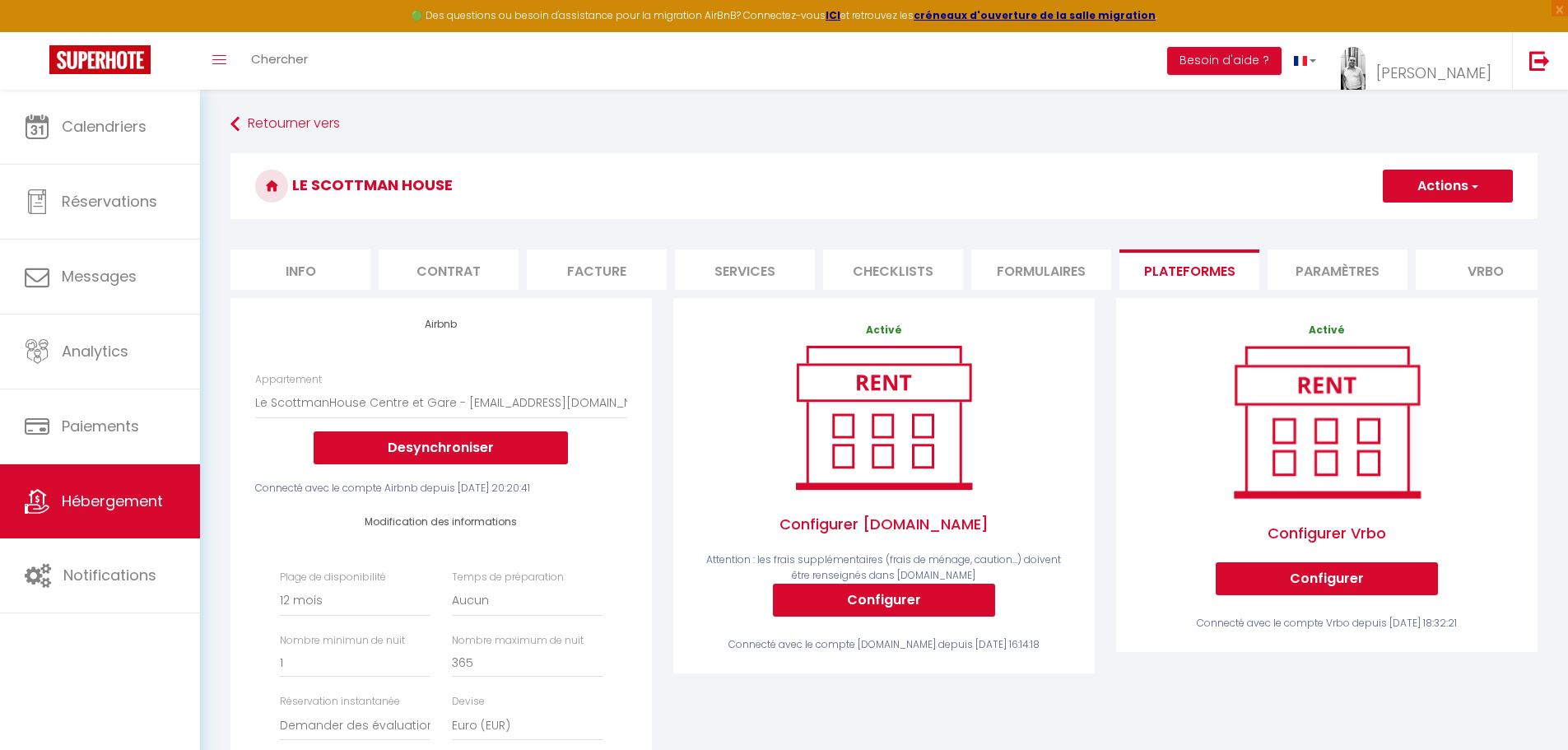
click at [1449, 188] on button "Actions" at bounding box center [1449, 185] width 130 height 33
click at [1442, 214] on link "Enregistrer" at bounding box center [1448, 223] width 130 height 22
select select "365"
select select "well_reviewed_guests"
select select "EUR"
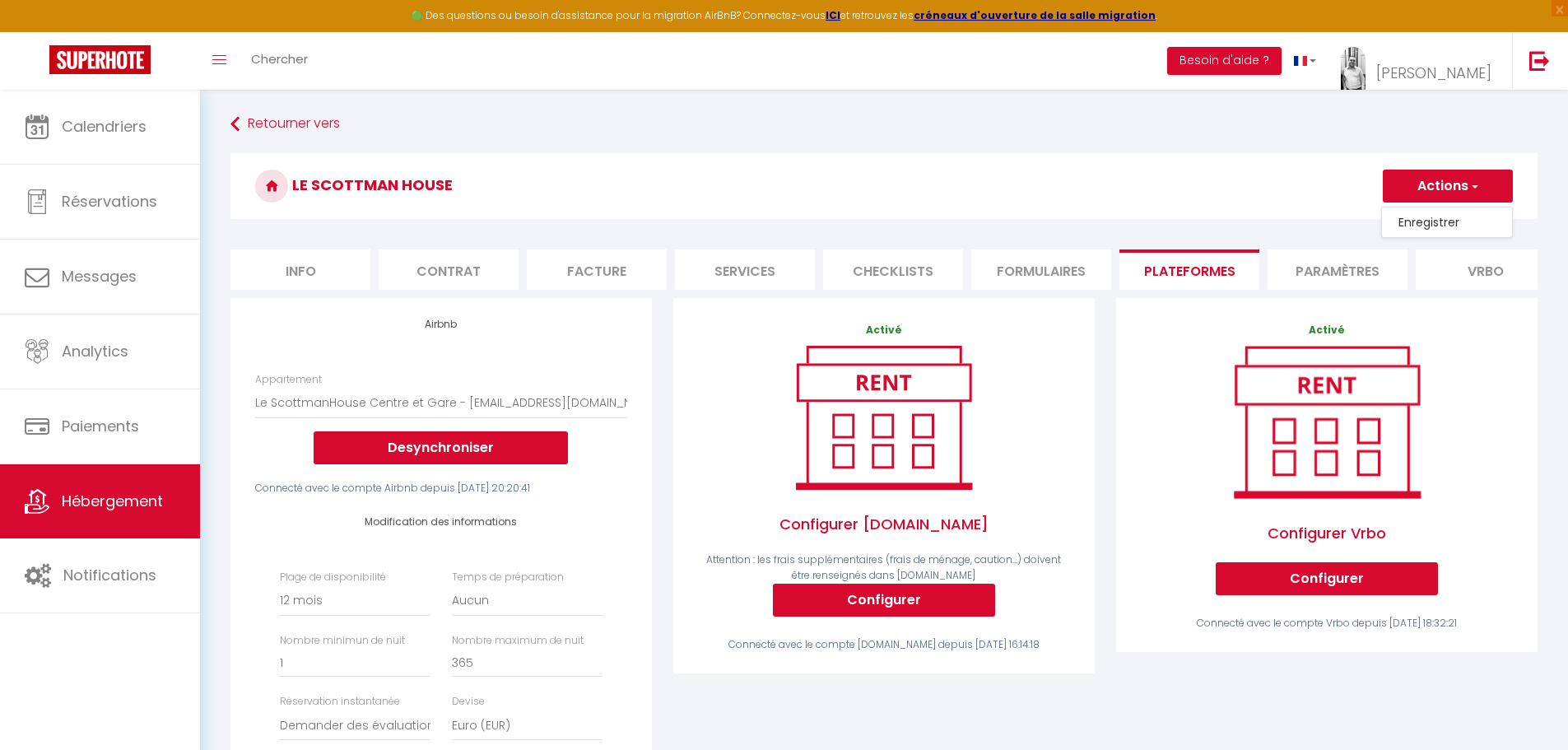
select select
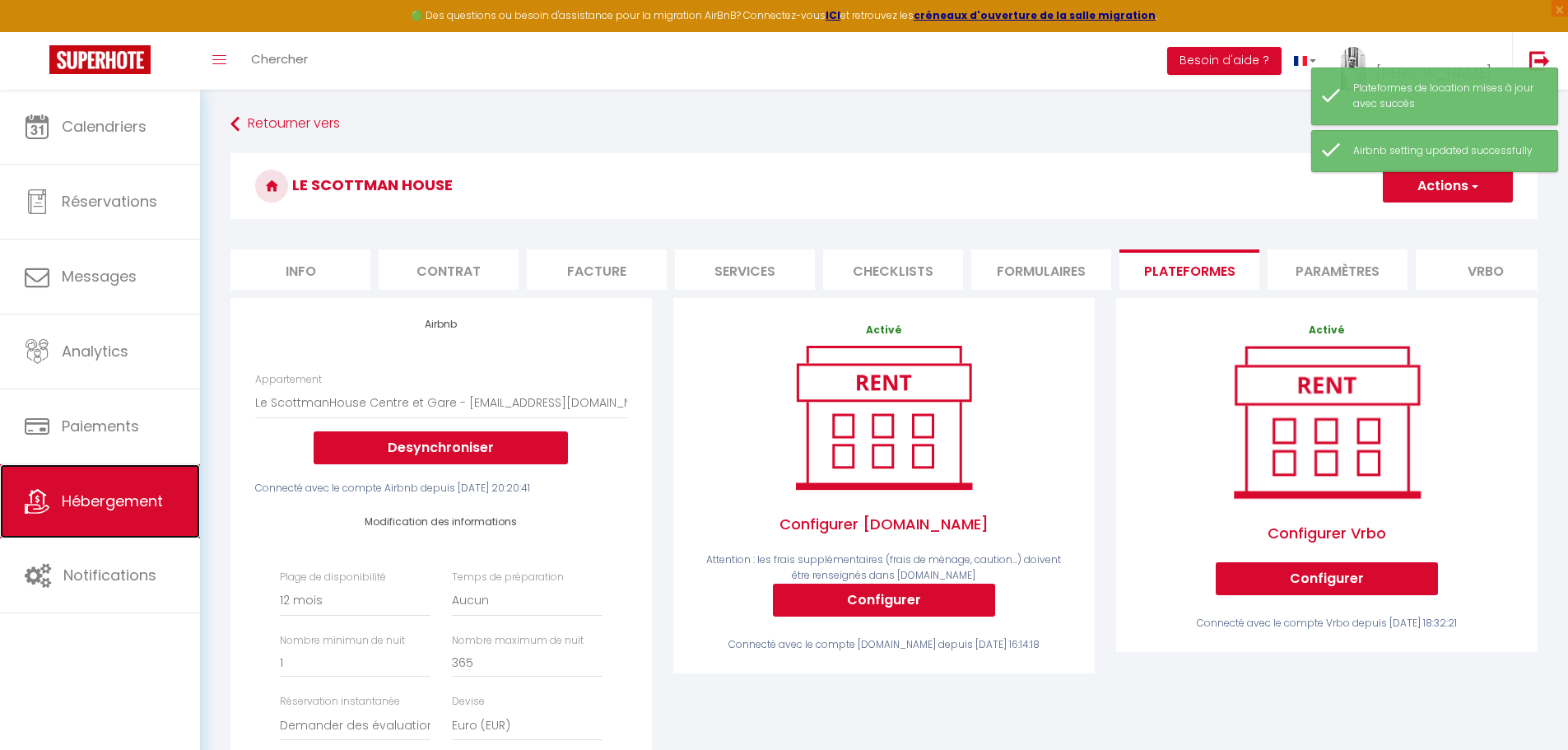
click at [109, 506] on span "Hébergement" at bounding box center [112, 500] width 101 height 21
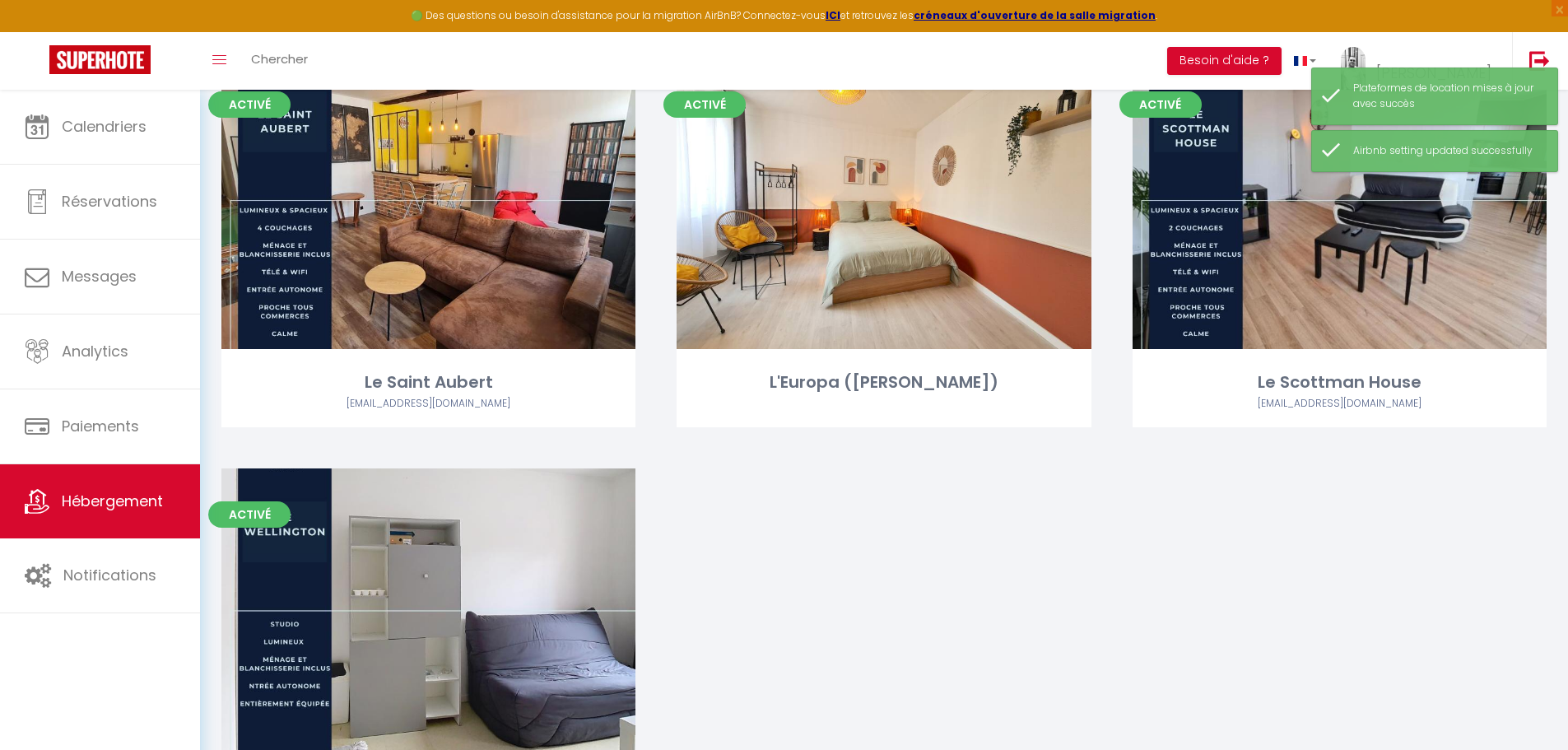
scroll to position [712, 0]
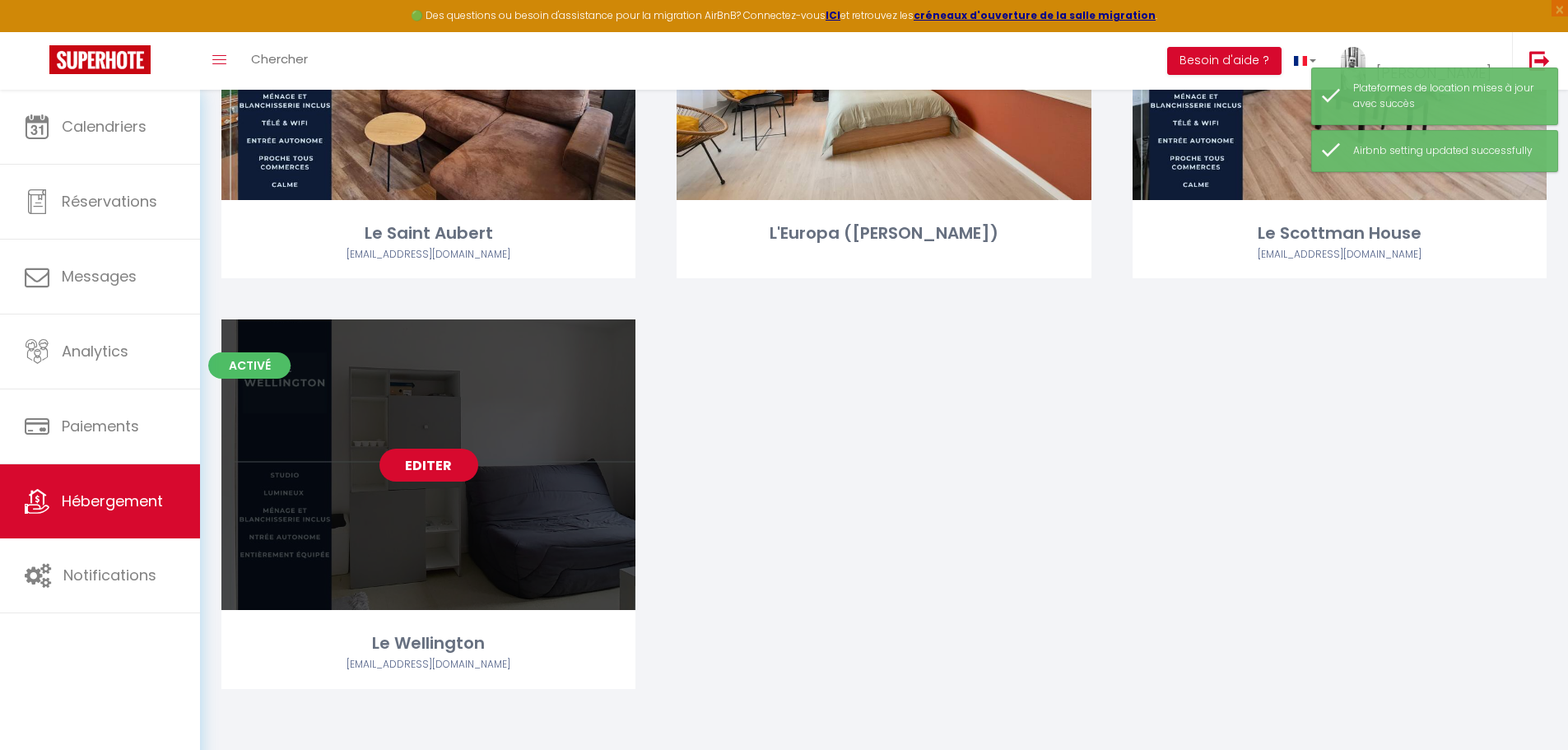
click at [418, 463] on link "Editer" at bounding box center [428, 465] width 99 height 33
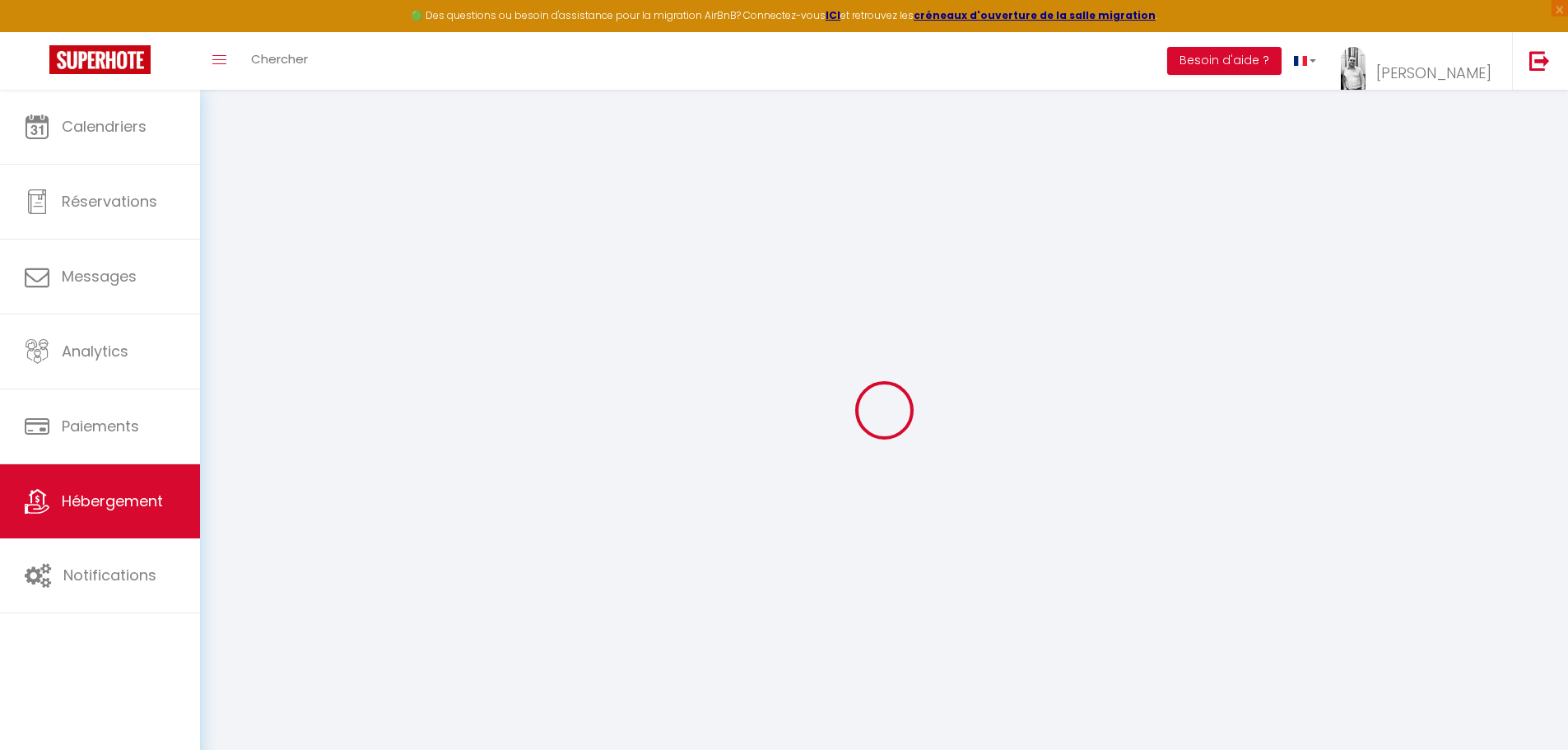
select select "+ 18 %"
select select "+ 7 %"
select select "+ 18 %"
select select "14:00"
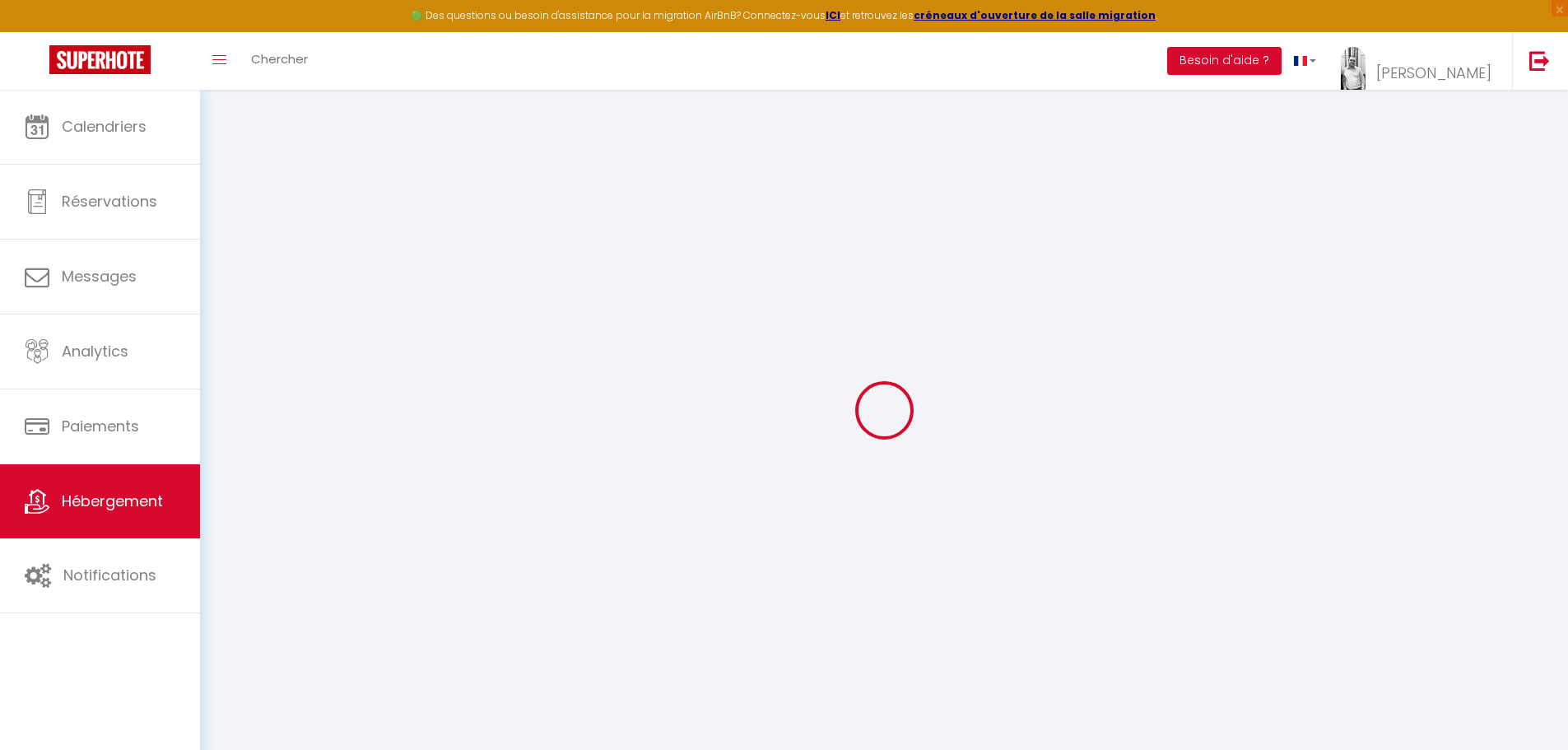
select select
select select "11:00"
select select "30"
select select "120"
select select "7993-1480959709765911615"
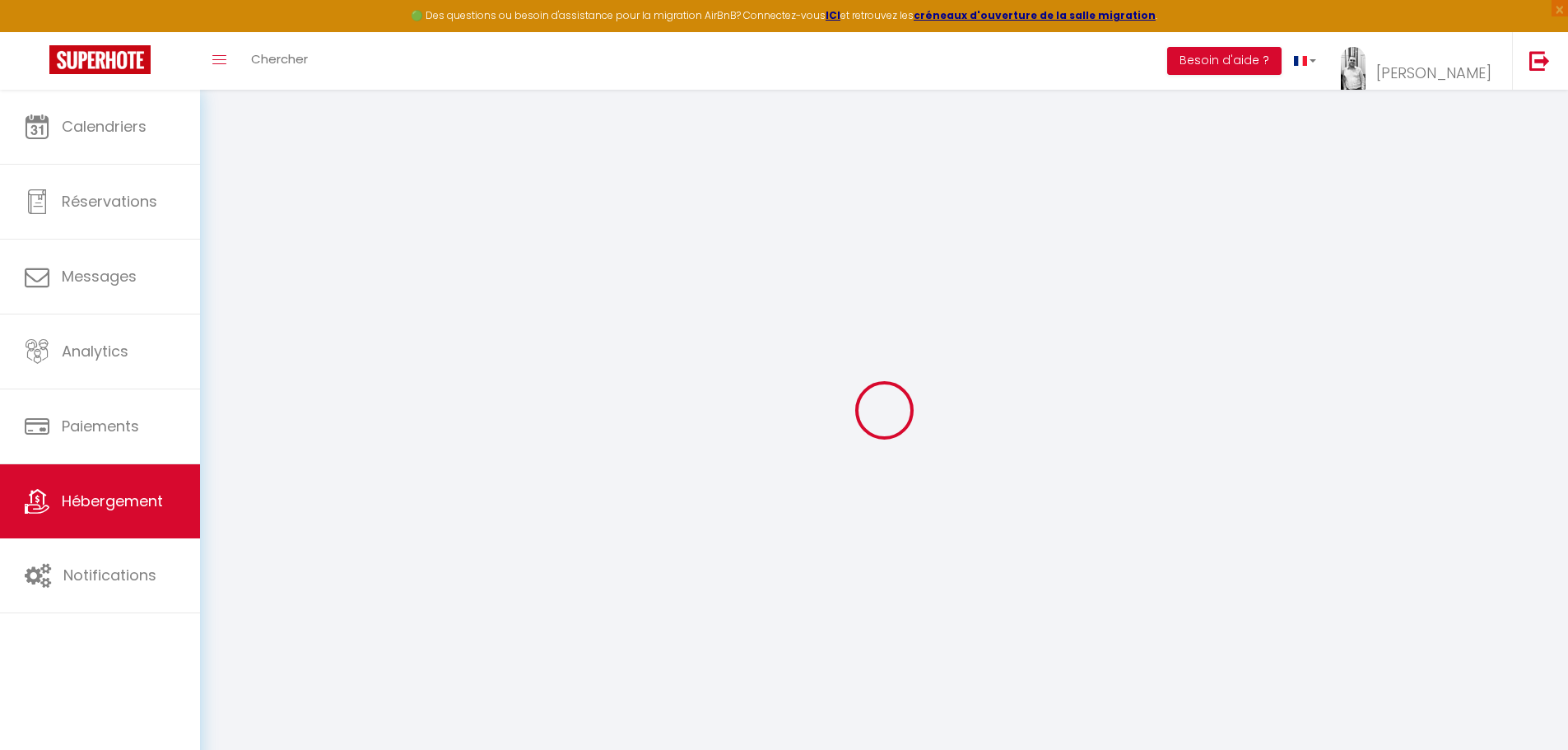
select select
checkbox input "false"
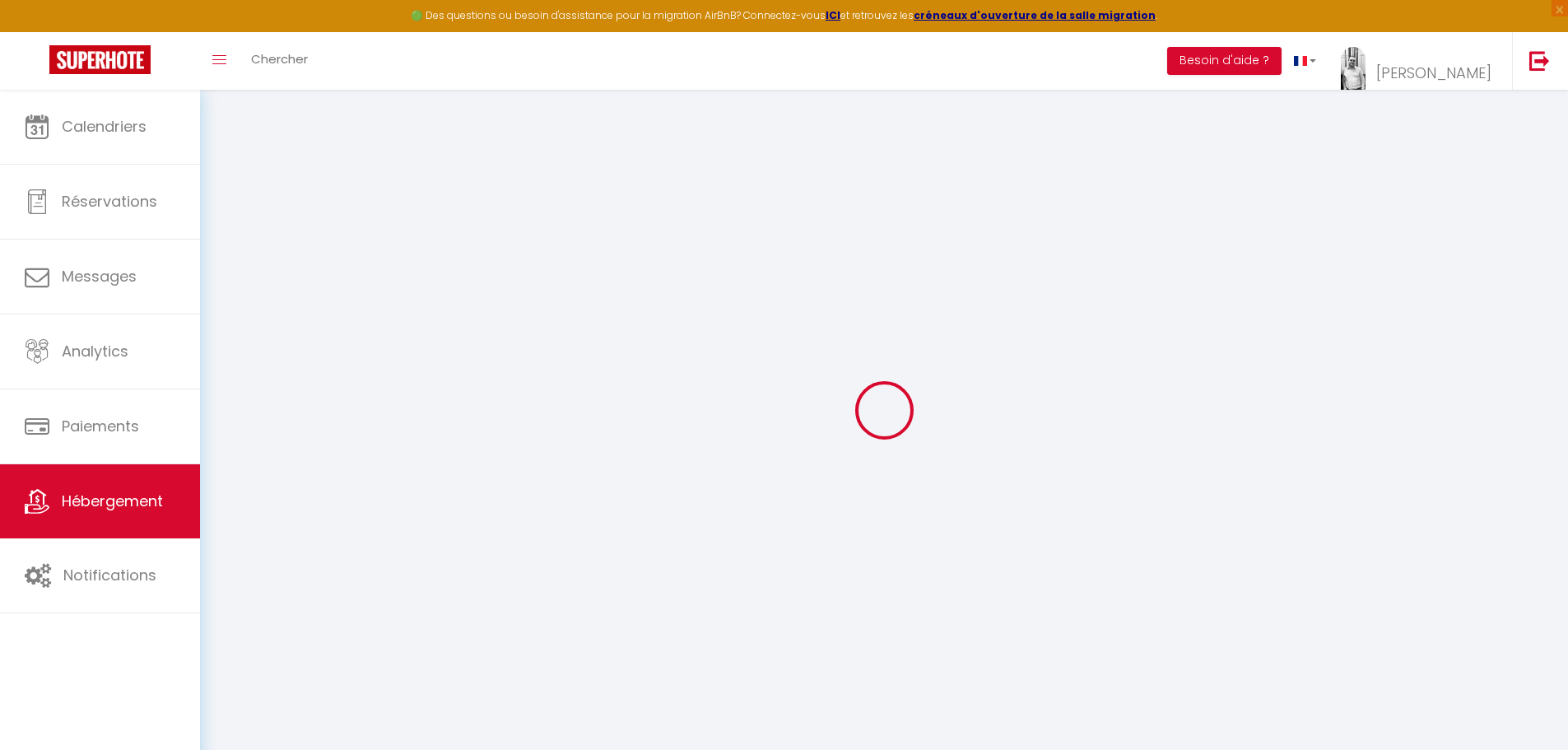
checkbox input "false"
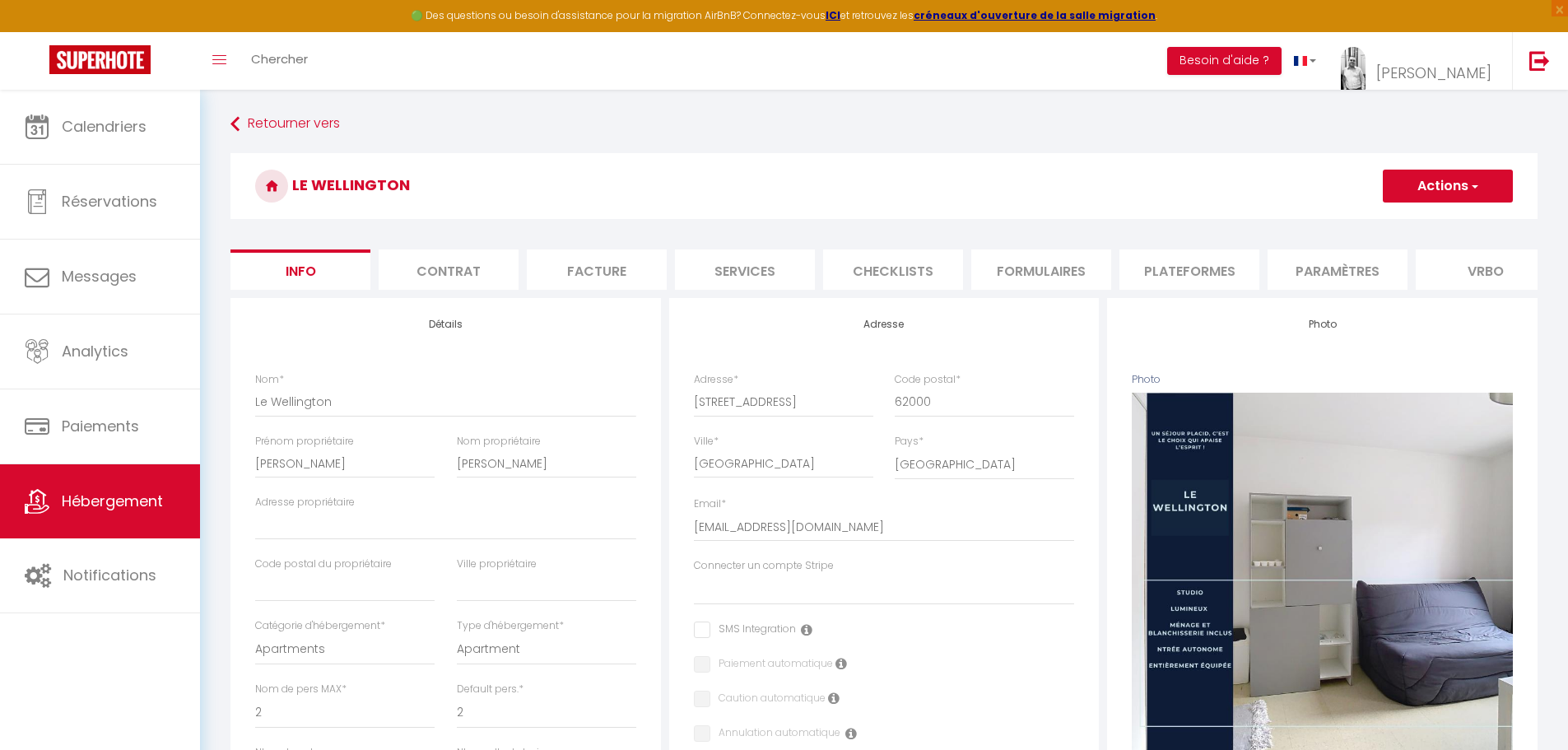
click at [1158, 271] on li "Plateformes" at bounding box center [1189, 270] width 140 height 41
select select
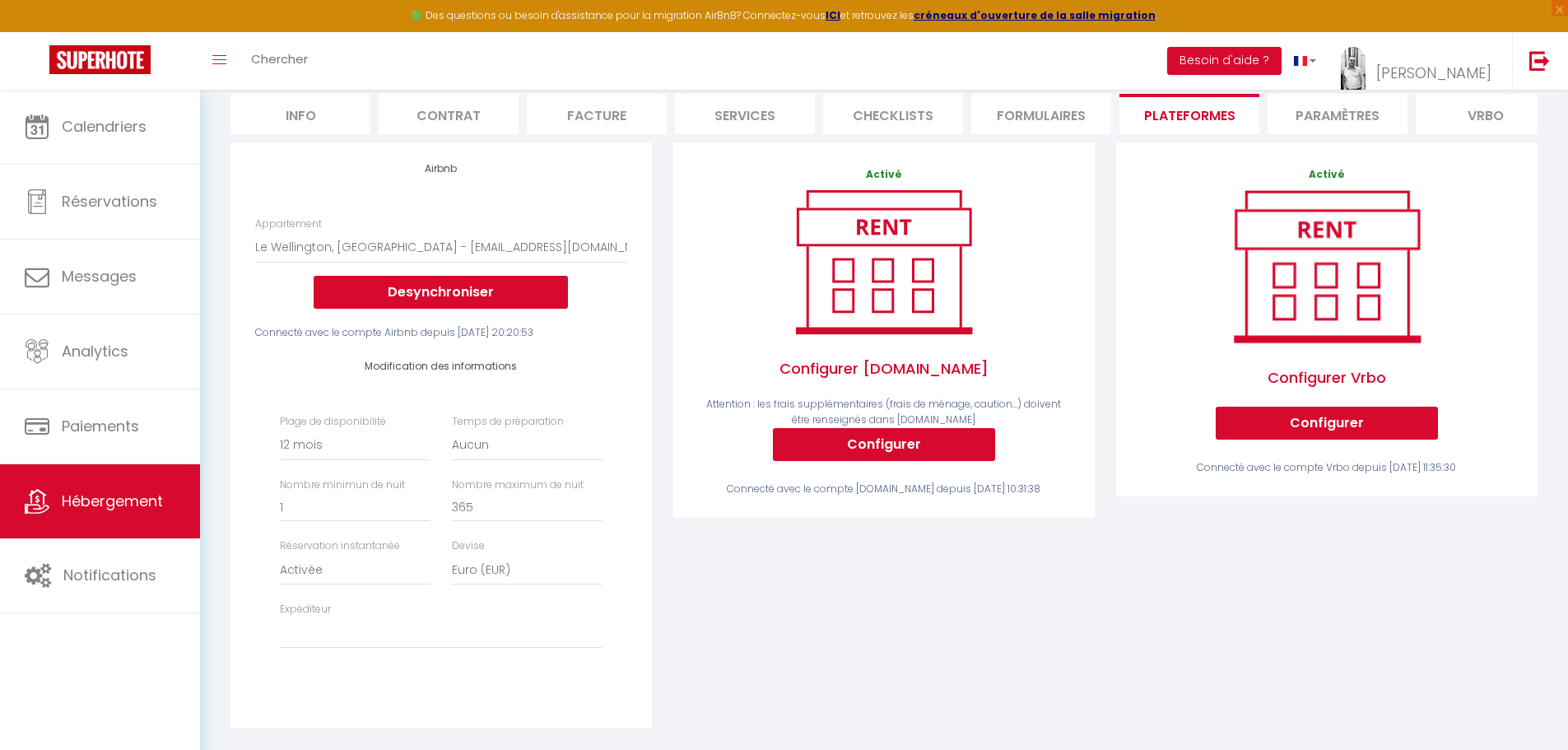
scroll to position [501, 0]
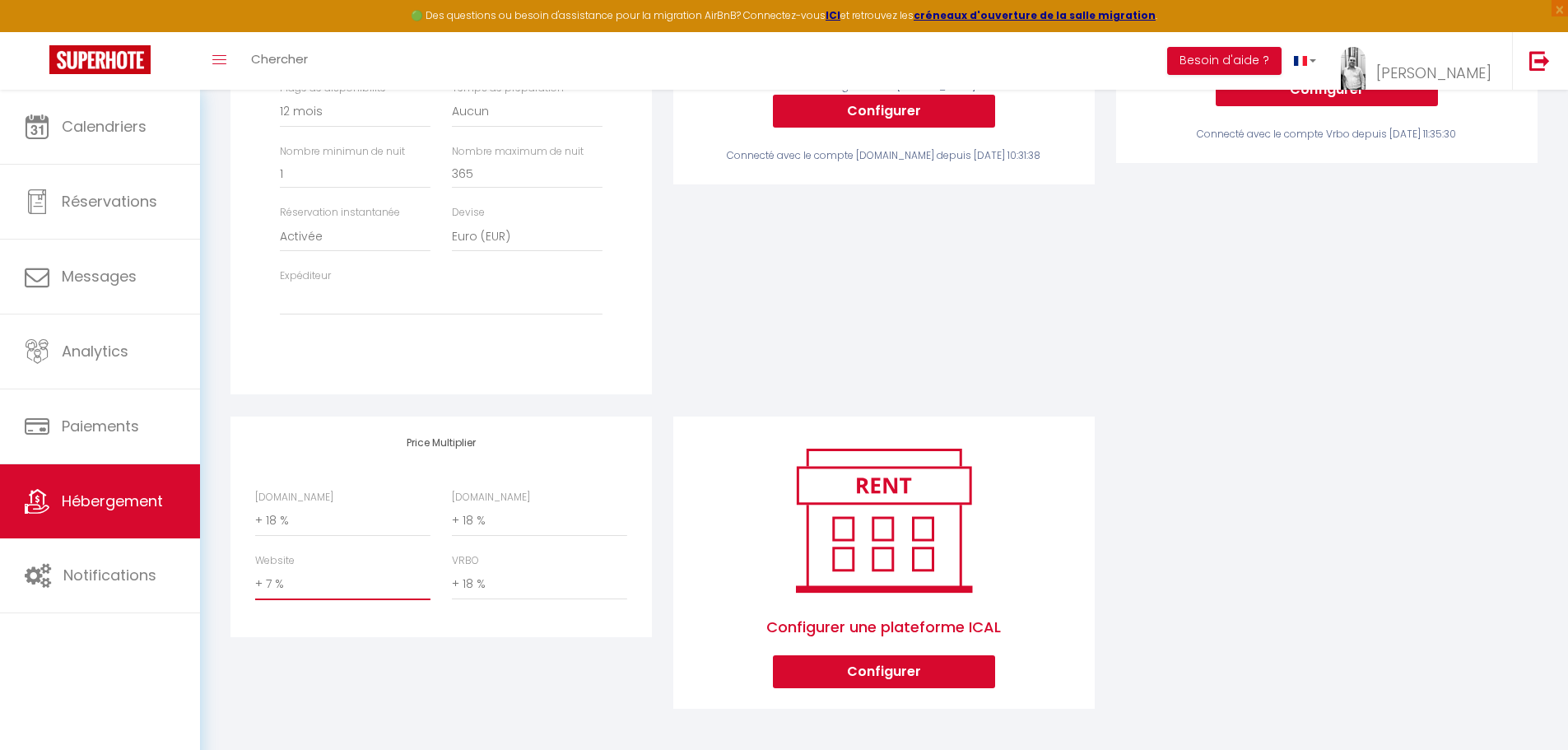
click at [290, 590] on select "0 + 1 % + 2 % + 3 % + 4 % + 5 % + 6 % + 7 % + 8 % + 9 %" at bounding box center [343, 584] width 176 height 32
select select "0"
click at [255, 569] on select "0 + 1 % + 2 % + 3 % + 4 % + 5 % + 6 % + 7 % + 8 % + 9 %" at bounding box center [343, 584] width 176 height 32
select select
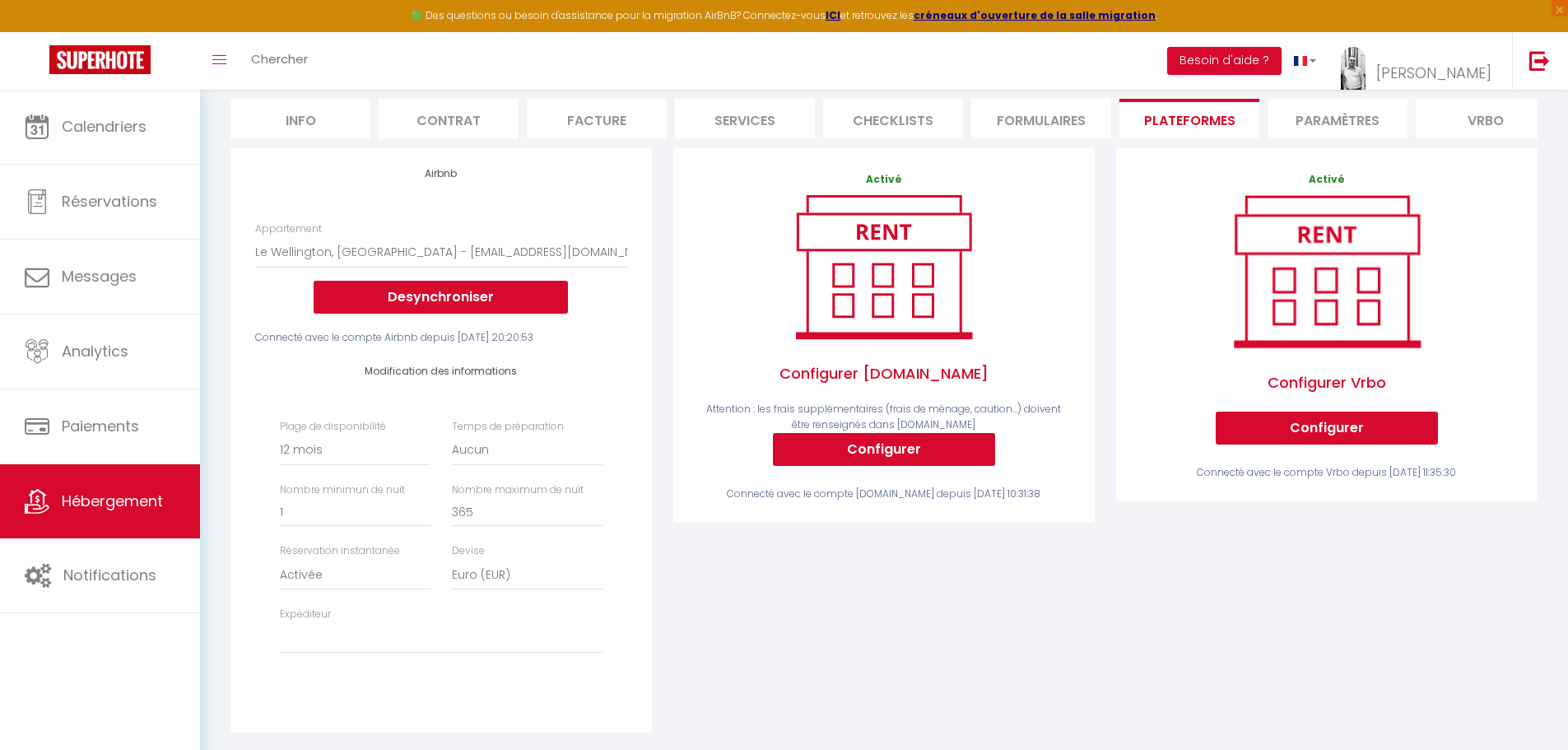
scroll to position [0, 0]
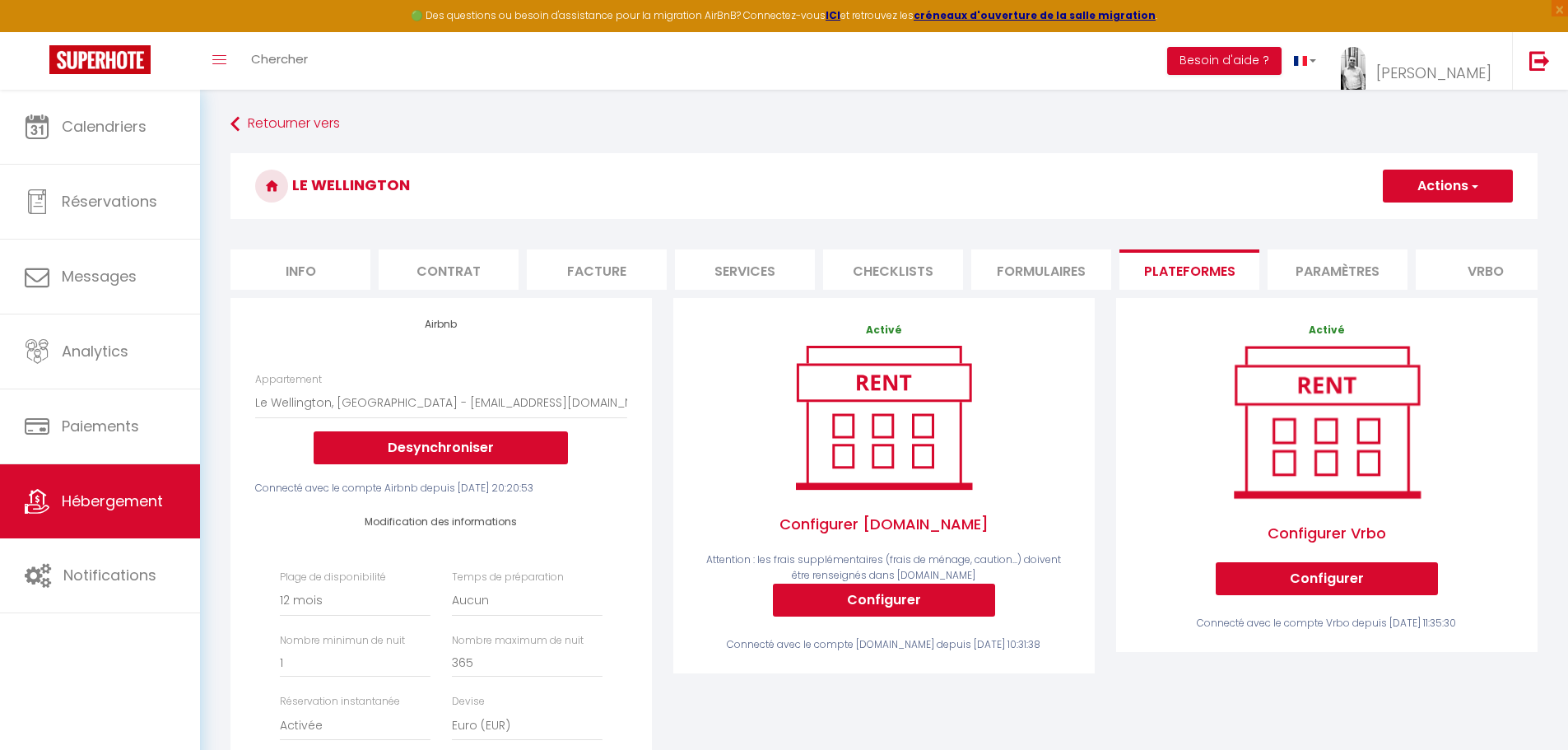
click at [1446, 178] on button "Actions" at bounding box center [1449, 185] width 130 height 33
click at [1445, 224] on link "Enregistrer" at bounding box center [1448, 223] width 130 height 22
select select "365"
select select "EUR"
select select
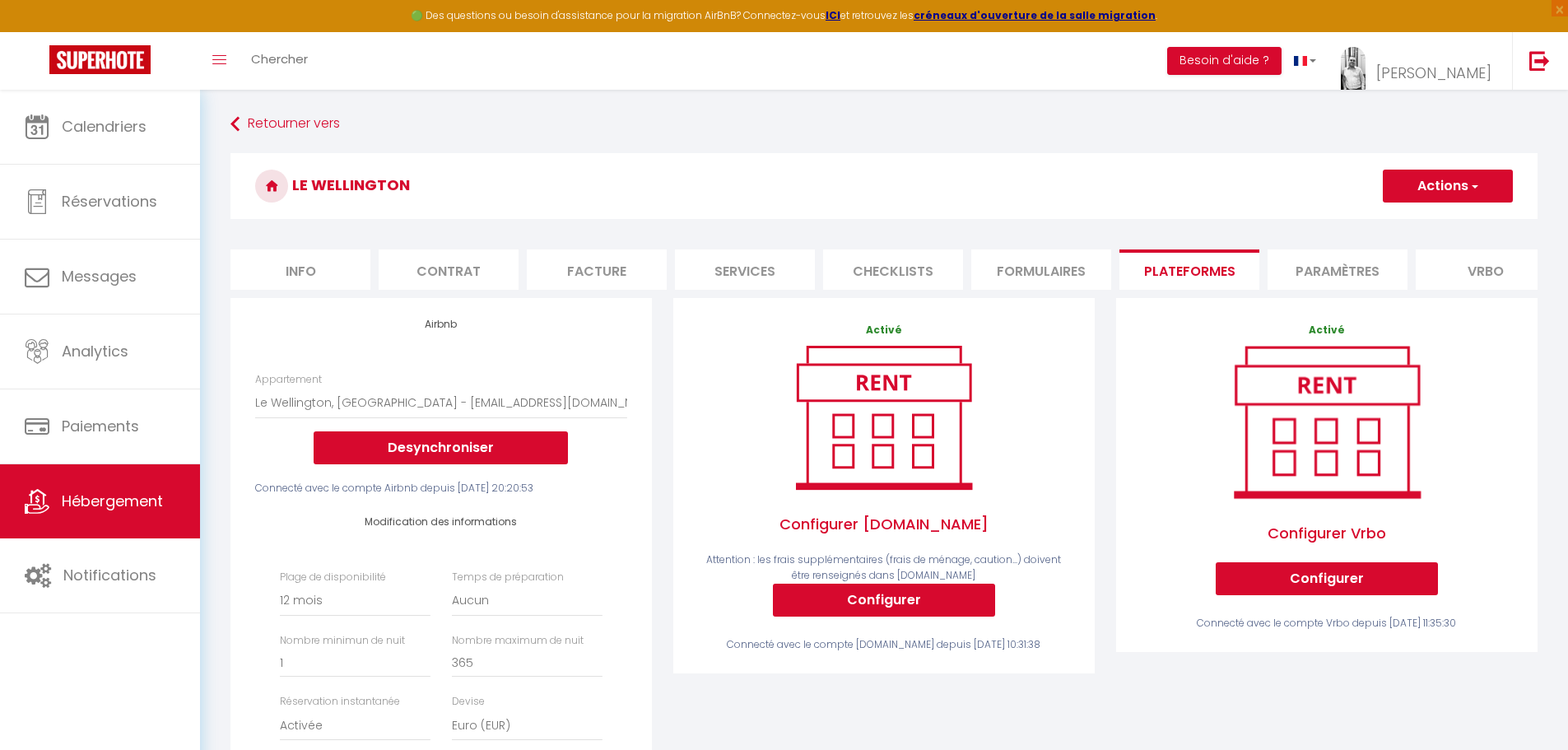
click at [1466, 181] on button "Actions" at bounding box center [1449, 185] width 130 height 33
click at [1466, 217] on link "Enregistrer" at bounding box center [1448, 223] width 130 height 22
select select "365"
select select "EUR"
select select
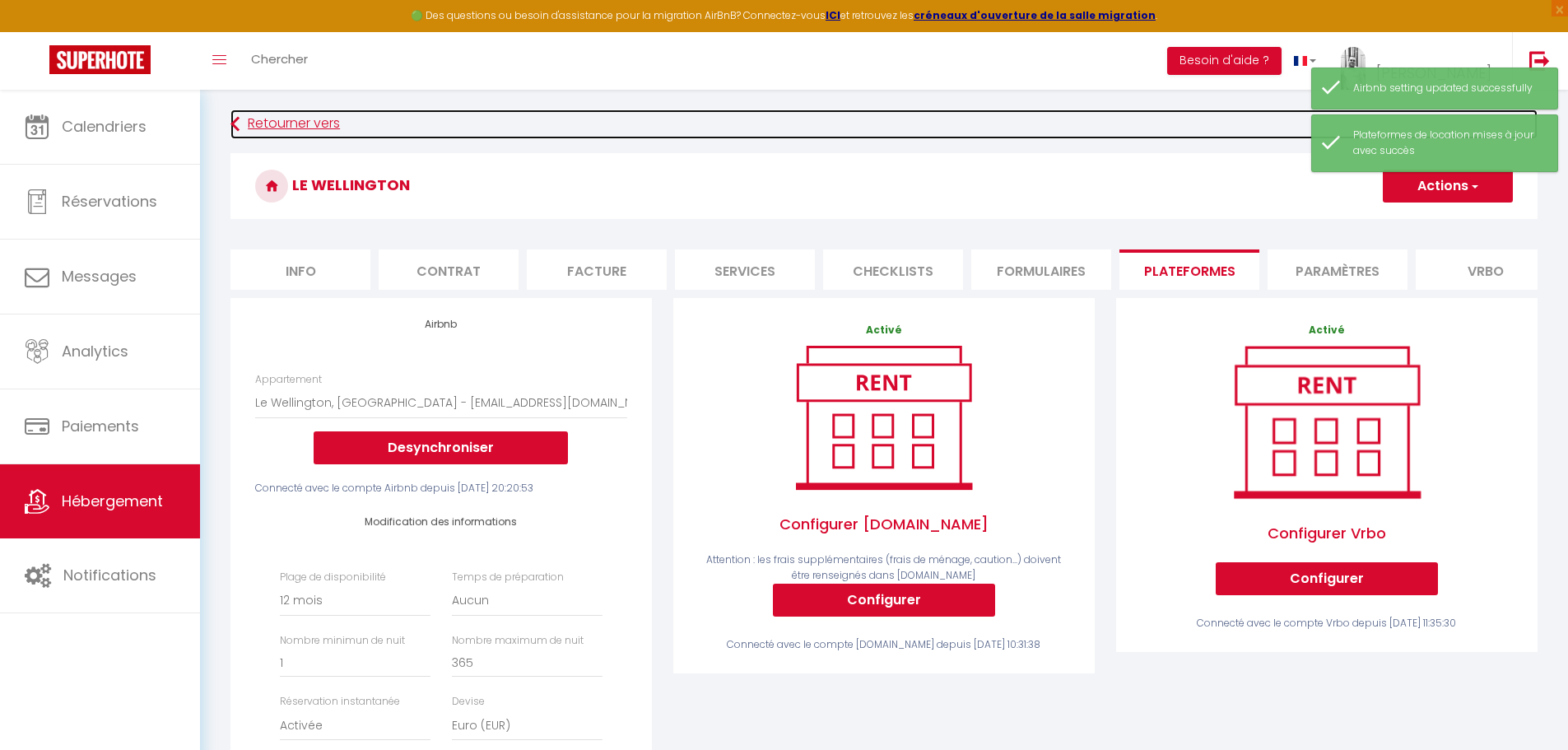
click at [288, 123] on link "Retourner vers" at bounding box center [884, 124] width 1307 height 30
